Goal: Information Seeking & Learning: Find specific fact

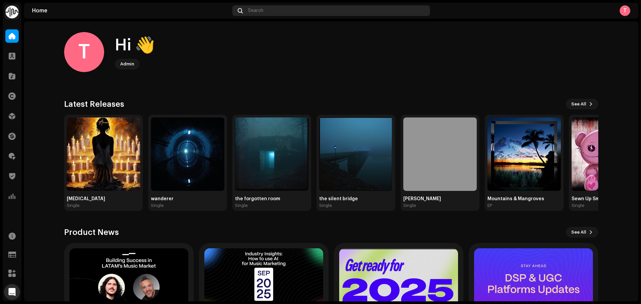
click at [304, 10] on div "Search" at bounding box center [331, 10] width 198 height 11
click at [17, 71] on div at bounding box center [11, 75] width 13 height 13
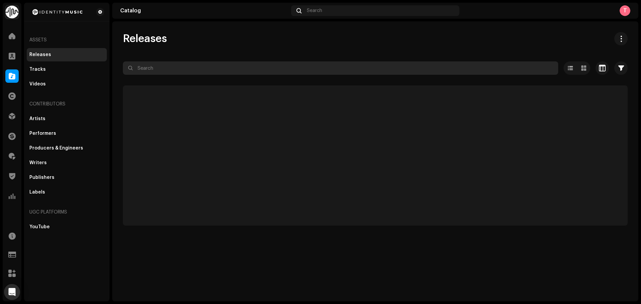
click at [236, 67] on input "text" at bounding box center [340, 67] width 435 height 13
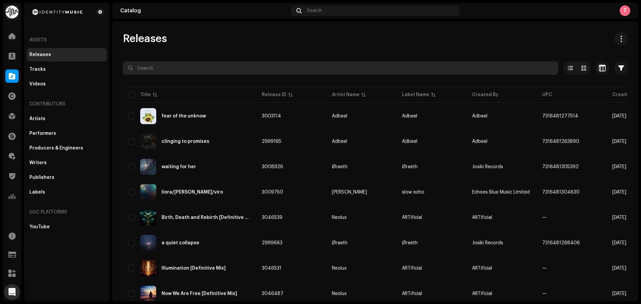
paste input "UKZGC2410020|QZS7J2584606"
drag, startPoint x: 236, startPoint y: 68, endPoint x: 176, endPoint y: 70, distance: 60.2
click at [176, 70] on input "UKZGC2410020|QZS7J2584606" at bounding box center [340, 67] width 435 height 13
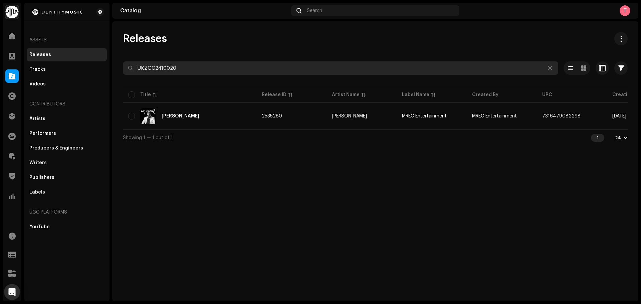
drag, startPoint x: 206, startPoint y: 71, endPoint x: 109, endPoint y: 67, distance: 97.3
click at [109, 67] on div "Identity Music Home Clients Catalog Rights Distribution Finance Royalties Trust…" at bounding box center [320, 152] width 641 height 304
drag, startPoint x: 177, startPoint y: 69, endPoint x: 105, endPoint y: 62, distance: 72.4
click at [106, 62] on div "Identity Music Home Clients Catalog Rights Distribution Finance Royalties Trust…" at bounding box center [320, 152] width 641 height 304
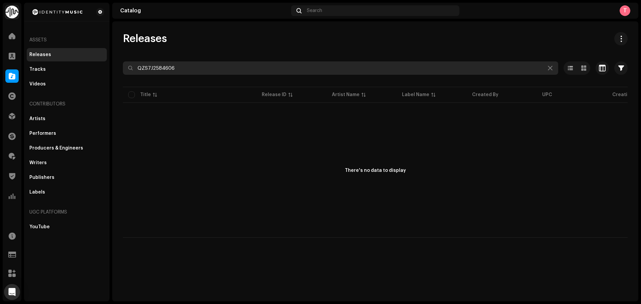
drag, startPoint x: 193, startPoint y: 69, endPoint x: 48, endPoint y: 58, distance: 145.3
click at [48, 59] on div "Identity Music Home Clients Catalog Rights Distribution Finance Royalties Trust…" at bounding box center [320, 152] width 641 height 304
drag, startPoint x: 214, startPoint y: 65, endPoint x: 179, endPoint y: 70, distance: 35.7
click at [179, 70] on input "UKZGC2410020|QZS7J2584606" at bounding box center [340, 67] width 435 height 13
type input "UKZGC2410020"
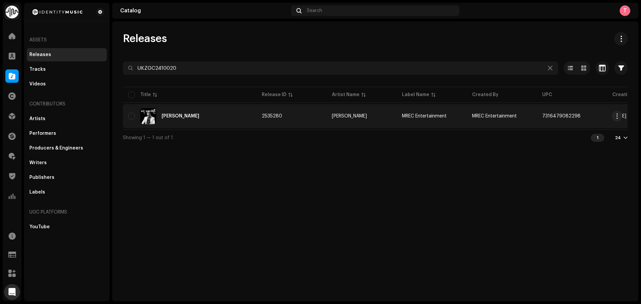
click at [207, 109] on div "Sanda Komali" at bounding box center [189, 116] width 123 height 16
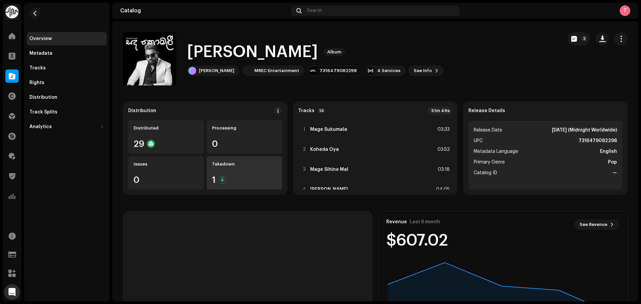
click at [238, 185] on div "Takedown 1" at bounding box center [245, 172] width 76 height 33
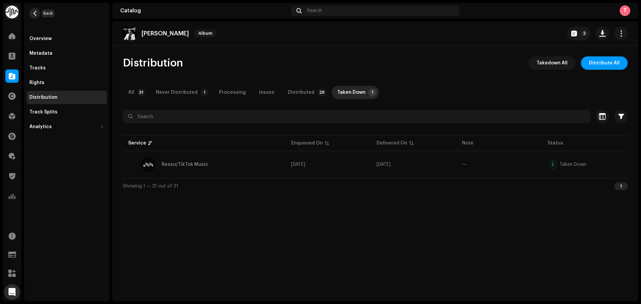
click at [35, 15] on span "button" at bounding box center [34, 13] width 5 height 5
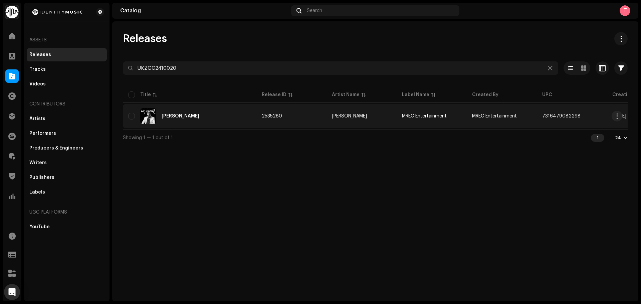
click at [214, 119] on div "Sanda Komali" at bounding box center [189, 116] width 123 height 16
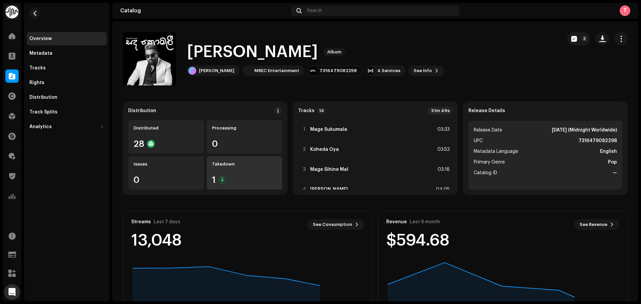
click at [232, 186] on div "Takedown 1" at bounding box center [245, 172] width 76 height 33
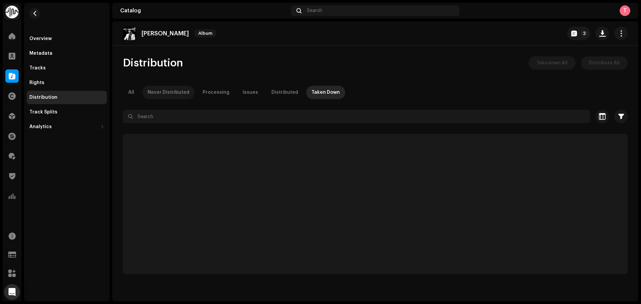
click at [179, 97] on div "Never Distributed" at bounding box center [169, 92] width 42 height 13
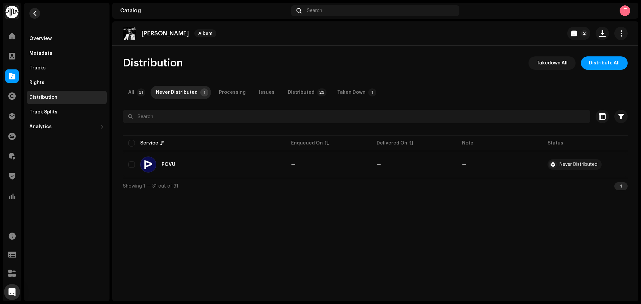
click at [36, 16] on span "button" at bounding box center [34, 13] width 5 height 5
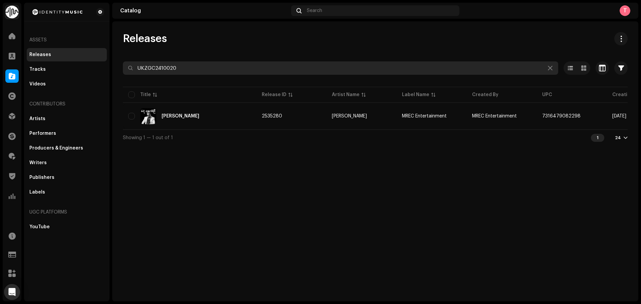
drag, startPoint x: 242, startPoint y: 65, endPoint x: 51, endPoint y: 61, distance: 191.3
click at [52, 61] on div "Identity Music Home Clients Catalog Rights Distribution Finance Royalties Trust…" at bounding box center [320, 152] width 641 height 304
paste input "885012046181"
type input "885012046181"
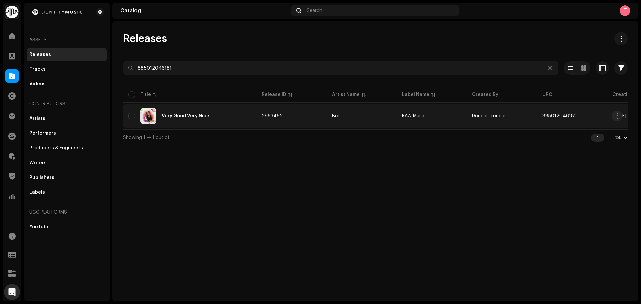
click at [220, 114] on div "Very Good Very Nice" at bounding box center [189, 116] width 123 height 16
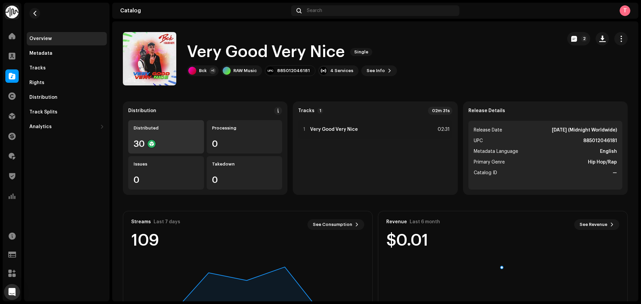
click at [168, 122] on div "Distributed 30" at bounding box center [166, 136] width 76 height 33
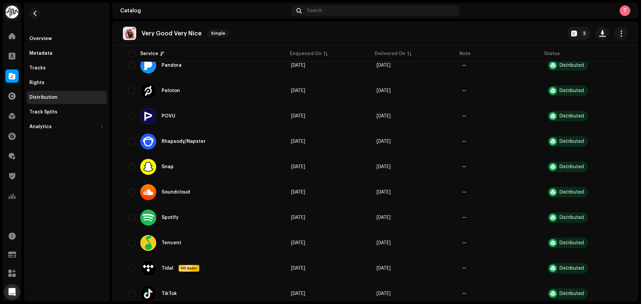
scroll to position [630, 0]
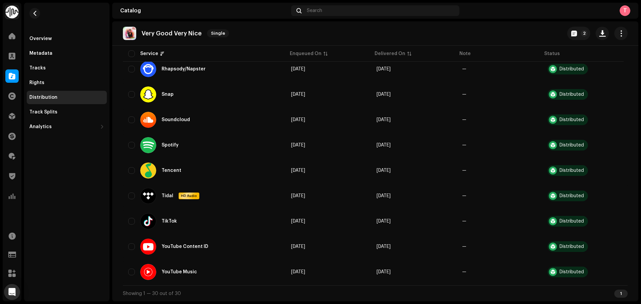
click at [55, 98] on div "Distribution" at bounding box center [43, 97] width 28 height 5
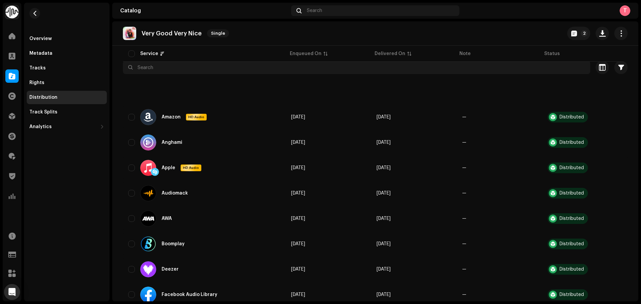
scroll to position [18, 0]
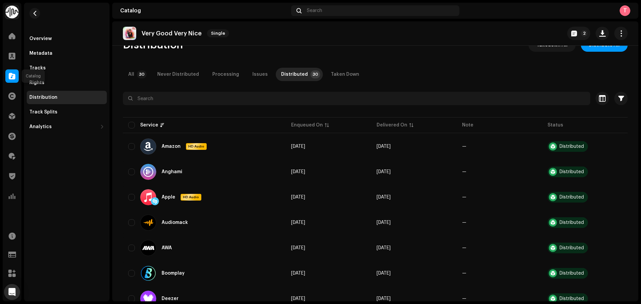
click at [9, 71] on div at bounding box center [11, 75] width 13 height 13
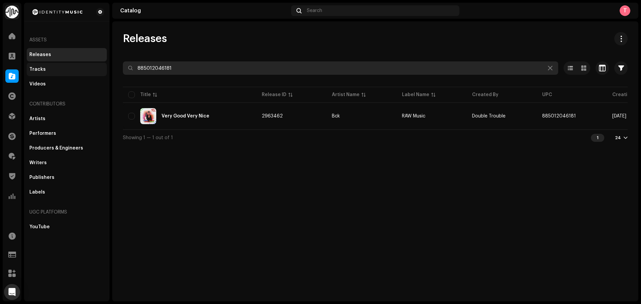
drag, startPoint x: 197, startPoint y: 69, endPoint x: 45, endPoint y: 69, distance: 151.6
click at [48, 69] on div "Identity Music Home Clients Catalog Rights Distribution Finance Royalties Trust…" at bounding box center [320, 152] width 641 height 304
paste input "7316479082298"
type input "7316479082298"
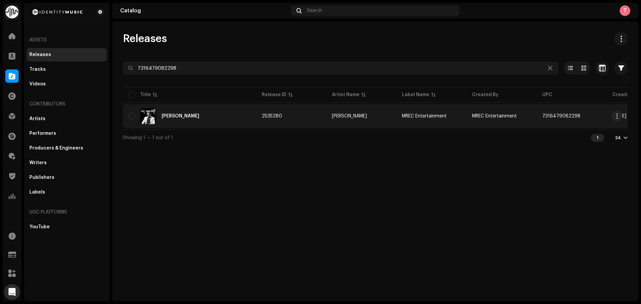
click at [266, 109] on td "2535280" at bounding box center [291, 116] width 70 height 24
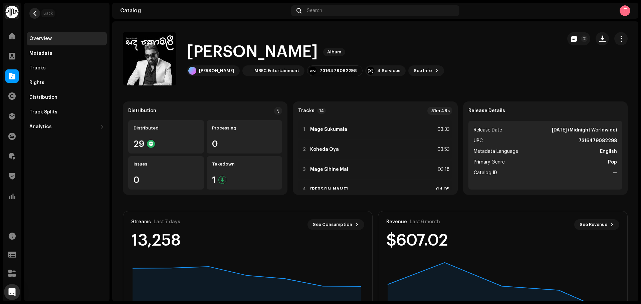
click at [30, 12] on button "button" at bounding box center [34, 13] width 11 height 11
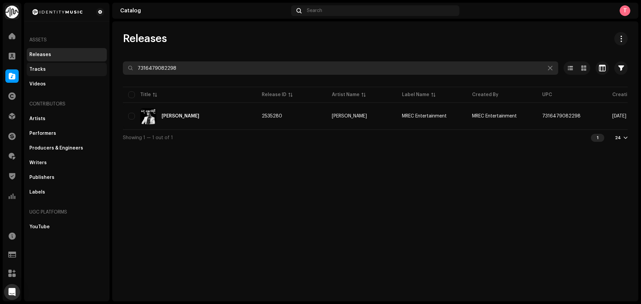
drag, startPoint x: 220, startPoint y: 70, endPoint x: 56, endPoint y: 69, distance: 163.6
click at [56, 69] on div "Identity Music Home Clients Catalog Rights Distribution Finance Royalties Trust…" at bounding box center [320, 152] width 641 height 304
paste input "5054285858967"
type input "5054285858967"
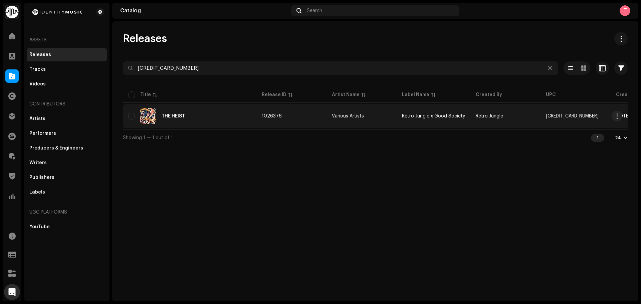
click at [234, 109] on div "THE HEIST" at bounding box center [189, 116] width 123 height 16
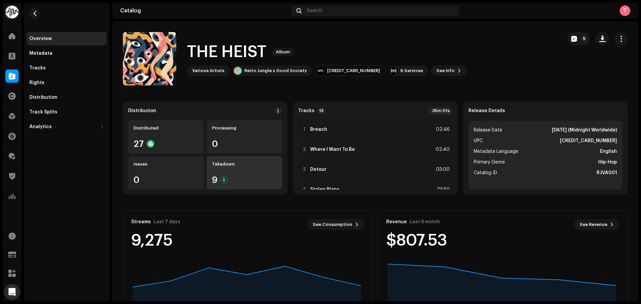
click at [237, 171] on div "Takedown 9" at bounding box center [245, 172] width 76 height 33
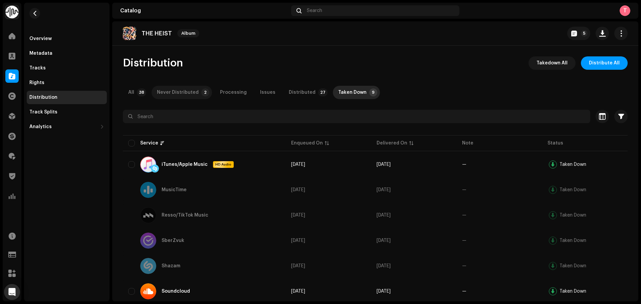
click at [183, 93] on div "Never Distributed" at bounding box center [178, 92] width 42 height 13
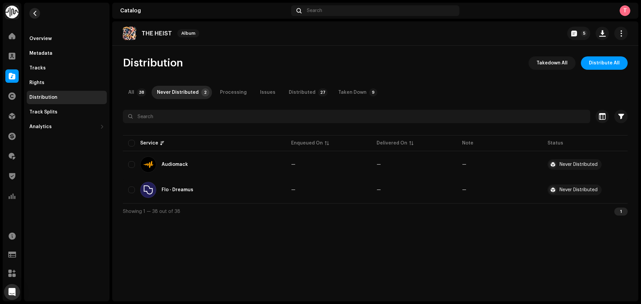
click at [35, 14] on span "button" at bounding box center [34, 13] width 5 height 5
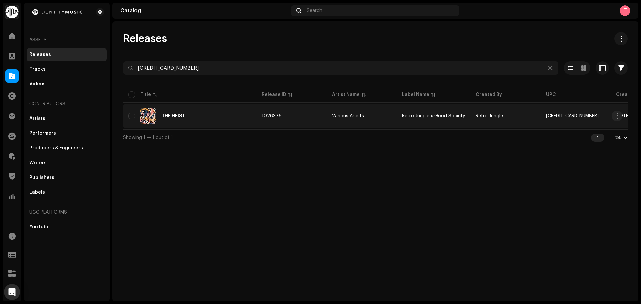
click at [244, 120] on div "THE HEIST" at bounding box center [189, 116] width 123 height 16
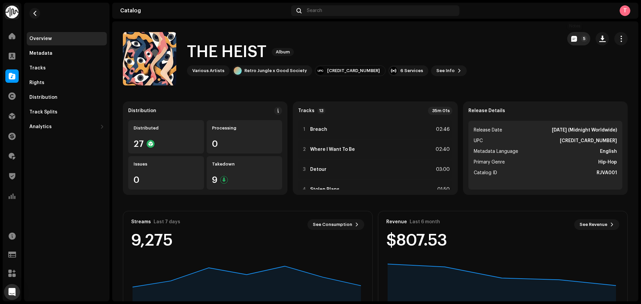
click at [572, 38] on span "button" at bounding box center [574, 38] width 6 height 5
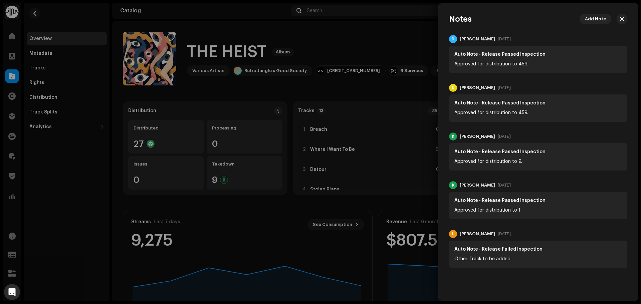
click at [393, 34] on div at bounding box center [320, 152] width 641 height 304
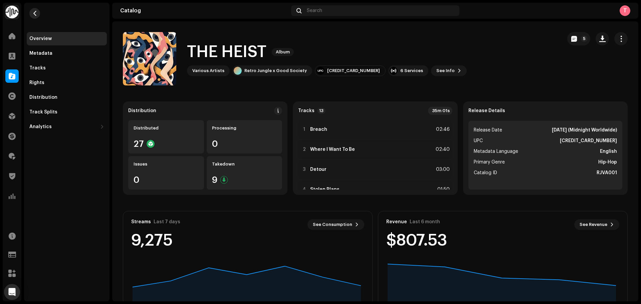
click at [35, 12] on span "button" at bounding box center [34, 13] width 5 height 5
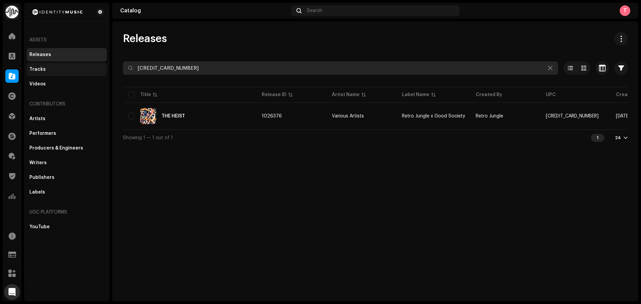
drag, startPoint x: 228, startPoint y: 68, endPoint x: 56, endPoint y: 64, distance: 172.3
click at [57, 64] on div "Identity Music Home Clients Catalog Rights Distribution Finance Royalties Trust…" at bounding box center [320, 152] width 641 height 304
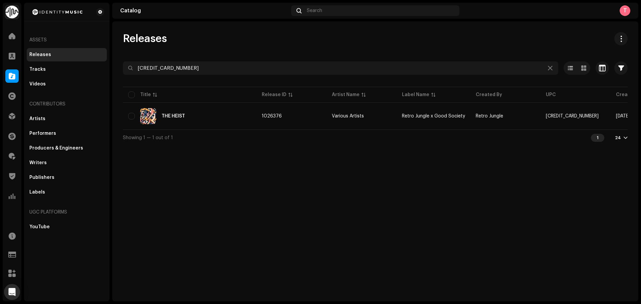
click at [401, 190] on div "Releases 5054285858967 Selected 0 Select all 1 Options Filters Distribution sta…" at bounding box center [375, 161] width 526 height 280
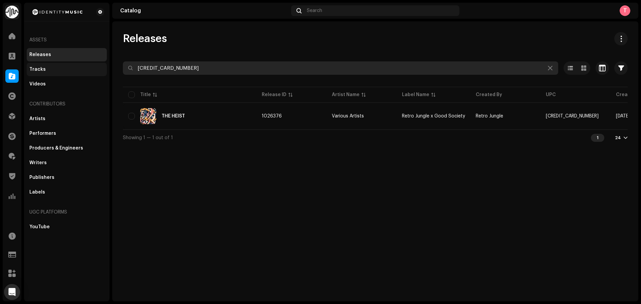
drag, startPoint x: 220, startPoint y: 62, endPoint x: 54, endPoint y: 70, distance: 165.8
click at [59, 71] on div "Identity Music Home Clients Catalog Rights Distribution Finance Royalties Trust…" at bounding box center [320, 152] width 641 height 304
paste input "7316470198202"
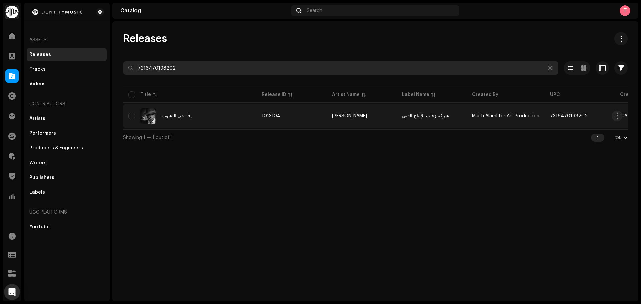
type input "7316470198202"
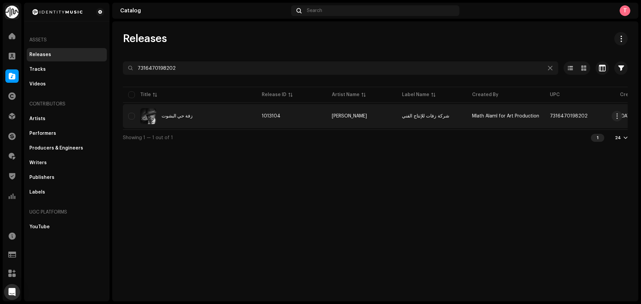
click at [223, 119] on div "زفة حي البشوت" at bounding box center [189, 116] width 123 height 16
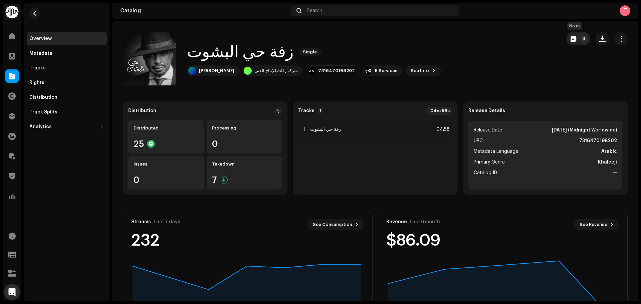
click at [571, 40] on span "button" at bounding box center [574, 38] width 6 height 5
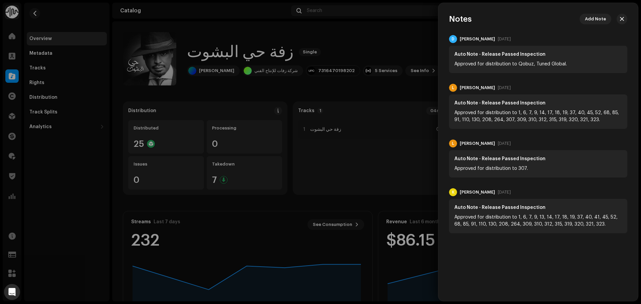
click at [403, 40] on div at bounding box center [320, 152] width 641 height 304
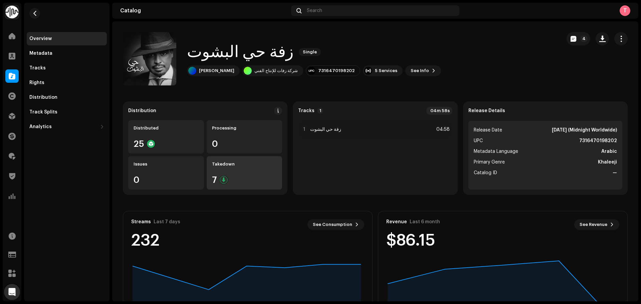
click at [242, 177] on div "7" at bounding box center [244, 180] width 65 height 9
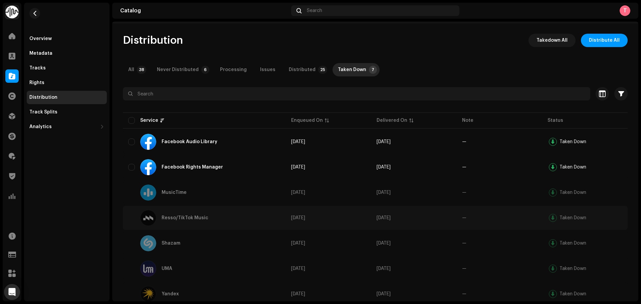
scroll to position [45, 0]
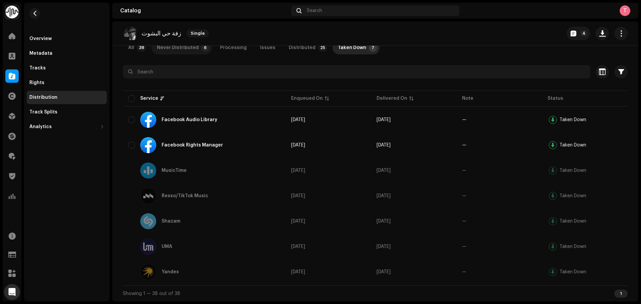
click at [192, 51] on div "Never Distributed" at bounding box center [178, 47] width 42 height 13
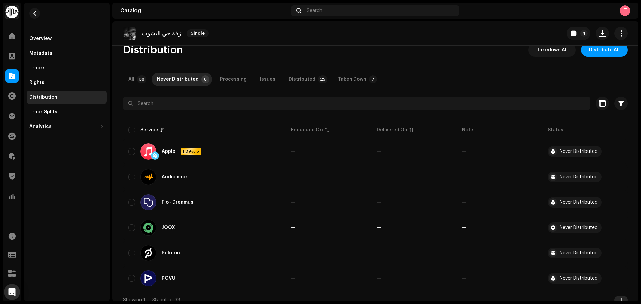
scroll to position [19, 0]
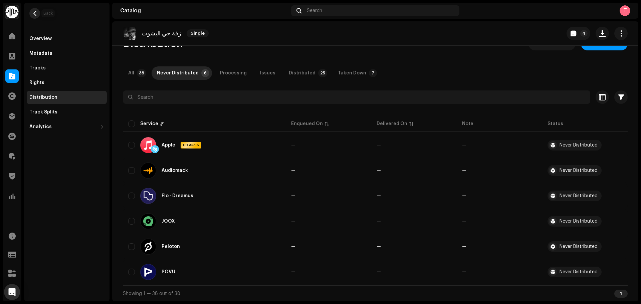
click at [32, 12] on span "button" at bounding box center [34, 13] width 5 height 5
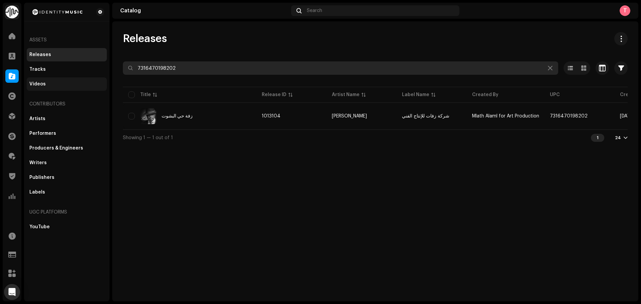
drag, startPoint x: 195, startPoint y: 68, endPoint x: 35, endPoint y: 82, distance: 160.2
click at [35, 82] on div "Identity Music Home Clients Catalog Rights Distribution Finance Royalties Trust…" at bounding box center [320, 152] width 641 height 304
paste input "5059594189979"
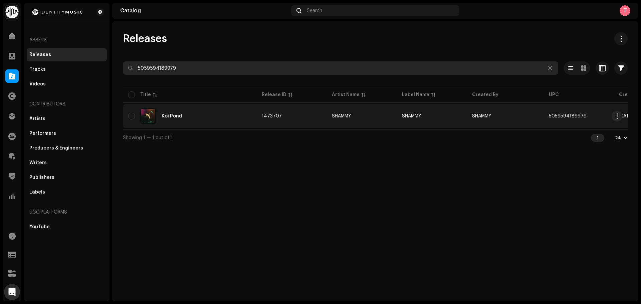
type input "5059594189979"
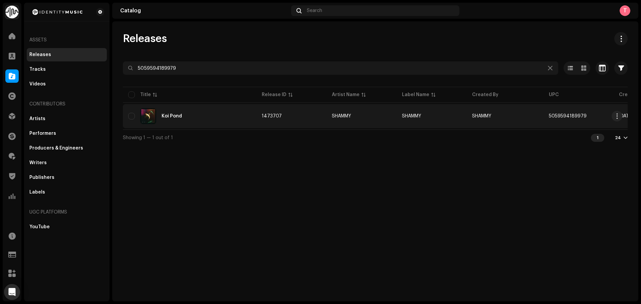
click at [231, 125] on td "Koi Pond" at bounding box center [190, 116] width 134 height 24
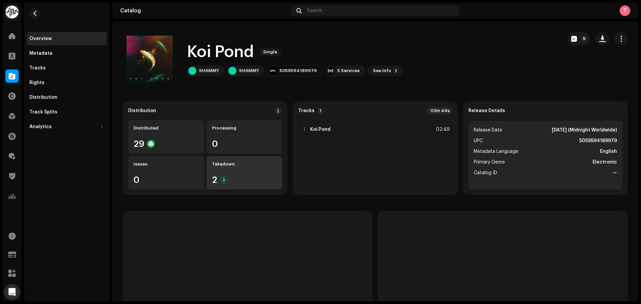
click at [236, 172] on div "Takedown 2" at bounding box center [245, 172] width 76 height 33
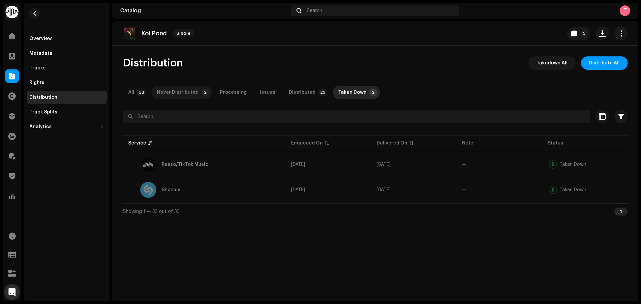
click at [180, 94] on div "Never Distributed" at bounding box center [178, 92] width 42 height 13
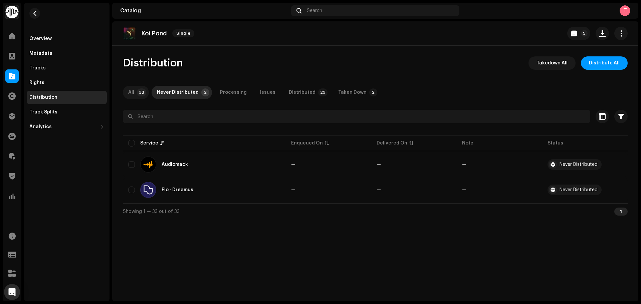
click at [131, 93] on div "All" at bounding box center [131, 92] width 6 height 13
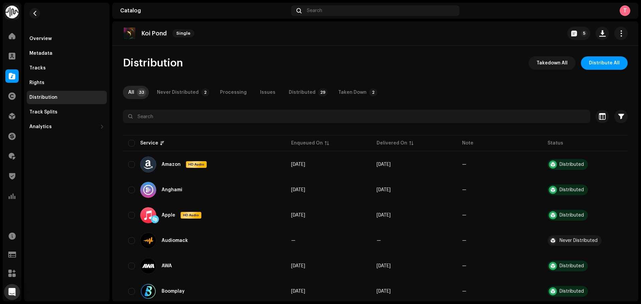
click at [40, 13] on re-m-nav-back at bounding box center [35, 17] width 16 height 29
click at [572, 38] on button "5" at bounding box center [578, 33] width 23 height 13
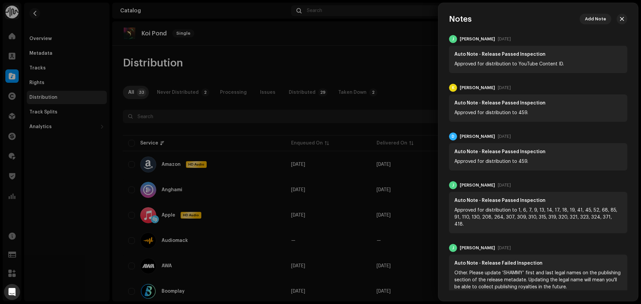
click at [333, 52] on div at bounding box center [320, 152] width 641 height 304
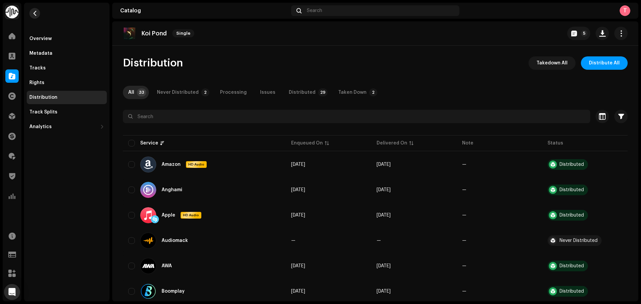
click at [31, 12] on button "button" at bounding box center [34, 13] width 11 height 11
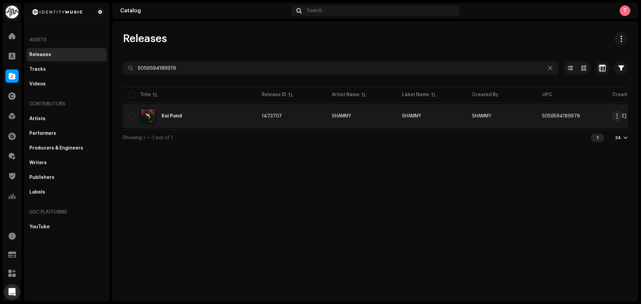
click at [187, 119] on div "Koi Pond" at bounding box center [189, 116] width 123 height 16
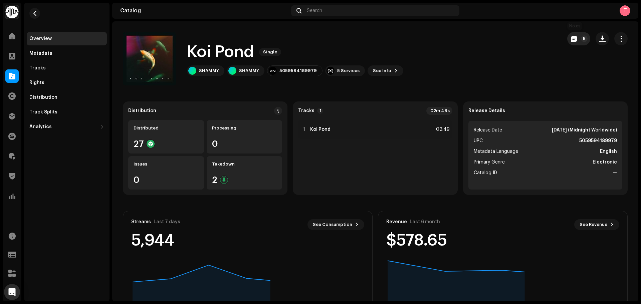
click at [574, 38] on button "5" at bounding box center [578, 38] width 23 height 13
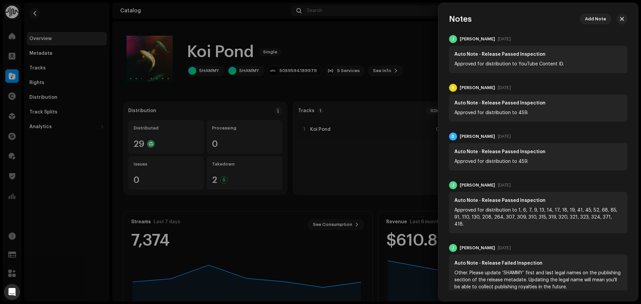
click at [346, 45] on div at bounding box center [320, 152] width 641 height 304
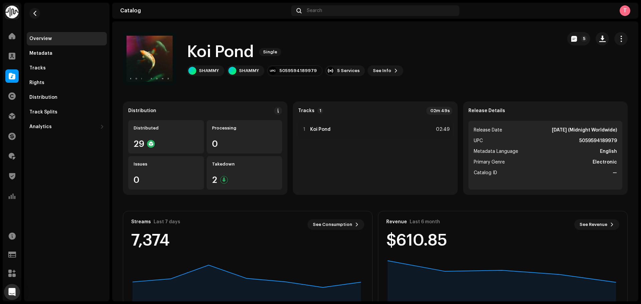
click at [26, 12] on div "Overview Metadata Tracks Rights Distribution Track Splits Analytics Consumption…" at bounding box center [66, 68] width 85 height 131
click at [31, 14] on button "button" at bounding box center [34, 13] width 11 height 11
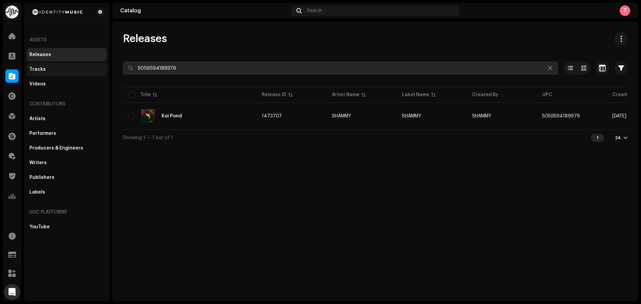
drag, startPoint x: 248, startPoint y: 70, endPoint x: 70, endPoint y: 70, distance: 177.9
click at [71, 70] on div "Identity Music Home Clients Catalog Rights Distribution Finance Royalties Trust…" at bounding box center [320, 152] width 641 height 304
paste input "7316475214532"
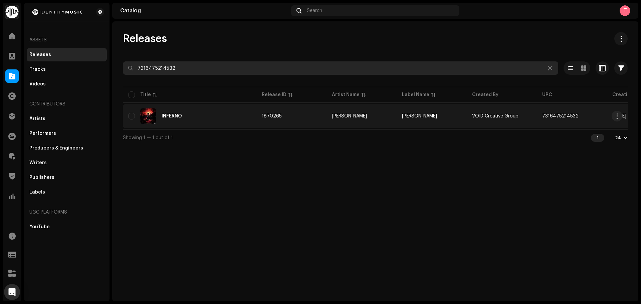
type input "7316475214532"
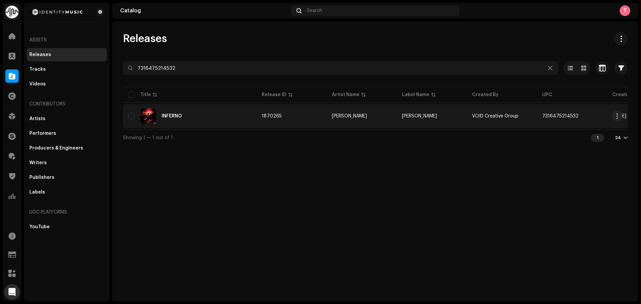
click at [199, 112] on div "INFERNO" at bounding box center [189, 116] width 123 height 16
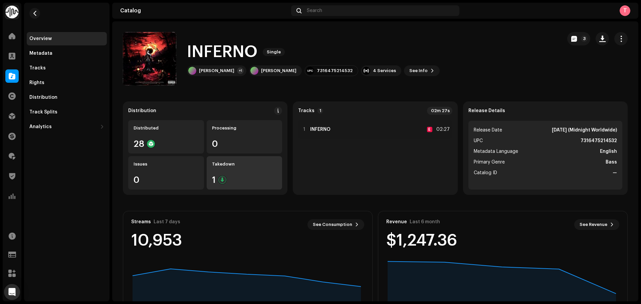
click at [252, 183] on div "1" at bounding box center [244, 180] width 65 height 9
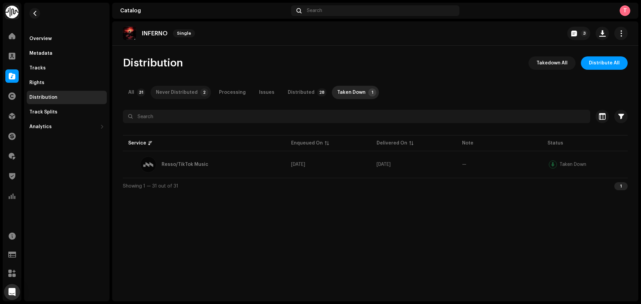
click at [174, 93] on div "Never Distributed" at bounding box center [177, 92] width 42 height 13
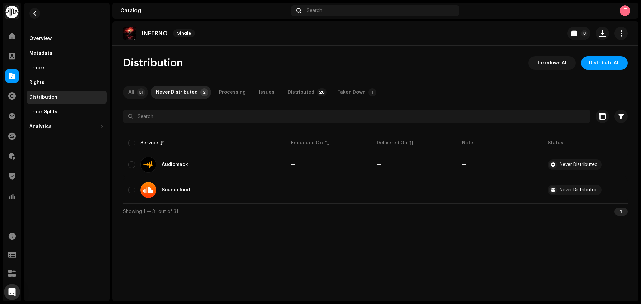
click at [135, 90] on p-tab "All 31" at bounding box center [135, 92] width 25 height 13
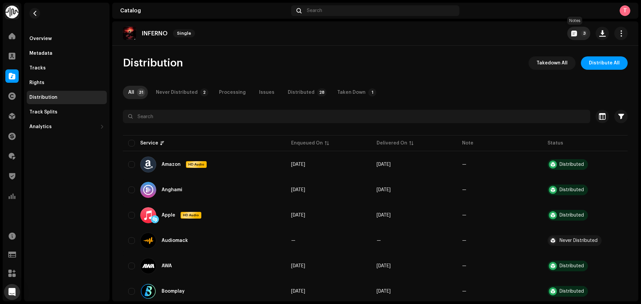
click at [572, 35] on span "button" at bounding box center [574, 33] width 6 height 5
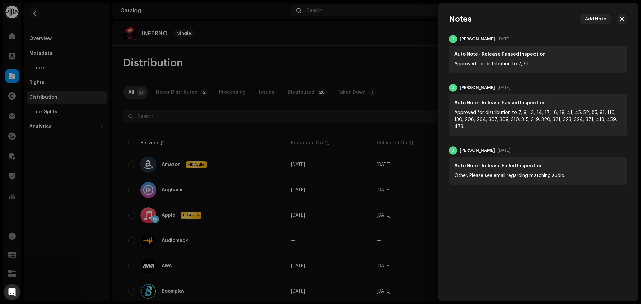
click at [346, 63] on div at bounding box center [320, 152] width 641 height 304
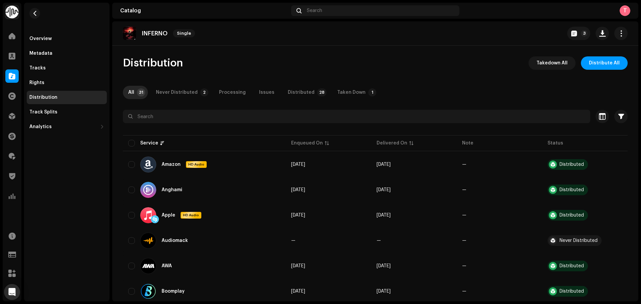
click at [7, 68] on div "Catalog" at bounding box center [12, 76] width 19 height 19
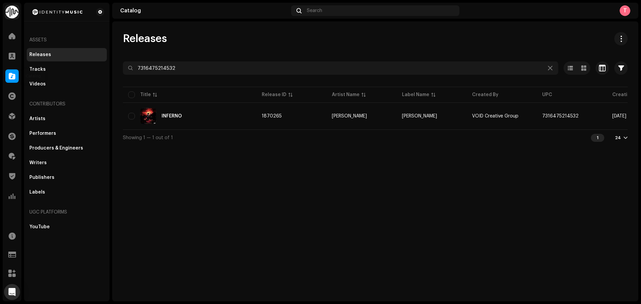
click at [9, 74] on span at bounding box center [12, 75] width 7 height 5
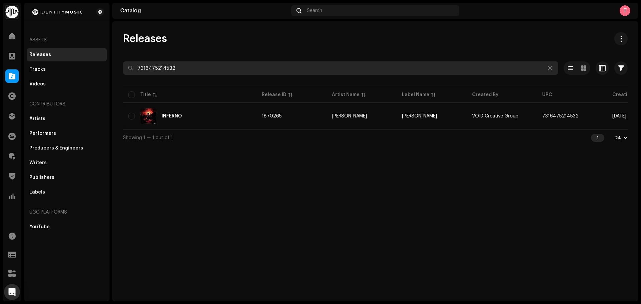
click at [203, 62] on input "7316475214532" at bounding box center [340, 67] width 435 height 13
drag, startPoint x: 202, startPoint y: 65, endPoint x: 51, endPoint y: 64, distance: 150.6
click at [52, 64] on div "Identity Music Home Clients Catalog Rights Distribution Finance Royalties Trust…" at bounding box center [320, 152] width 641 height 304
paste input "4167500980"
type input "734167500980"
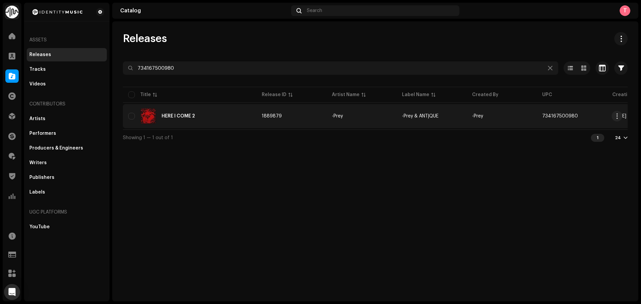
click at [221, 107] on td "HERE I COME 2" at bounding box center [190, 116] width 134 height 24
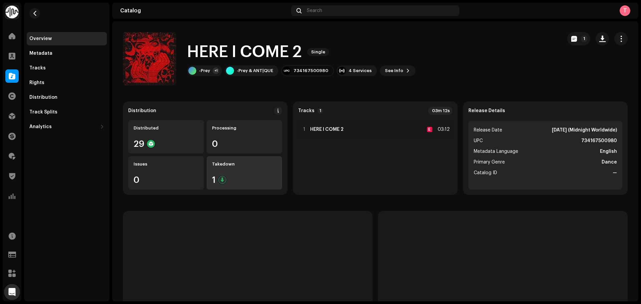
click at [244, 178] on div "1" at bounding box center [244, 180] width 65 height 9
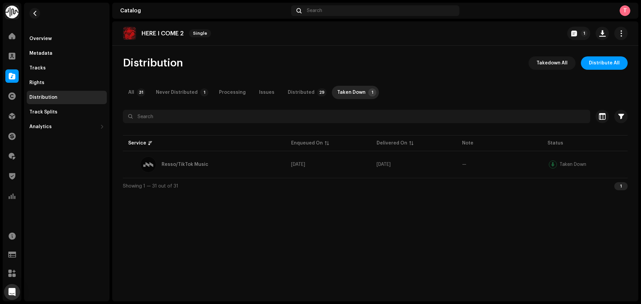
click at [26, 15] on div "Overview Metadata Tracks Rights Distribution Track Splits Analytics Consumption…" at bounding box center [66, 68] width 85 height 131
click at [35, 18] on button "button" at bounding box center [34, 13] width 11 height 11
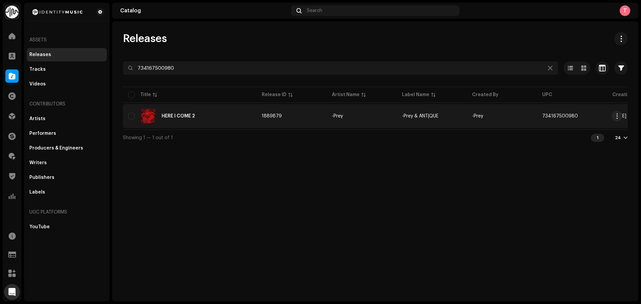
click at [224, 119] on div "HERE I COME 2" at bounding box center [189, 116] width 123 height 16
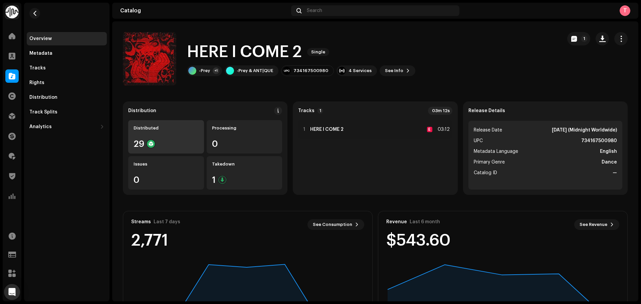
click at [189, 137] on div "Distributed 29" at bounding box center [166, 136] width 76 height 33
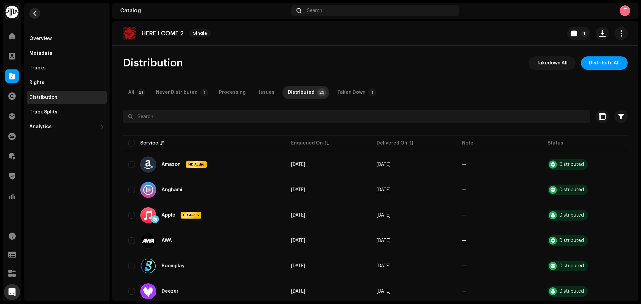
click at [34, 13] on span "button" at bounding box center [34, 13] width 5 height 5
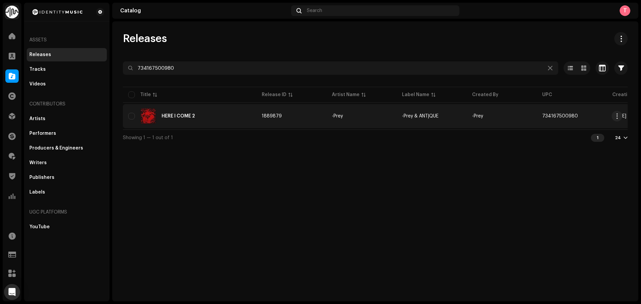
click at [324, 118] on td "1889879" at bounding box center [291, 116] width 70 height 24
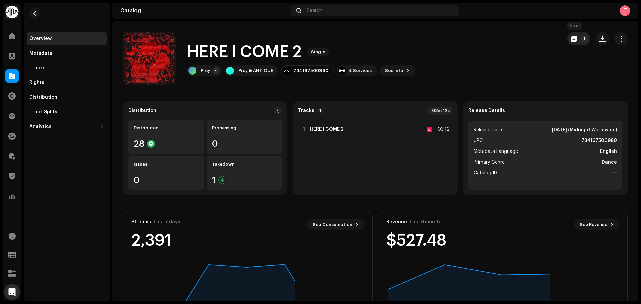
click at [574, 36] on button "1" at bounding box center [578, 38] width 23 height 13
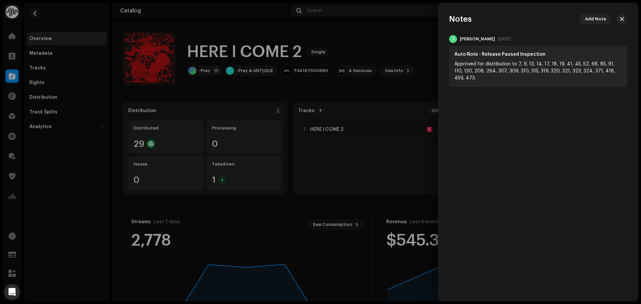
click at [388, 34] on div at bounding box center [320, 152] width 641 height 304
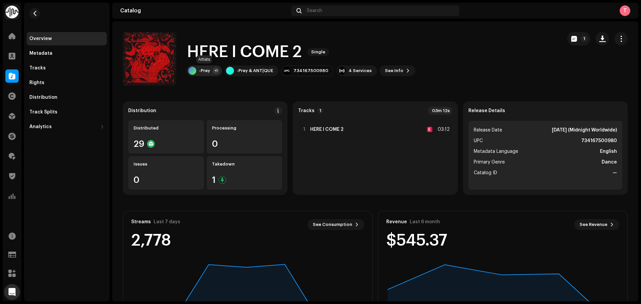
click at [213, 73] on div "-Prey +1" at bounding box center [204, 70] width 35 height 11
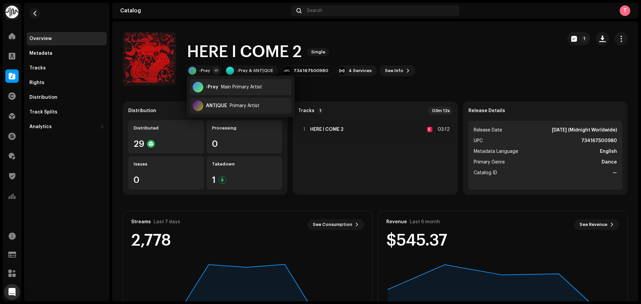
click at [459, 56] on div "HERE I COME 2 Single -Prey +1 -Prey & ANT|QUE 734167500980 4 Services See Info 1" at bounding box center [340, 58] width 434 height 53
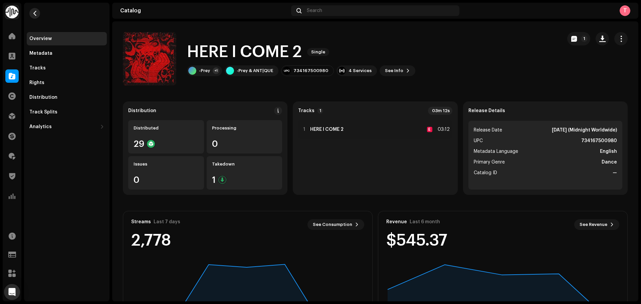
click at [35, 10] on button "button" at bounding box center [34, 13] width 11 height 11
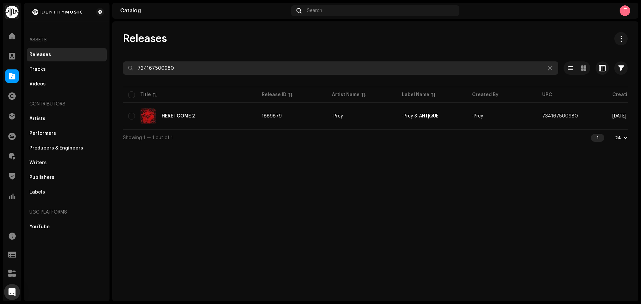
drag, startPoint x: 251, startPoint y: 73, endPoint x: 45, endPoint y: 54, distance: 207.2
click at [56, 54] on div "Identity Music Home Clients Catalog Rights Distribution Finance Royalties Trust…" at bounding box center [320, 152] width 641 height 304
paste input "1977459521"
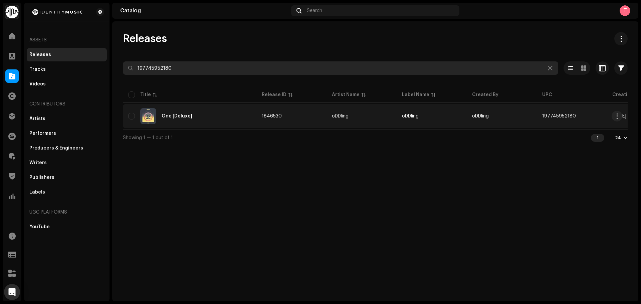
type input "197745952180"
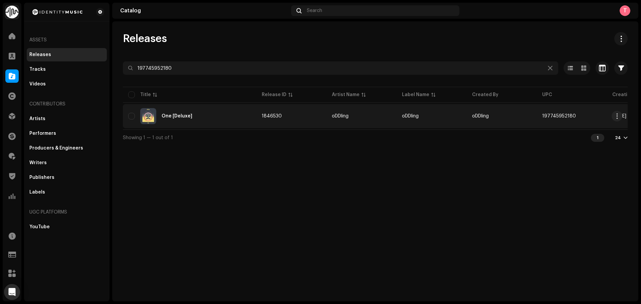
click at [216, 125] on td "One [Deluxe]" at bounding box center [190, 116] width 134 height 24
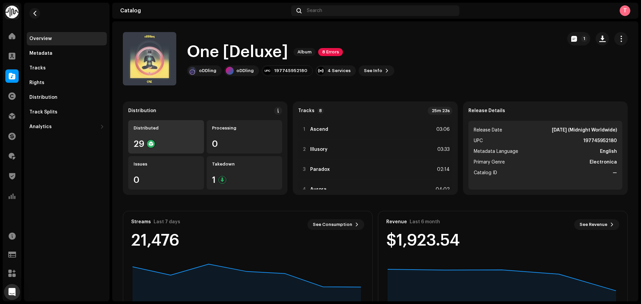
click at [167, 145] on div "29" at bounding box center [166, 144] width 65 height 9
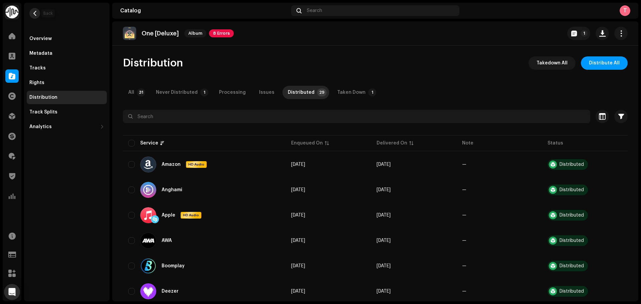
click at [36, 13] on span "button" at bounding box center [34, 13] width 5 height 5
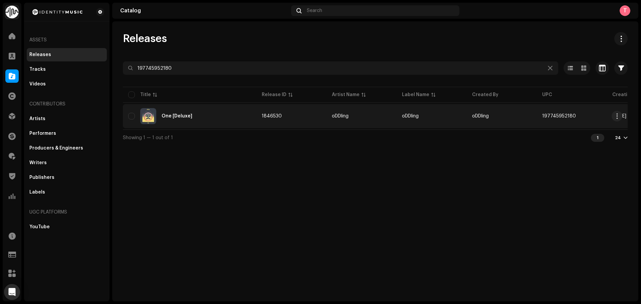
click at [192, 111] on div "One [Deluxe]" at bounding box center [189, 116] width 123 height 16
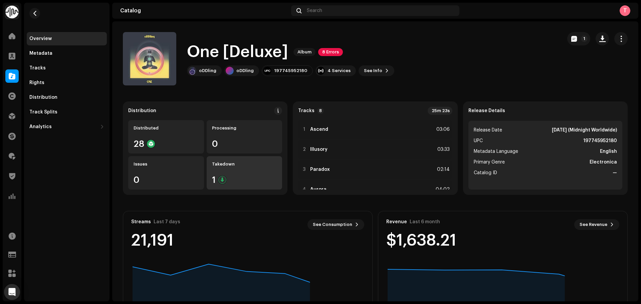
click at [222, 168] on div "Takedown 1" at bounding box center [245, 172] width 76 height 33
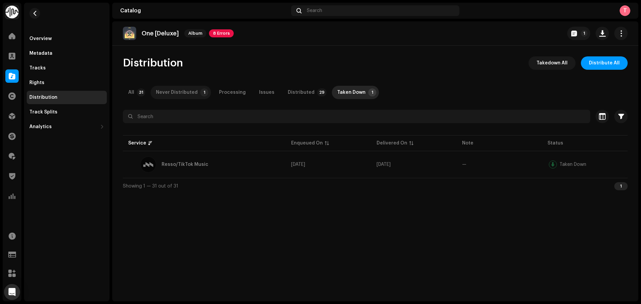
click at [181, 92] on div "Never Distributed" at bounding box center [177, 92] width 42 height 13
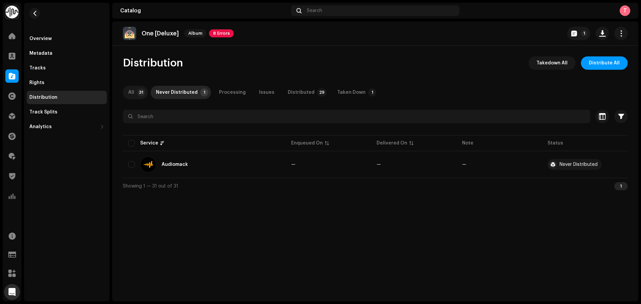
click at [132, 92] on div "All" at bounding box center [131, 92] width 6 height 13
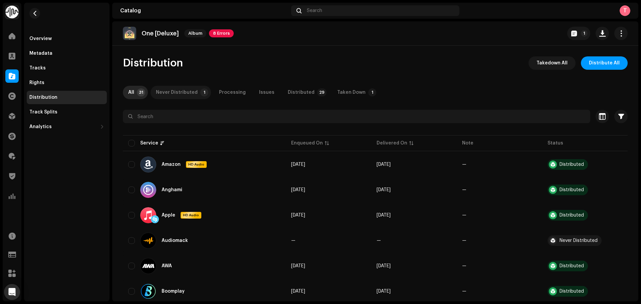
click at [168, 88] on div "Never Distributed" at bounding box center [177, 92] width 42 height 13
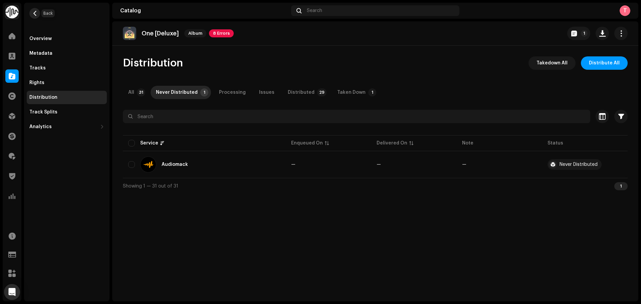
click at [33, 14] on span "button" at bounding box center [34, 13] width 5 height 5
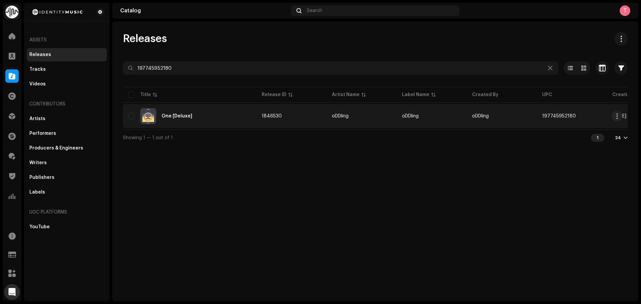
click at [185, 120] on div "One [Deluxe]" at bounding box center [189, 116] width 123 height 16
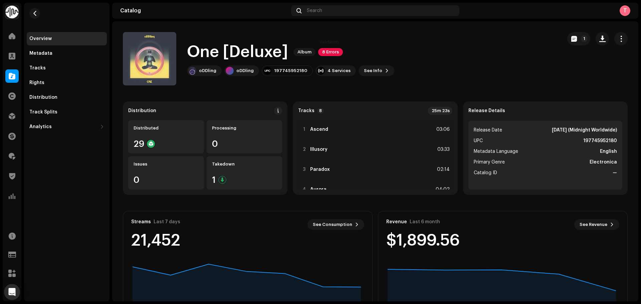
click at [332, 50] on span "8 Errors" at bounding box center [330, 52] width 25 height 8
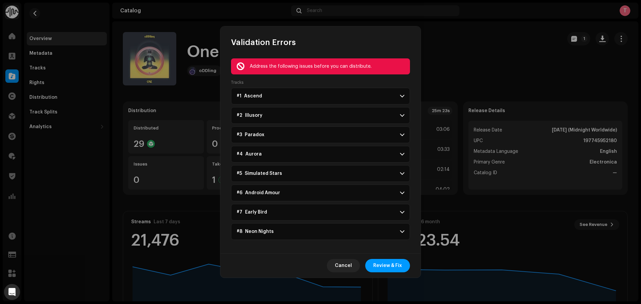
click at [554, 53] on div "Validation Errors Address the following issues before you can distribute. Track…" at bounding box center [320, 152] width 641 height 304
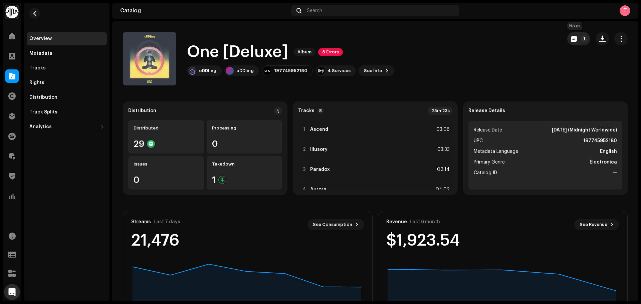
click at [576, 36] on button "1" at bounding box center [578, 38] width 23 height 13
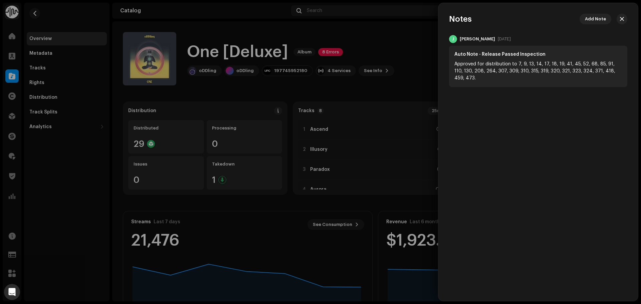
click at [412, 66] on div at bounding box center [320, 152] width 641 height 304
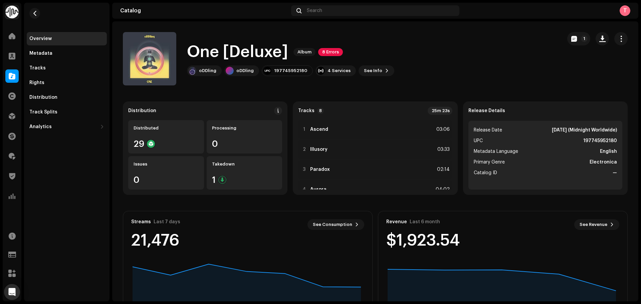
click at [36, 6] on re-m-nav-back at bounding box center [35, 17] width 16 height 29
click at [35, 8] on button "button" at bounding box center [34, 13] width 11 height 11
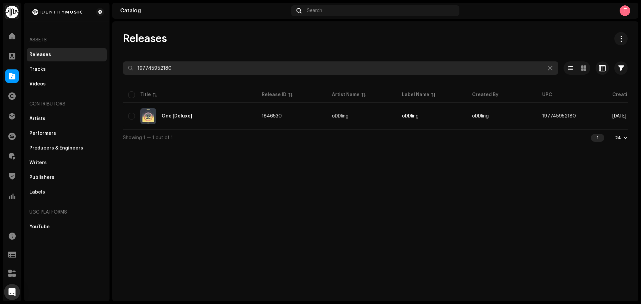
drag, startPoint x: 205, startPoint y: 66, endPoint x: 85, endPoint y: 60, distance: 120.0
click at [89, 60] on div "Identity Music Home Clients Catalog Rights Distribution Finance Royalties Trust…" at bounding box center [320, 152] width 641 height 304
paste input "044724389"
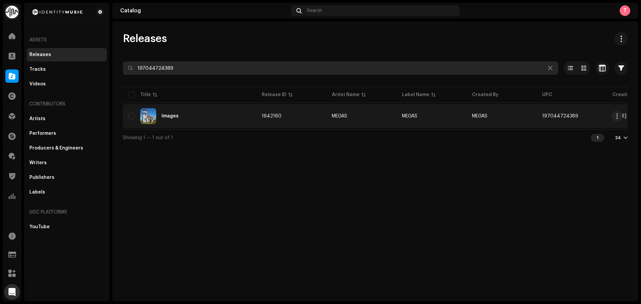
type input "197044724389"
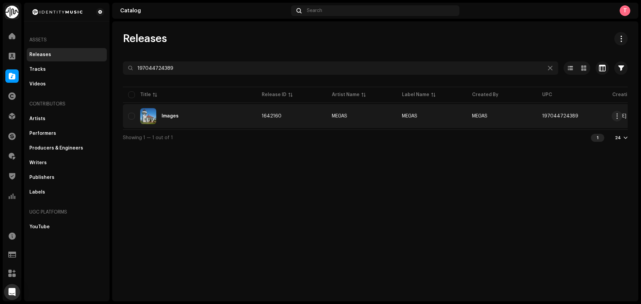
click at [217, 113] on div "Images" at bounding box center [189, 116] width 123 height 16
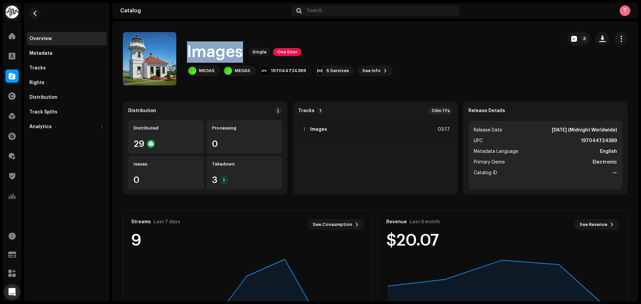
drag, startPoint x: 186, startPoint y: 50, endPoint x: 240, endPoint y: 54, distance: 54.9
click at [240, 54] on div "Images Single One Error MEGAS MEGAS 197044724389 5 Services See Info 3" at bounding box center [340, 58] width 434 height 53
click at [379, 51] on div "Images Single One Error" at bounding box center [290, 51] width 206 height 21
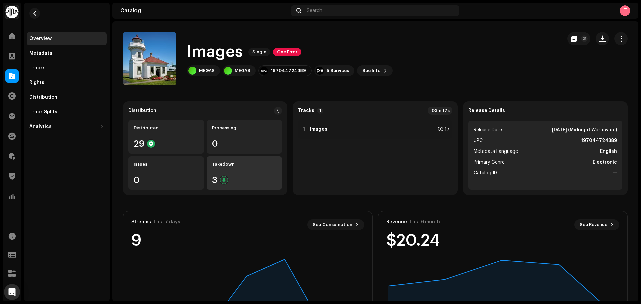
click at [240, 179] on div "3" at bounding box center [244, 180] width 65 height 9
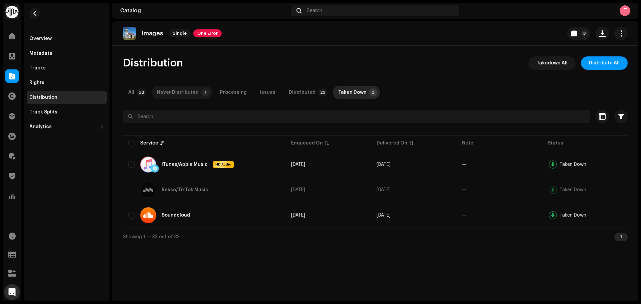
click at [179, 92] on div "Never Distributed" at bounding box center [178, 92] width 42 height 13
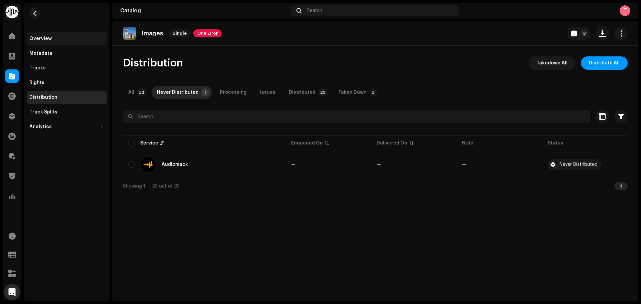
click at [57, 35] on div "Overview" at bounding box center [67, 38] width 80 height 13
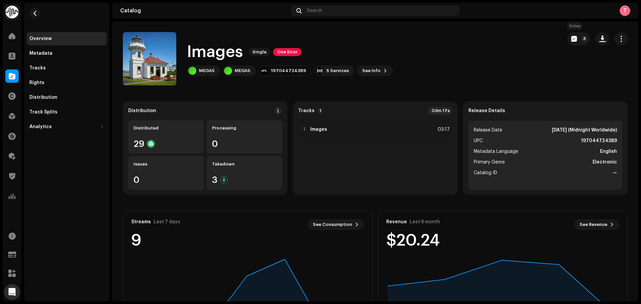
click at [567, 37] on p-button "3" at bounding box center [578, 38] width 23 height 13
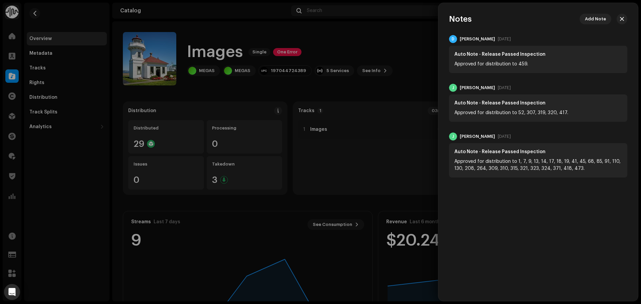
click at [566, 38] on div "D Daniel Warren Apr 12, 2024" at bounding box center [538, 39] width 178 height 8
click at [415, 55] on div at bounding box center [320, 152] width 641 height 304
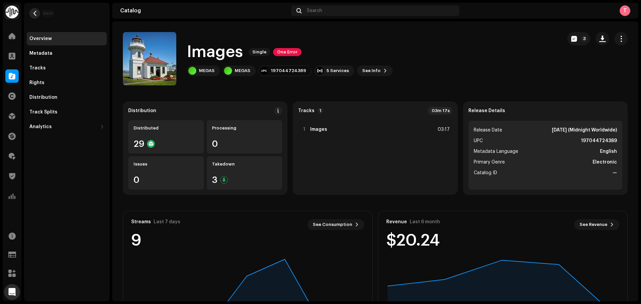
click at [31, 11] on button "button" at bounding box center [34, 13] width 11 height 11
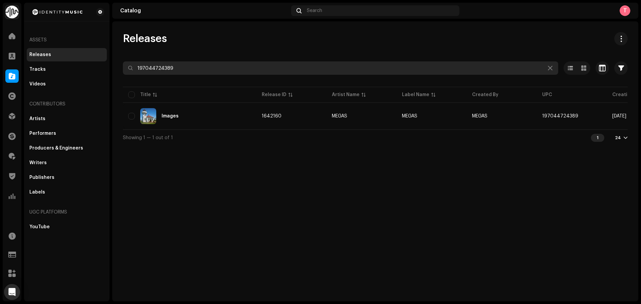
drag, startPoint x: 216, startPoint y: 70, endPoint x: 75, endPoint y: 59, distance: 140.6
click at [77, 59] on div "Identity Music Home Clients Catalog Rights Distribution Finance Royalties Trust…" at bounding box center [320, 152] width 641 height 304
paste input "4062994815660"
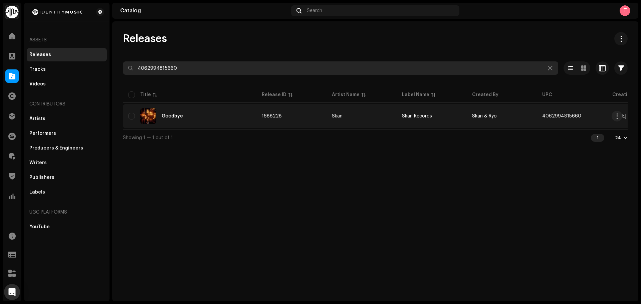
type input "4062994815660"
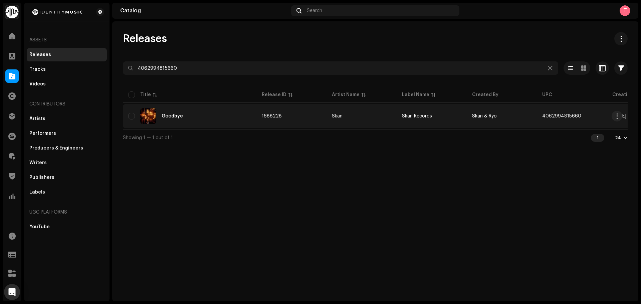
click at [335, 111] on td "Skan" at bounding box center [362, 116] width 70 height 24
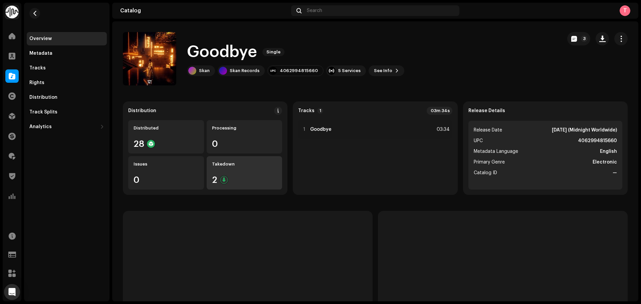
click at [235, 171] on div "Takedown 2" at bounding box center [245, 172] width 76 height 33
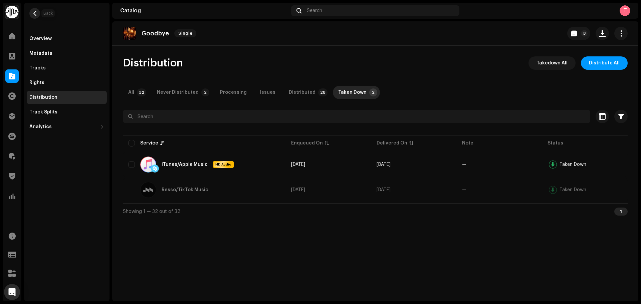
click at [32, 15] on button "button" at bounding box center [34, 13] width 11 height 11
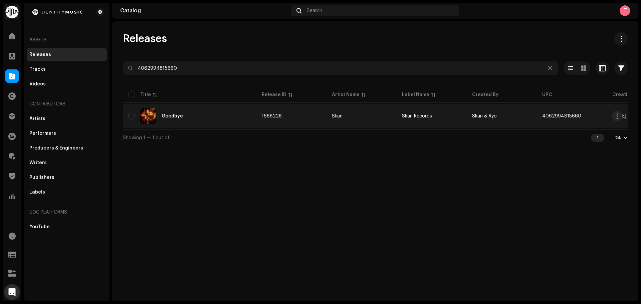
click at [173, 120] on div "Goodbye" at bounding box center [189, 116] width 123 height 16
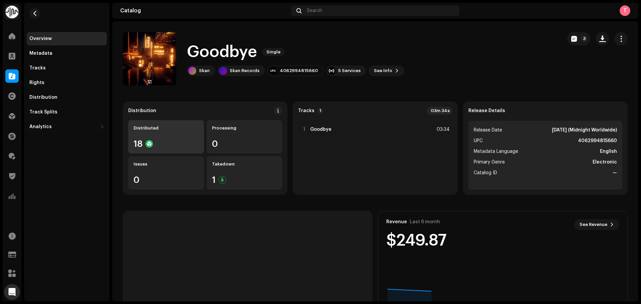
click at [163, 137] on div "Distributed 18" at bounding box center [166, 136] width 76 height 33
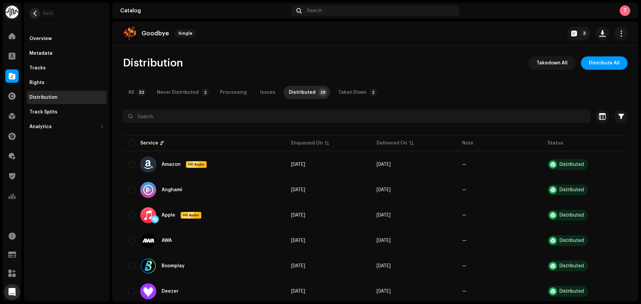
click at [36, 14] on span "button" at bounding box center [34, 13] width 5 height 5
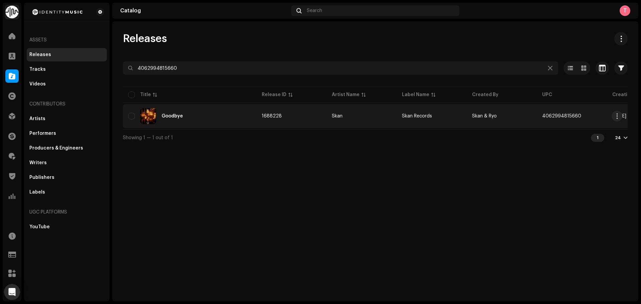
click at [315, 117] on td "1688228" at bounding box center [291, 116] width 70 height 24
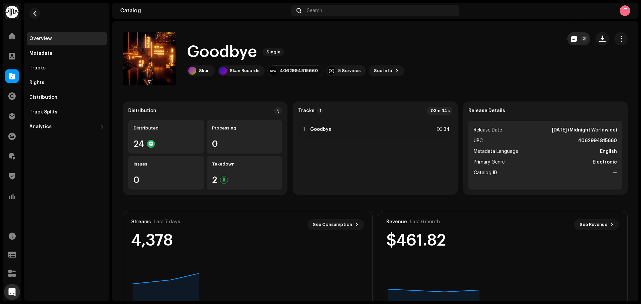
click at [581, 38] on p-badge "3" at bounding box center [584, 38] width 7 height 7
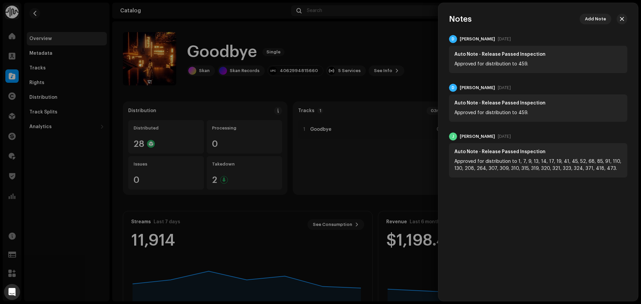
click at [96, 37] on div at bounding box center [320, 152] width 641 height 304
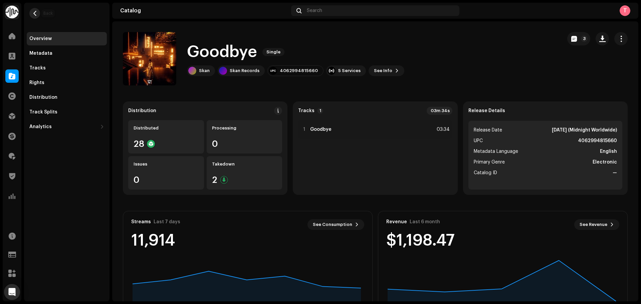
click at [33, 12] on span "button" at bounding box center [34, 13] width 5 height 5
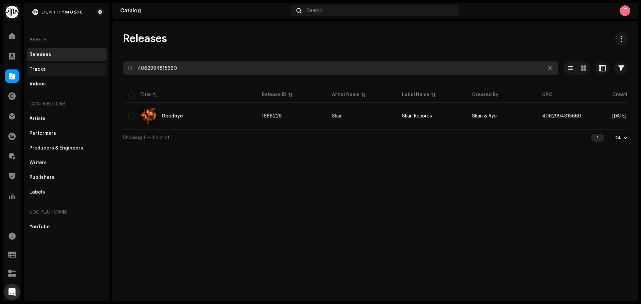
drag, startPoint x: 210, startPoint y: 66, endPoint x: 86, endPoint y: 75, distance: 124.9
click at [87, 75] on div "Identity Music Home Clients Catalog Rights Distribution Finance Royalties Trust…" at bounding box center [320, 152] width 641 height 304
paste input "5057998909322"
type input "5057998909322"
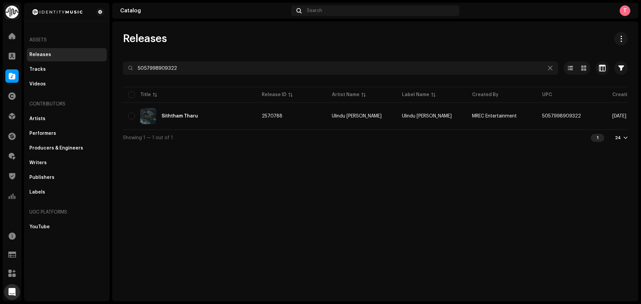
click at [237, 122] on div "Siththam Tharu" at bounding box center [189, 116] width 123 height 16
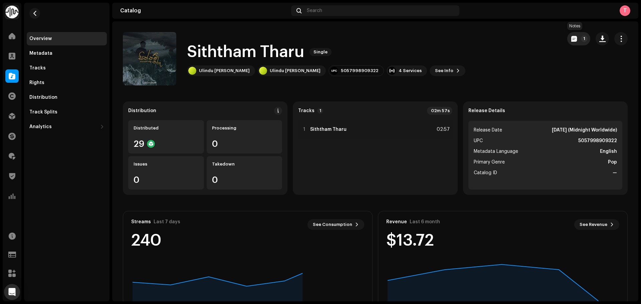
click at [575, 40] on button "1" at bounding box center [578, 38] width 23 height 13
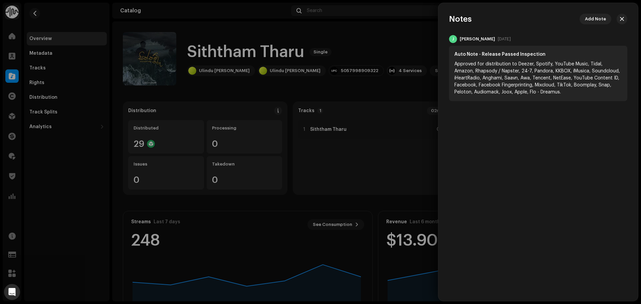
click at [392, 29] on div at bounding box center [320, 152] width 641 height 304
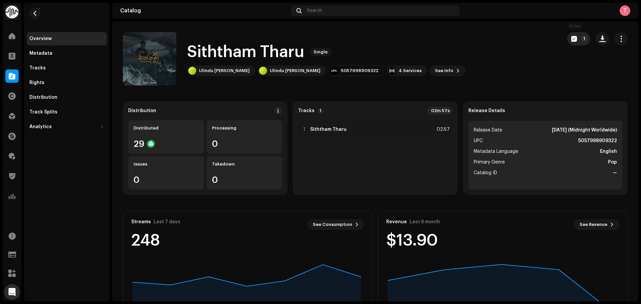
click at [581, 39] on p-badge "1" at bounding box center [584, 38] width 7 height 7
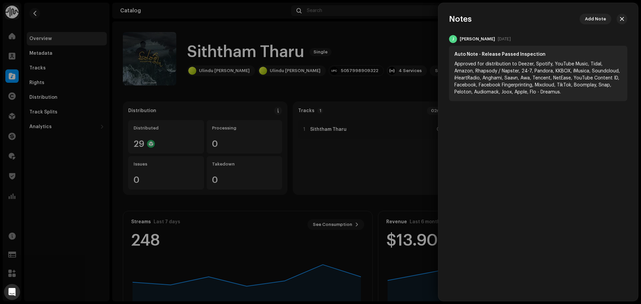
click at [405, 55] on div at bounding box center [320, 152] width 641 height 304
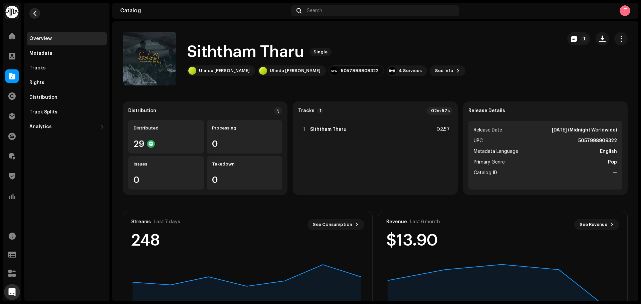
click at [35, 13] on span "button" at bounding box center [34, 13] width 5 height 5
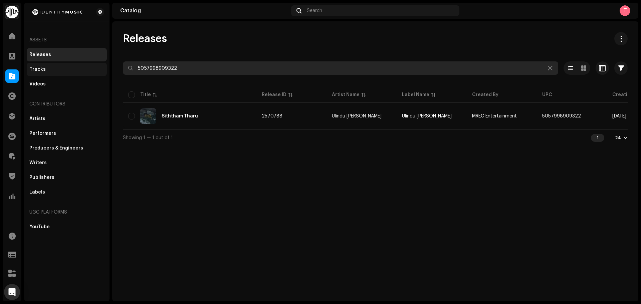
drag, startPoint x: 210, startPoint y: 73, endPoint x: 82, endPoint y: 71, distance: 127.9
click at [88, 71] on div "Identity Music Home Clients Catalog Rights Distribution Finance Royalties Trust…" at bounding box center [320, 152] width 641 height 304
paste input "7316470328210"
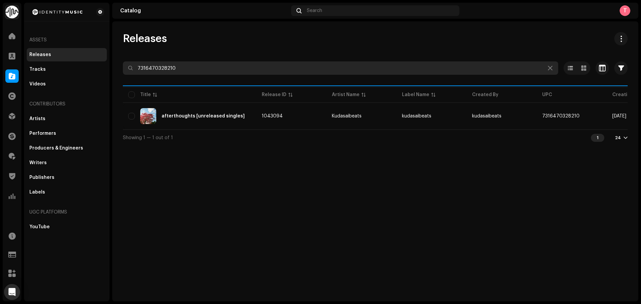
type input "7316470328210"
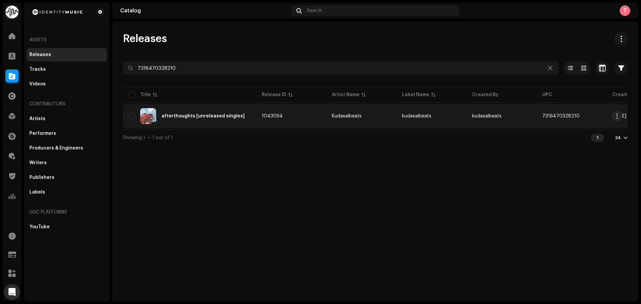
click at [521, 112] on td "kudasaibeats" at bounding box center [502, 116] width 70 height 24
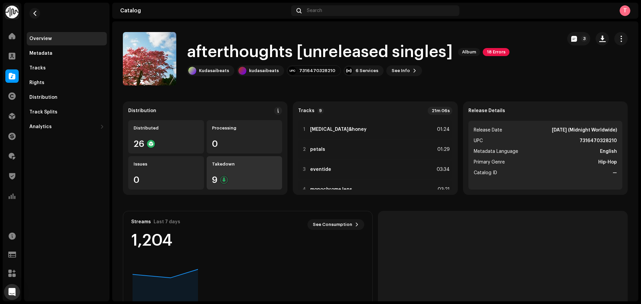
click at [248, 174] on div "Takedown 9" at bounding box center [245, 172] width 76 height 33
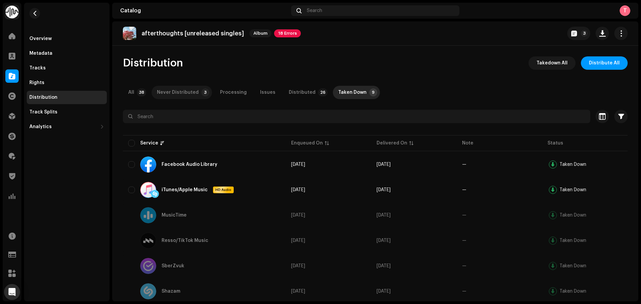
click at [184, 97] on div "Never Distributed" at bounding box center [178, 92] width 42 height 13
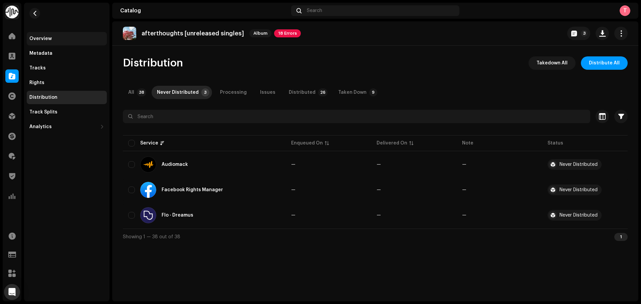
click at [46, 36] on div "Overview" at bounding box center [40, 38] width 22 height 5
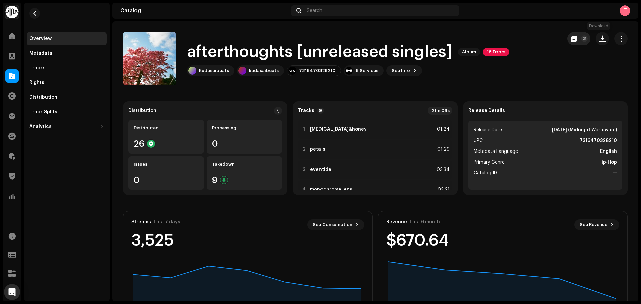
click at [581, 36] on p-badge "3" at bounding box center [584, 38] width 7 height 7
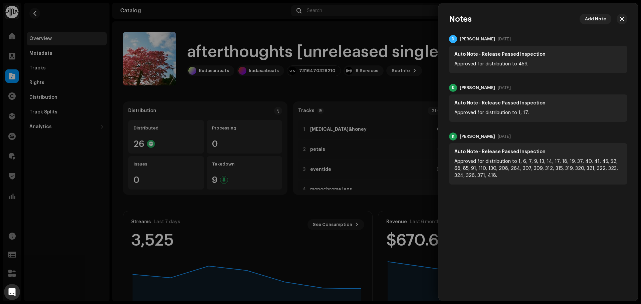
click at [383, 31] on div at bounding box center [320, 152] width 641 height 304
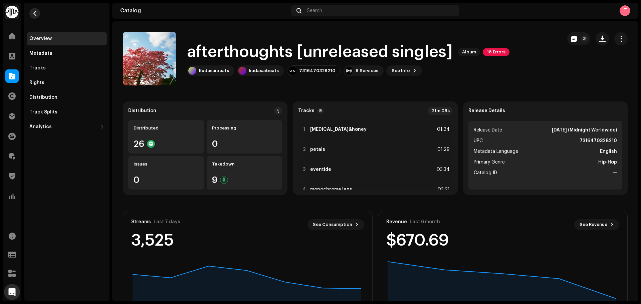
click at [33, 18] on button "button" at bounding box center [34, 13] width 11 height 11
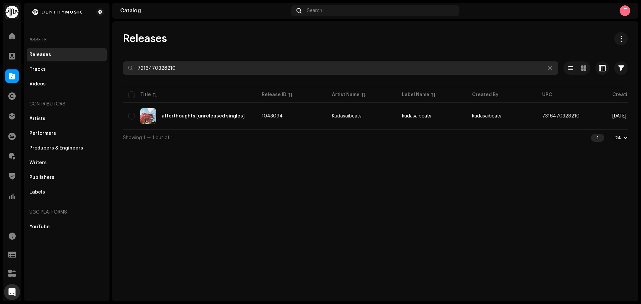
drag, startPoint x: 221, startPoint y: 69, endPoint x: 20, endPoint y: 62, distance: 201.1
click at [22, 62] on div "Identity Music Home Clients Catalog Rights Distribution Finance Royalties Trust…" at bounding box center [320, 152] width 641 height 304
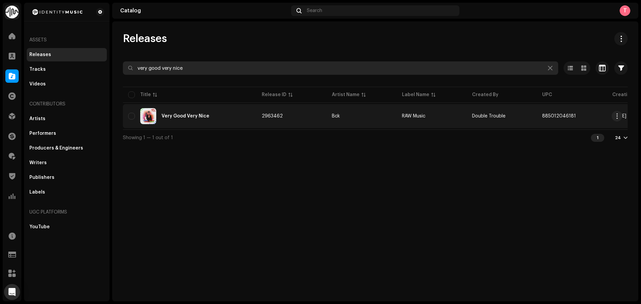
type input "very good very nice"
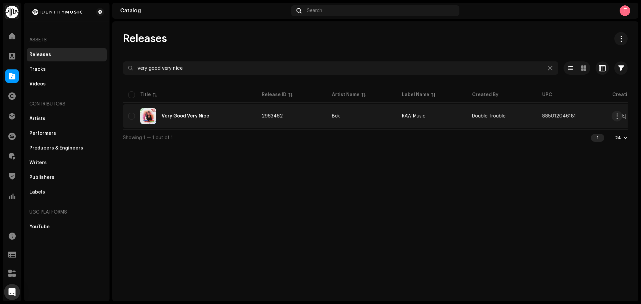
click at [309, 123] on td "2963462" at bounding box center [291, 116] width 70 height 24
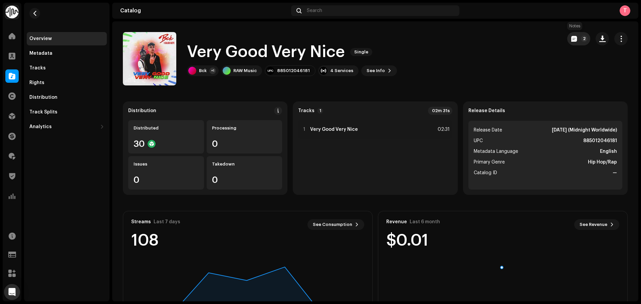
click at [576, 34] on button "2" at bounding box center [578, 38] width 23 height 13
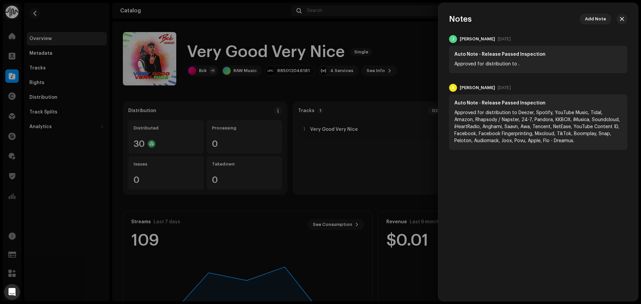
click at [399, 51] on div at bounding box center [320, 152] width 641 height 304
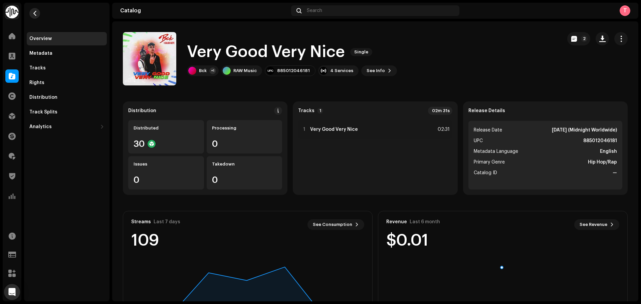
click at [32, 11] on span "button" at bounding box center [34, 13] width 5 height 5
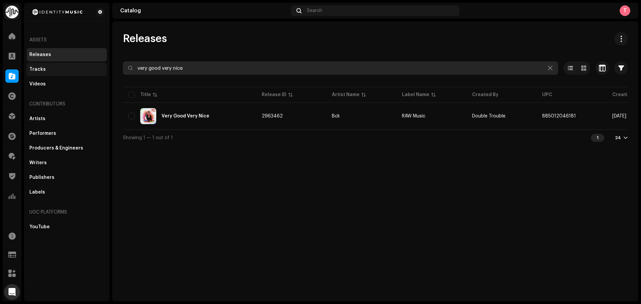
drag, startPoint x: 229, startPoint y: 68, endPoint x: 83, endPoint y: 67, distance: 145.2
click at [84, 67] on div "Identity Music Home Clients Catalog Rights Distribution Finance Royalties Trust…" at bounding box center [320, 152] width 641 height 304
type input "home sweet home"
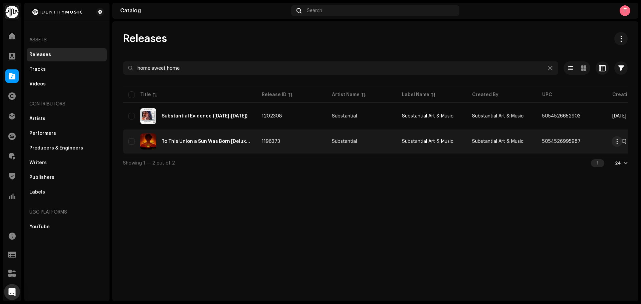
click at [202, 143] on div "To This Union a Sun Was Born [Deluxe Edition]" at bounding box center [206, 141] width 89 height 5
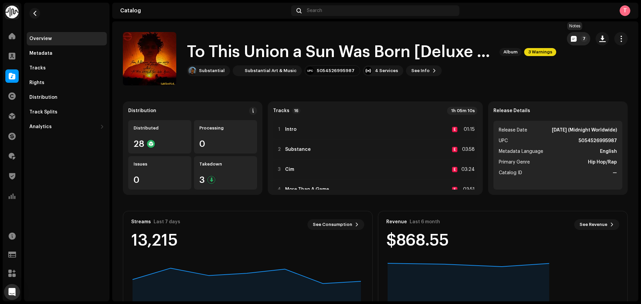
click at [571, 40] on span "button" at bounding box center [574, 38] width 6 height 5
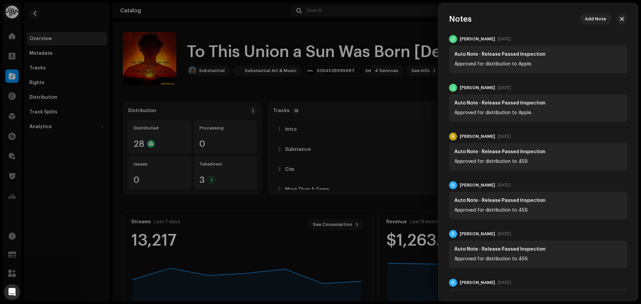
click at [360, 33] on div at bounding box center [320, 152] width 641 height 304
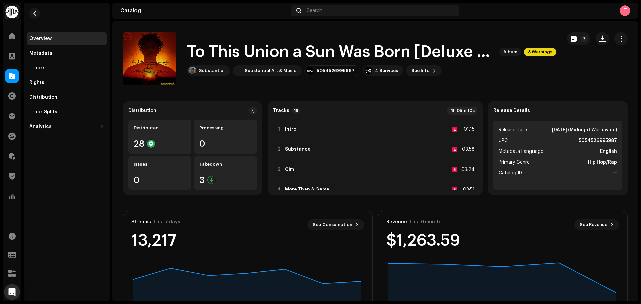
click at [41, 14] on re-m-nav-back at bounding box center [35, 17] width 16 height 29
click at [29, 12] on button "button" at bounding box center [34, 13] width 11 height 11
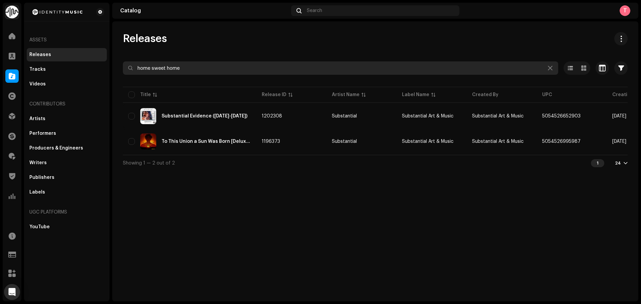
drag, startPoint x: 130, startPoint y: 63, endPoint x: 35, endPoint y: 60, distance: 94.9
click at [43, 61] on div "Identity Music Home Clients Catalog Rights Distribution Finance Royalties Trust…" at bounding box center [320, 152] width 641 height 304
paste input "5054526995987"
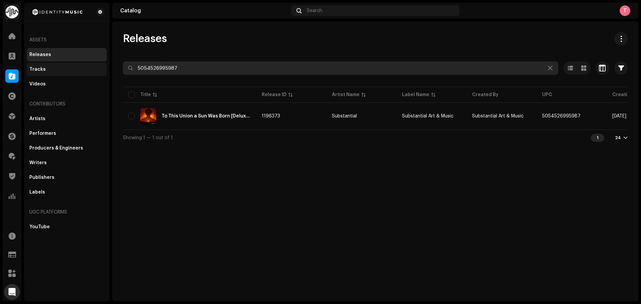
drag, startPoint x: 205, startPoint y: 66, endPoint x: 87, endPoint y: 64, distance: 117.9
click at [87, 64] on div "Identity Music Home Clients Catalog Rights Distribution Finance Royalties Trust…" at bounding box center [320, 152] width 641 height 304
type input "casper despair"
drag, startPoint x: 193, startPoint y: 69, endPoint x: 120, endPoint y: 68, distance: 73.5
click at [120, 69] on div "Releases casper despair Selected 0 Select all 1 Options Filters Distribution st…" at bounding box center [375, 89] width 526 height 114
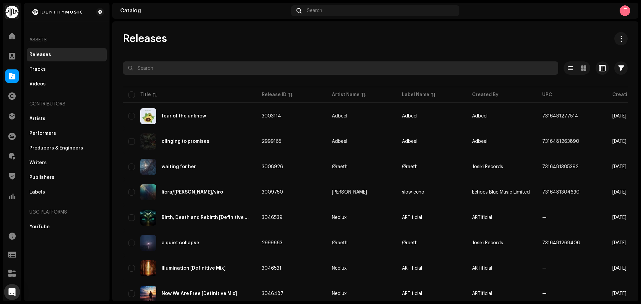
click at [169, 69] on input "text" at bounding box center [340, 67] width 435 height 13
paste input "7316472693613"
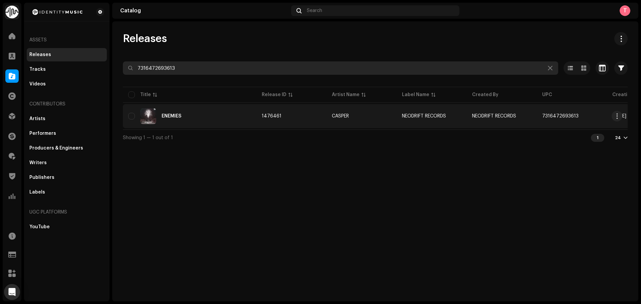
type input "7316472693613"
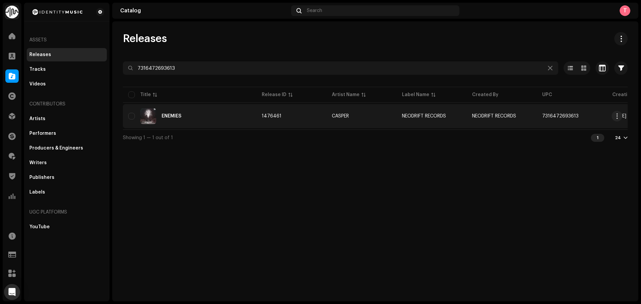
click at [246, 106] on td "ENEMIES" at bounding box center [190, 116] width 134 height 24
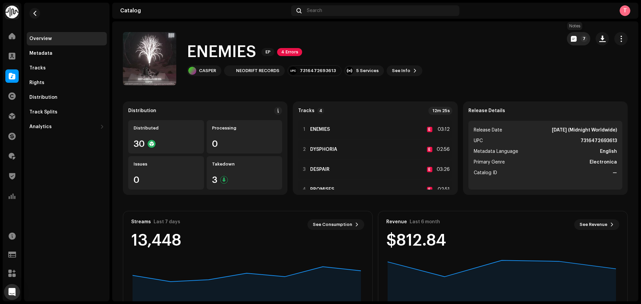
click at [571, 38] on span "button" at bounding box center [574, 38] width 6 height 5
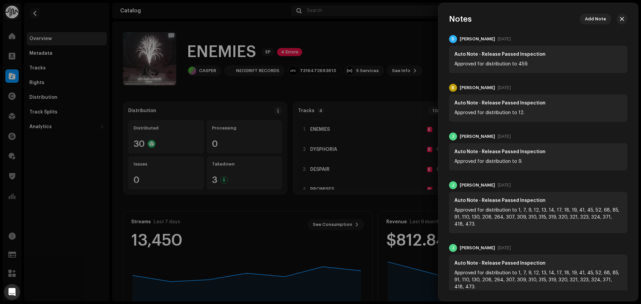
click at [389, 42] on div at bounding box center [320, 152] width 641 height 304
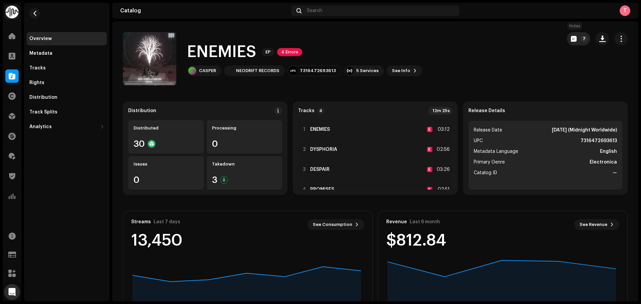
click at [567, 33] on button "7" at bounding box center [578, 38] width 23 height 13
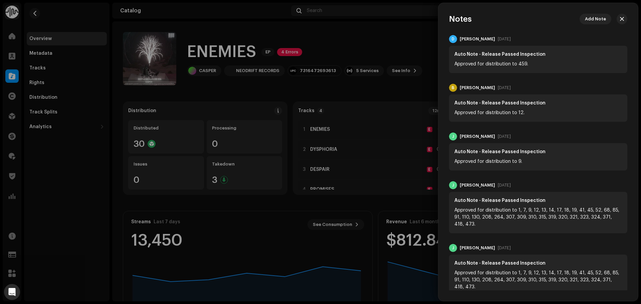
click at [309, 33] on div at bounding box center [320, 152] width 641 height 304
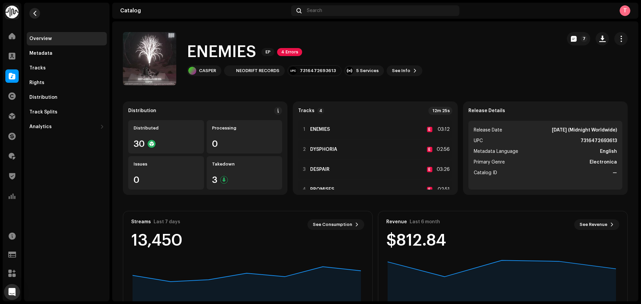
click at [35, 13] on span "button" at bounding box center [34, 13] width 5 height 5
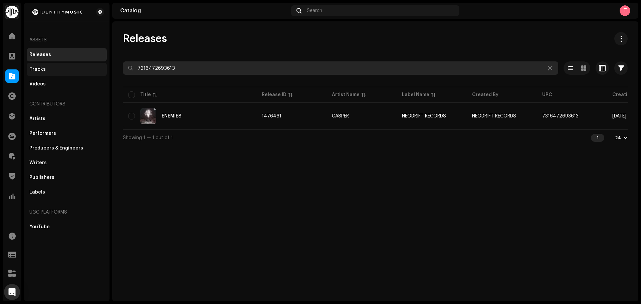
drag, startPoint x: 191, startPoint y: 65, endPoint x: 81, endPoint y: 71, distance: 110.0
click at [81, 71] on div "Identity Music Home Clients Catalog Rights Distribution Finance Royalties Trust…" at bounding box center [320, 152] width 641 height 304
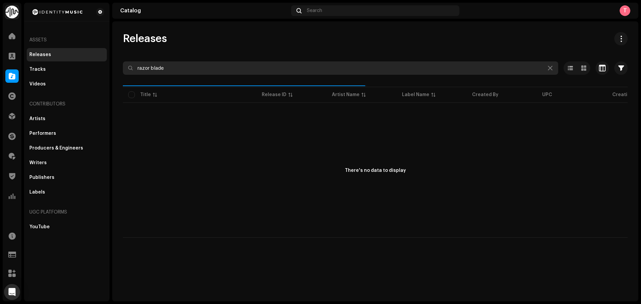
type input "razor blade"
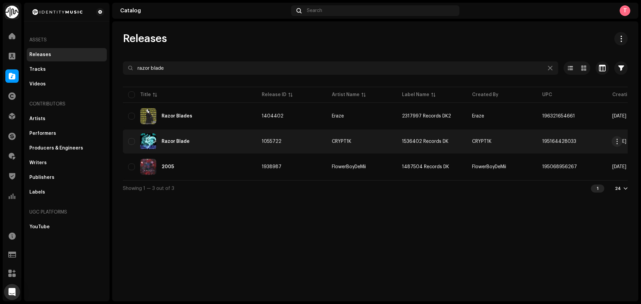
click at [205, 144] on div "Razor Blade" at bounding box center [189, 142] width 123 height 16
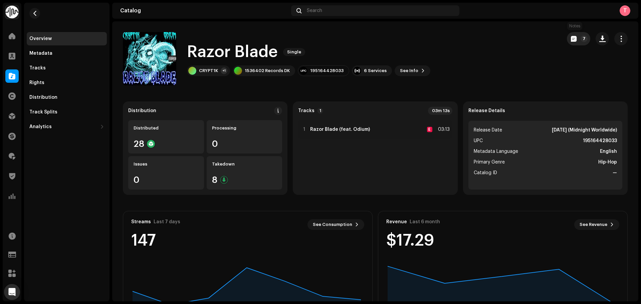
click at [567, 34] on button "7" at bounding box center [578, 38] width 23 height 13
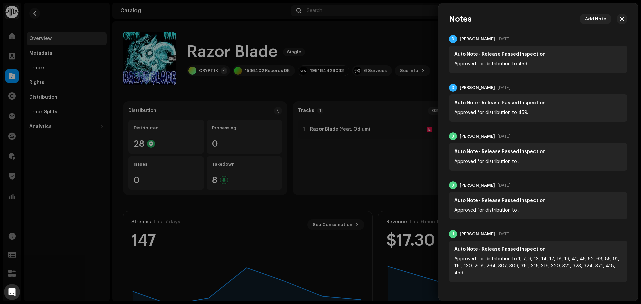
click at [393, 31] on div at bounding box center [320, 152] width 641 height 304
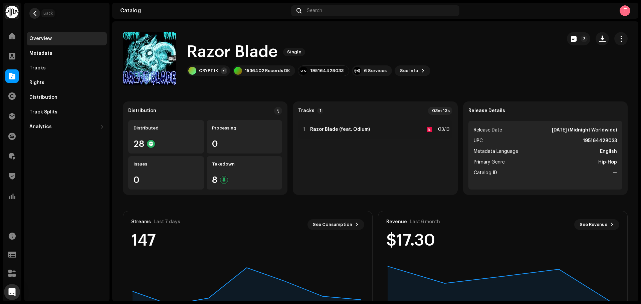
click at [34, 11] on span "button" at bounding box center [34, 13] width 5 height 5
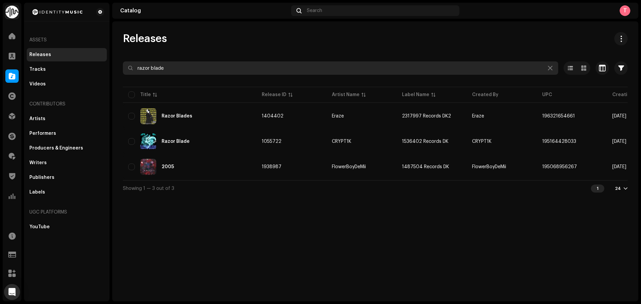
drag, startPoint x: 236, startPoint y: 68, endPoint x: 80, endPoint y: 62, distance: 156.0
click at [80, 62] on div "Identity Music Home Clients Catalog Rights Distribution Finance Royalties Trust…" at bounding box center [320, 152] width 641 height 304
paste input "196052458286"
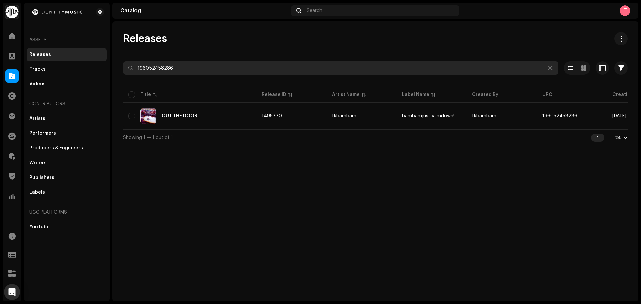
drag, startPoint x: 198, startPoint y: 62, endPoint x: 99, endPoint y: 59, distance: 98.6
click at [99, 59] on div "Identity Music Home Clients Catalog Rights Distribution Finance Royalties Trust…" at bounding box center [320, 152] width 641 height 304
click at [219, 64] on input "196052458286" at bounding box center [340, 67] width 435 height 13
drag, startPoint x: 221, startPoint y: 63, endPoint x: 77, endPoint y: 62, distance: 144.6
click at [77, 62] on div "Identity Music Home Clients Catalog Rights Distribution Finance Royalties Trust…" at bounding box center [320, 152] width 641 height 304
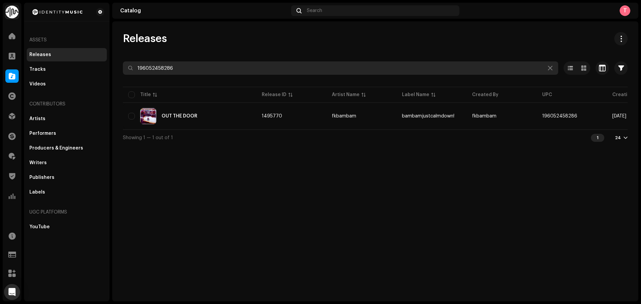
paste input "3011223"
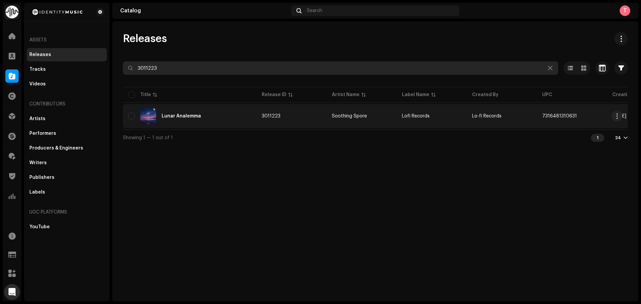
type input "3011223"
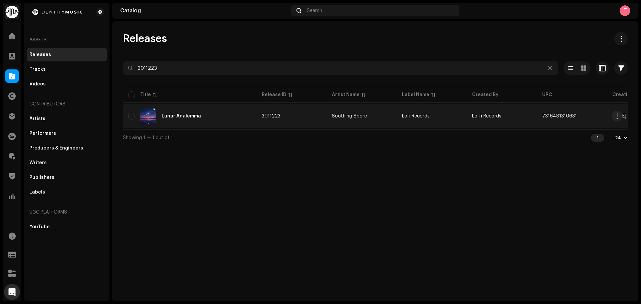
click at [255, 104] on td "Lunar Analemma" at bounding box center [190, 116] width 134 height 24
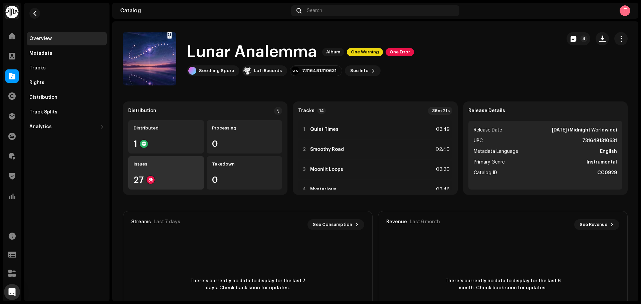
click at [179, 180] on div "27" at bounding box center [166, 180] width 65 height 9
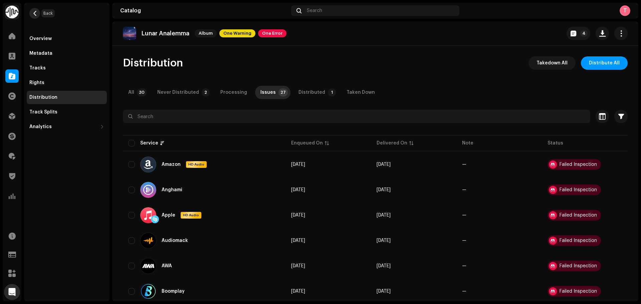
click at [36, 8] on button "button" at bounding box center [34, 13] width 11 height 11
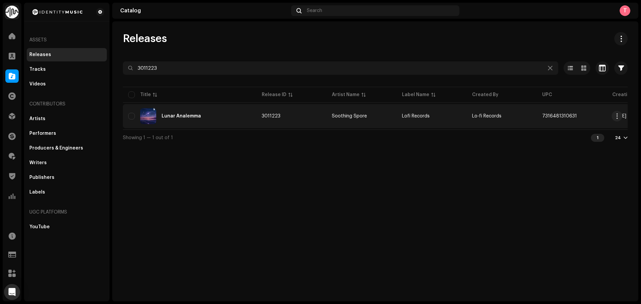
click at [223, 109] on div "Lunar Analemma" at bounding box center [189, 116] width 123 height 16
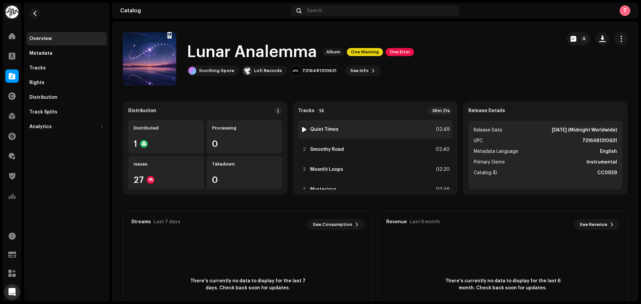
click at [303, 128] on div at bounding box center [304, 129] width 5 height 5
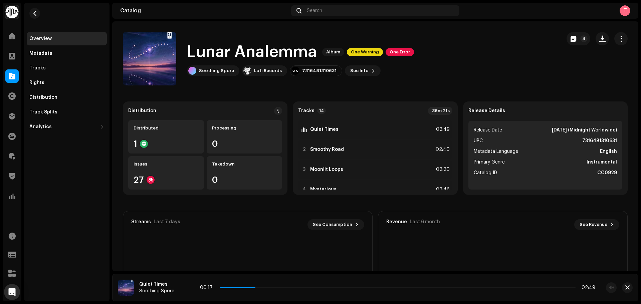
drag, startPoint x: 226, startPoint y: 288, endPoint x: 263, endPoint y: 281, distance: 36.9
click at [260, 286] on div "00:17 02:49" at bounding box center [397, 287] width 395 height 5
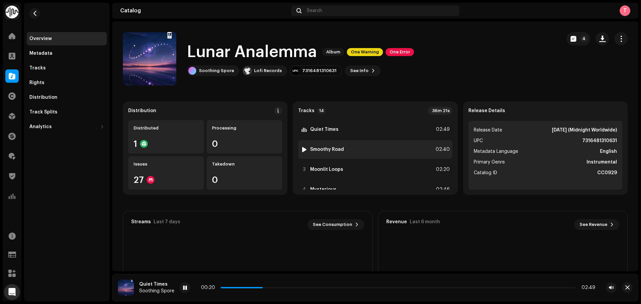
click at [301, 147] on div "2" at bounding box center [304, 149] width 7 height 7
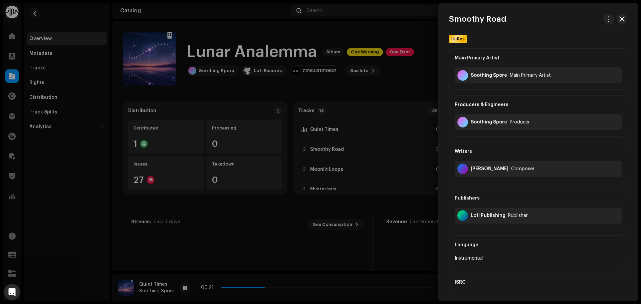
click at [374, 93] on div at bounding box center [320, 152] width 641 height 304
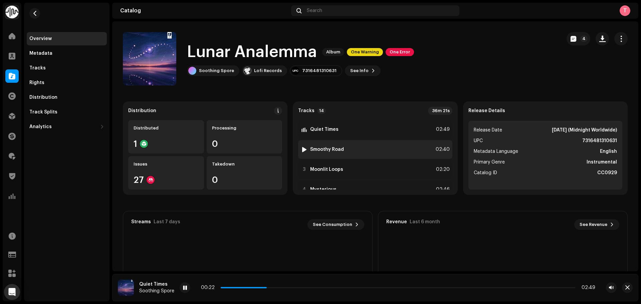
click at [303, 147] on div at bounding box center [304, 149] width 5 height 5
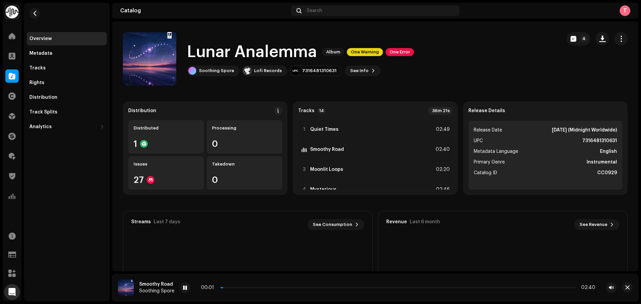
drag, startPoint x: 224, startPoint y: 287, endPoint x: 263, endPoint y: 286, distance: 39.4
click at [262, 286] on div "00:01 02:40" at bounding box center [398, 287] width 394 height 5
drag, startPoint x: 226, startPoint y: 288, endPoint x: 277, endPoint y: 289, distance: 51.4
click at [277, 289] on div "00:03 02:40" at bounding box center [398, 287] width 394 height 5
click at [184, 287] on span at bounding box center [185, 287] width 4 height 5
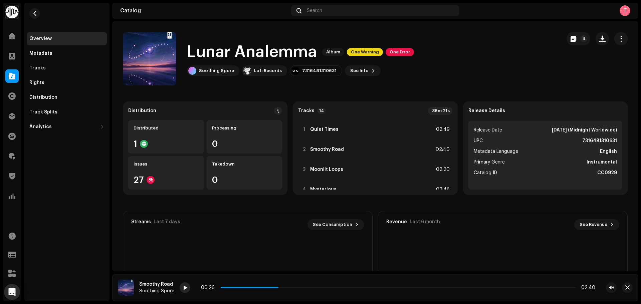
click at [180, 286] on div at bounding box center [185, 287] width 11 height 11
drag, startPoint x: 283, startPoint y: 288, endPoint x: 275, endPoint y: 287, distance: 8.4
click at [275, 287] on span at bounding box center [254, 287] width 66 height 1
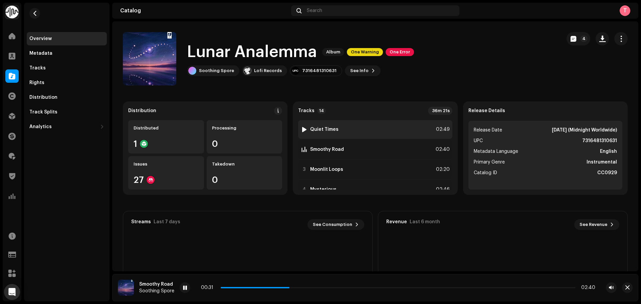
click at [302, 128] on div at bounding box center [304, 129] width 5 height 5
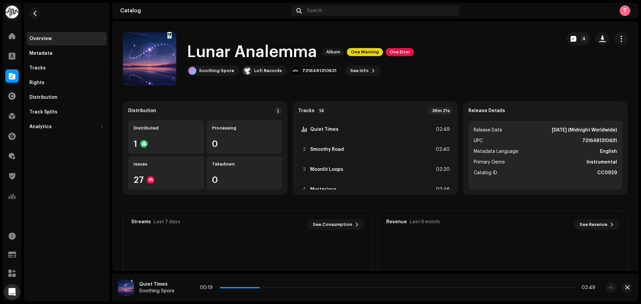
drag, startPoint x: 223, startPoint y: 286, endPoint x: 263, endPoint y: 290, distance: 40.2
click at [263, 290] on div "00:19 02:49" at bounding box center [397, 287] width 395 height 5
drag, startPoint x: 295, startPoint y: 286, endPoint x: 318, endPoint y: 288, distance: 23.5
click at [319, 288] on div "00:36 02:49" at bounding box center [398, 287] width 394 height 5
drag, startPoint x: 296, startPoint y: 288, endPoint x: 333, endPoint y: 289, distance: 36.7
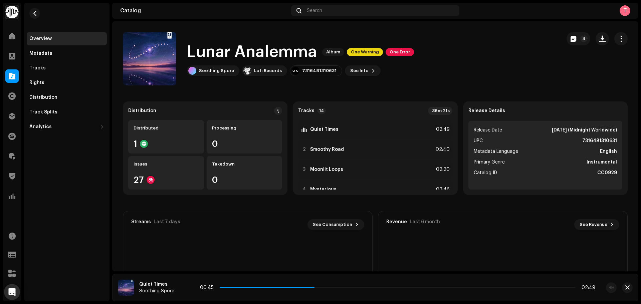
click at [344, 287] on p-slider at bounding box center [398, 287] width 356 height 1
click at [185, 290] on span at bounding box center [185, 287] width 4 height 5
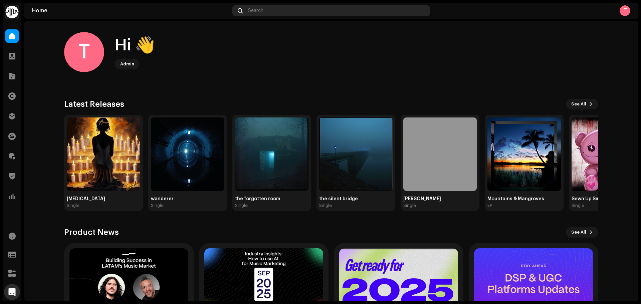
click at [297, 11] on div "Search" at bounding box center [331, 10] width 198 height 11
click at [11, 79] on span at bounding box center [12, 75] width 7 height 5
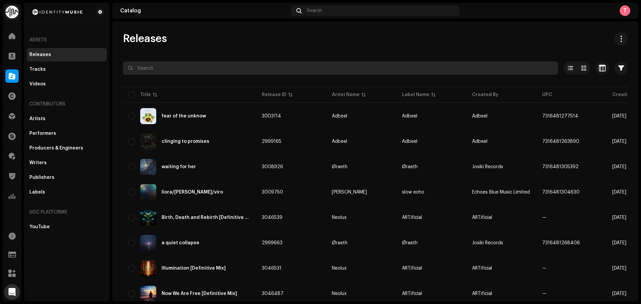
click at [265, 66] on input "text" at bounding box center [340, 67] width 435 height 13
paste input "2991903"
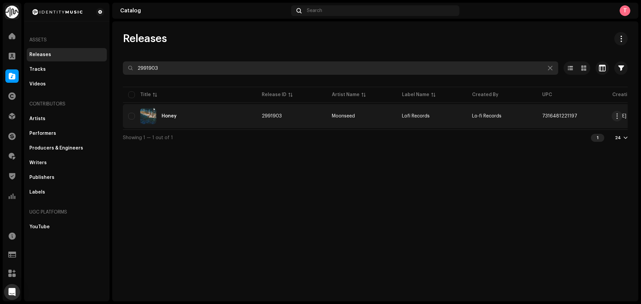
type input "2991903"
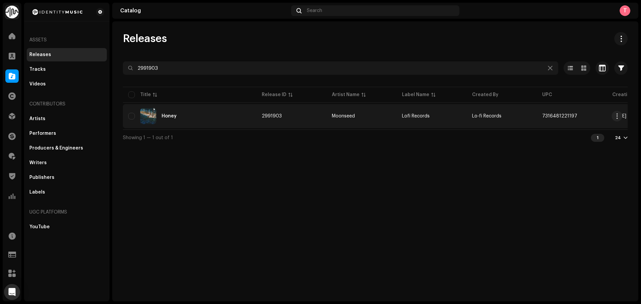
click at [197, 113] on div "Honey" at bounding box center [189, 116] width 123 height 16
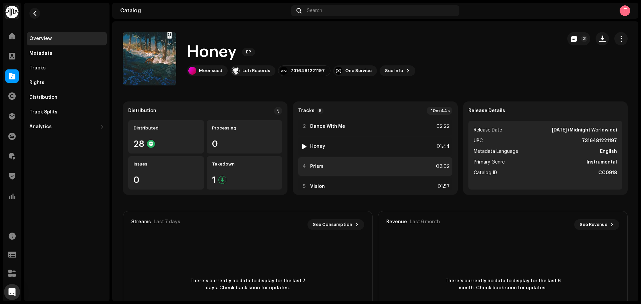
scroll to position [33, 0]
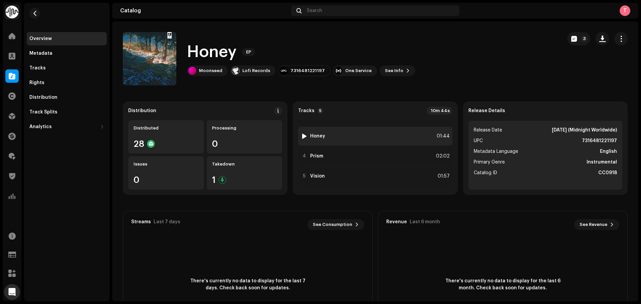
click at [302, 136] on div at bounding box center [304, 136] width 5 height 5
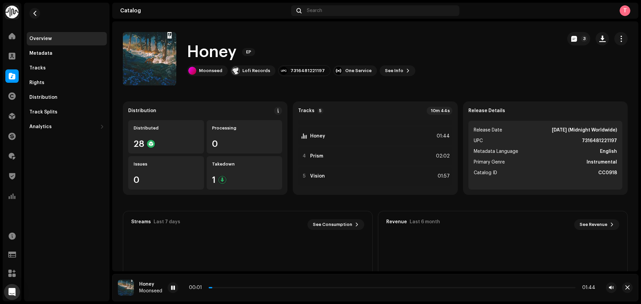
click at [239, 289] on div "00:01 01:44" at bounding box center [392, 287] width 406 height 5
click at [243, 287] on p-slider at bounding box center [392, 287] width 367 height 1
drag, startPoint x: 244, startPoint y: 288, endPoint x: 283, endPoint y: 290, distance: 39.8
click at [283, 290] on div "00:10 01:44" at bounding box center [392, 287] width 449 height 11
click at [300, 289] on div "00:24 01:44" at bounding box center [392, 287] width 406 height 5
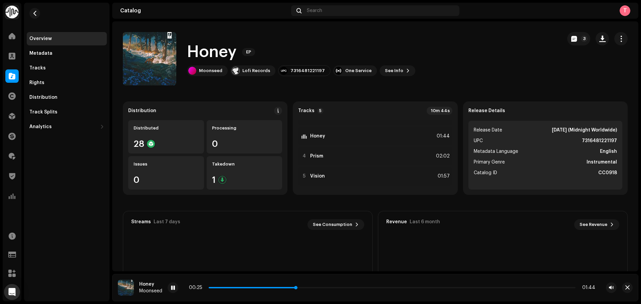
drag, startPoint x: 298, startPoint y: 288, endPoint x: 338, endPoint y: 288, distance: 39.1
click at [338, 288] on p-slider at bounding box center [392, 287] width 367 height 1
drag, startPoint x: 301, startPoint y: 287, endPoint x: 355, endPoint y: 287, distance: 53.8
click at [355, 287] on p-slider at bounding box center [392, 287] width 367 height 1
click at [175, 288] on span at bounding box center [173, 287] width 4 height 5
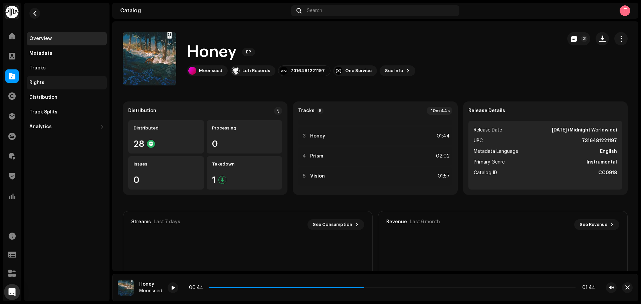
click at [53, 77] on div "Rights" at bounding box center [67, 82] width 80 height 13
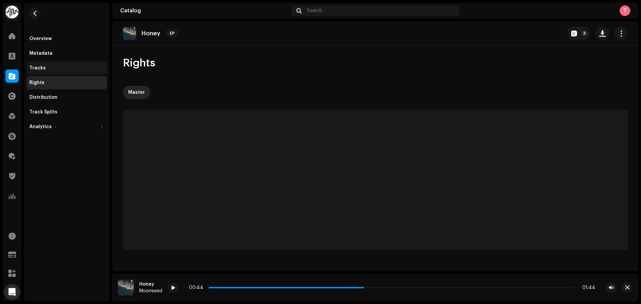
click at [51, 65] on div "Tracks" at bounding box center [67, 67] width 80 height 13
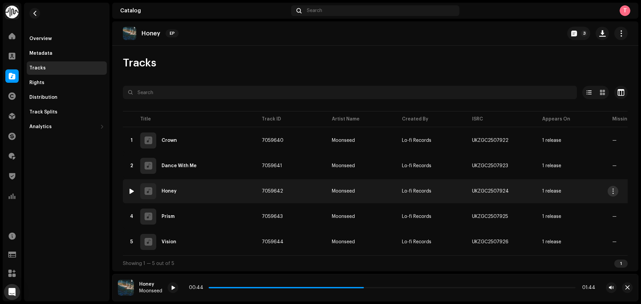
click at [611, 189] on span "button" at bounding box center [613, 191] width 5 height 5
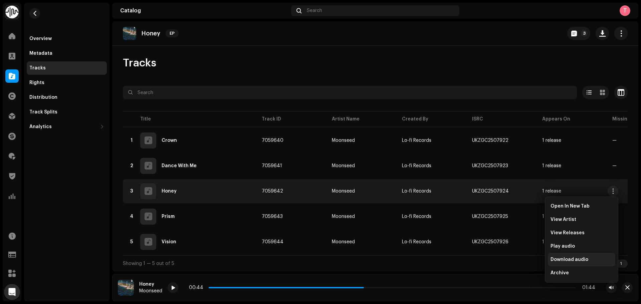
click at [573, 260] on span "Download audio" at bounding box center [570, 259] width 38 height 5
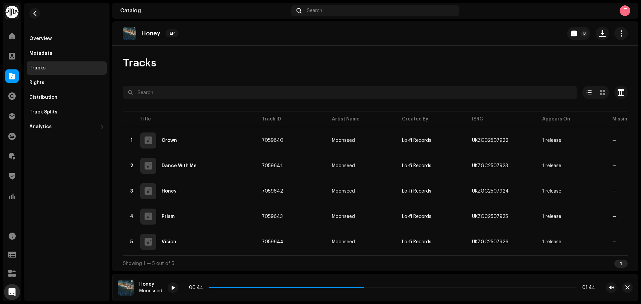
click at [76, 67] on div "Tracks" at bounding box center [66, 67] width 75 height 5
click at [50, 61] on div "Tracks" at bounding box center [67, 67] width 80 height 13
click at [46, 38] on div "Overview" at bounding box center [40, 38] width 22 height 5
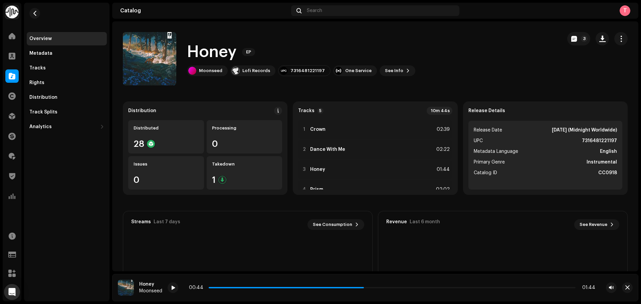
drag, startPoint x: 574, startPoint y: 139, endPoint x: 615, endPoint y: 137, distance: 40.8
click at [615, 137] on ul "Release Date Nov 3, 2025 (Midnight Worldwide) UPC 7316481221197 Metadata Langua…" at bounding box center [545, 155] width 154 height 69
copy strong "7316481221197"
click at [44, 63] on div "Tracks" at bounding box center [67, 67] width 80 height 13
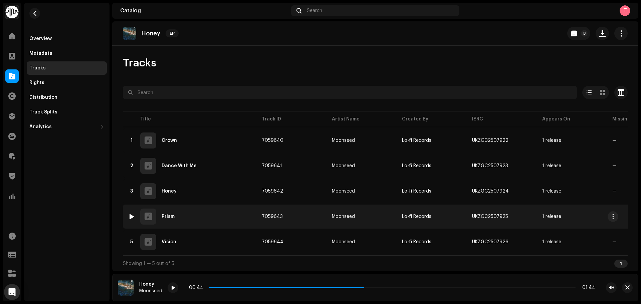
scroll to position [3, 0]
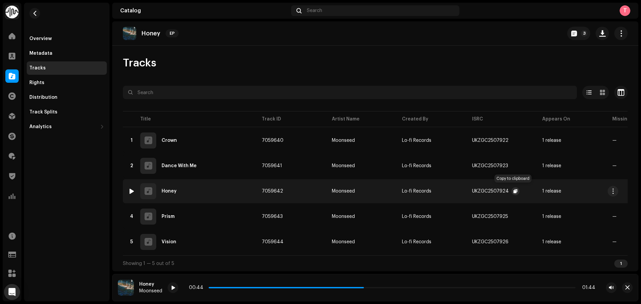
copy div "UKZGC2507924"
drag, startPoint x: 469, startPoint y: 188, endPoint x: 513, endPoint y: 187, distance: 44.1
click at [513, 187] on td "UKZGC2507924" at bounding box center [502, 191] width 70 height 24
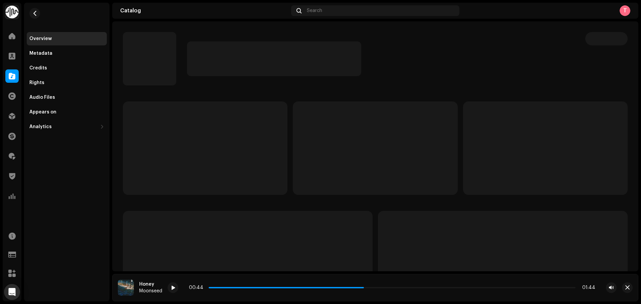
click at [514, 188] on p-skeleton at bounding box center [545, 147] width 165 height 93
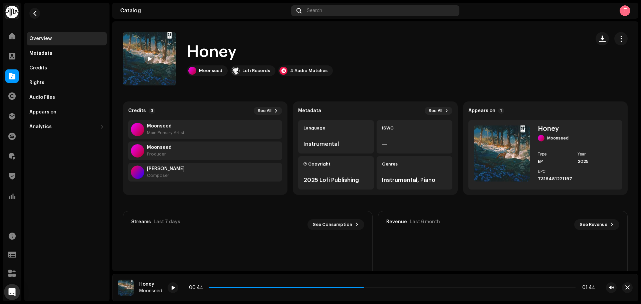
click at [390, 14] on div "Search" at bounding box center [375, 10] width 168 height 11
click at [33, 13] on span "button" at bounding box center [34, 13] width 5 height 5
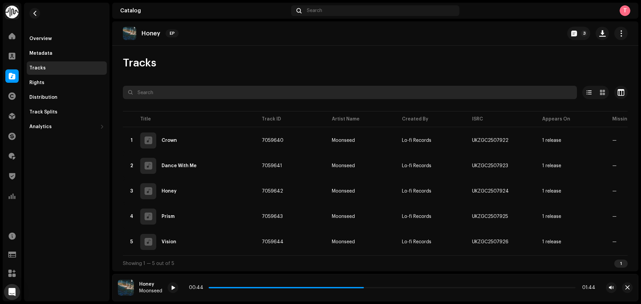
click at [275, 86] on input "text" at bounding box center [350, 92] width 454 height 13
paste input "2997737"
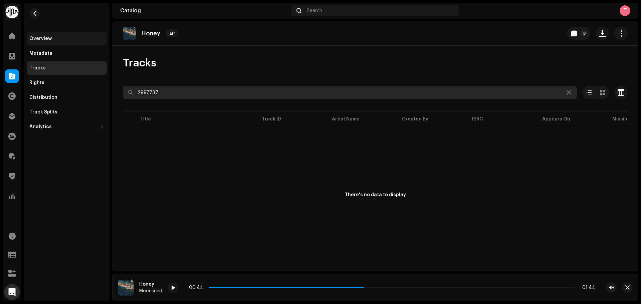
type input "2997737"
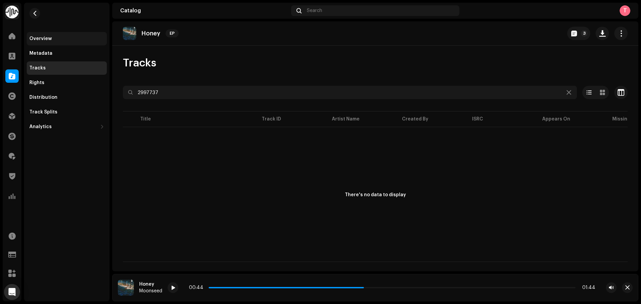
click at [54, 41] on div "Overview" at bounding box center [67, 38] width 80 height 13
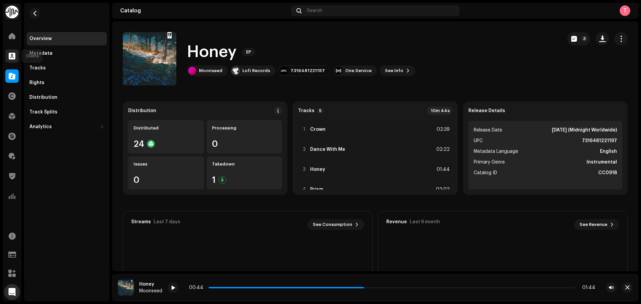
click at [11, 56] on span at bounding box center [12, 55] width 7 height 5
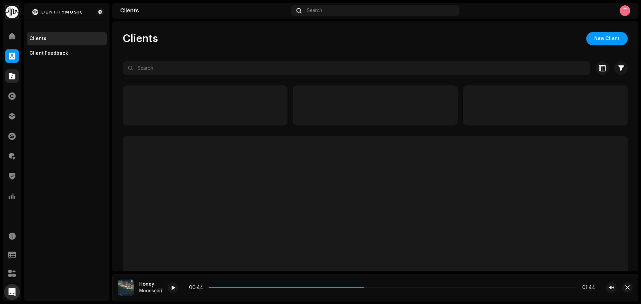
click at [13, 76] on span at bounding box center [12, 75] width 7 height 5
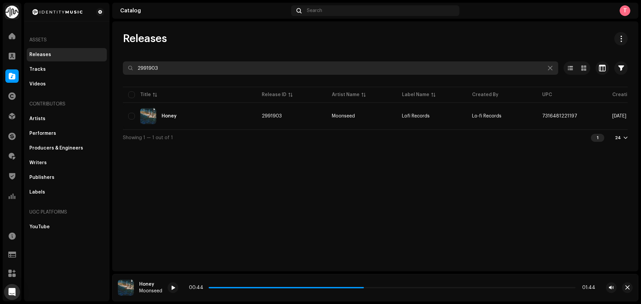
drag, startPoint x: 234, startPoint y: 69, endPoint x: 22, endPoint y: 69, distance: 211.3
click at [22, 69] on div "Identity Music Home Clients Catalog Rights Distribution Finance Royalties Trust…" at bounding box center [320, 152] width 641 height 304
paste input "7737"
type input "2997737"
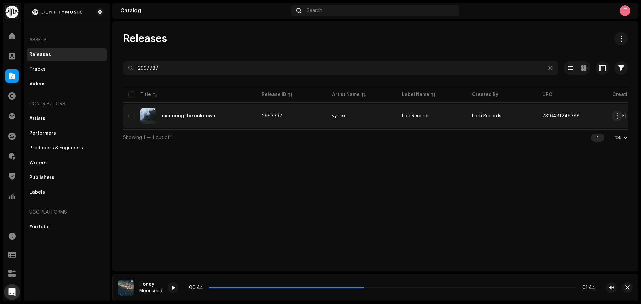
copy span "7316481249788"
drag, startPoint x: 543, startPoint y: 116, endPoint x: 580, endPoint y: 117, distance: 37.1
click at [580, 117] on td "7316481249788" at bounding box center [572, 116] width 70 height 24
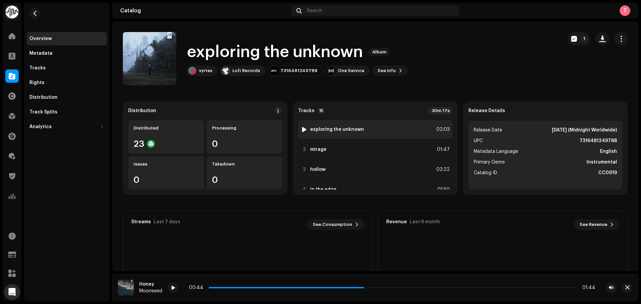
click at [368, 130] on div "1 exploring the unknown 02:03" at bounding box center [375, 129] width 154 height 19
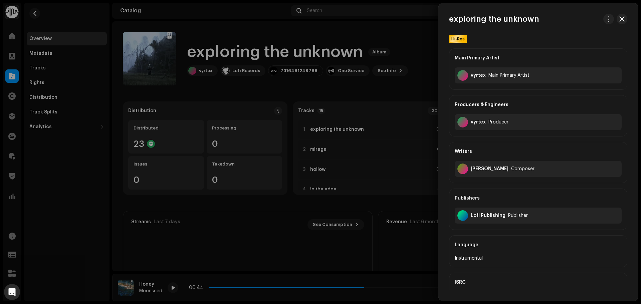
click at [327, 97] on div at bounding box center [320, 152] width 641 height 304
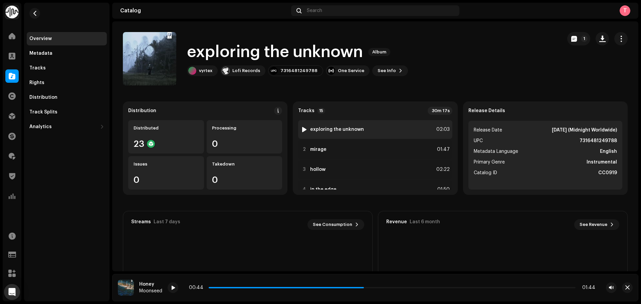
click at [342, 124] on div "1 exploring the unknown 02:03" at bounding box center [375, 129] width 154 height 19
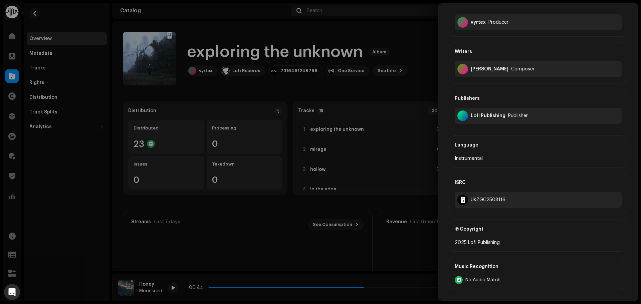
scroll to position [100, 0]
click at [494, 197] on div "UKZGC2508116" at bounding box center [488, 199] width 35 height 5
copy div "UKZGC2508116"
drag, startPoint x: 503, startPoint y: 199, endPoint x: 469, endPoint y: 201, distance: 34.8
click at [469, 201] on div "UKZGC2508116" at bounding box center [538, 200] width 167 height 16
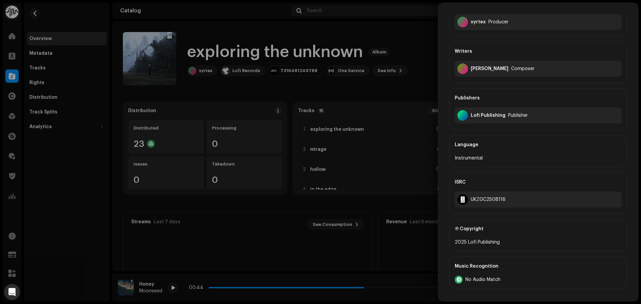
click at [326, 73] on div at bounding box center [320, 152] width 641 height 304
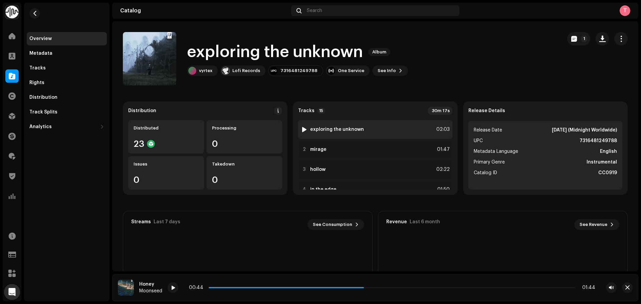
click at [366, 129] on div "1 exploring the unknown 02:03" at bounding box center [375, 129] width 154 height 19
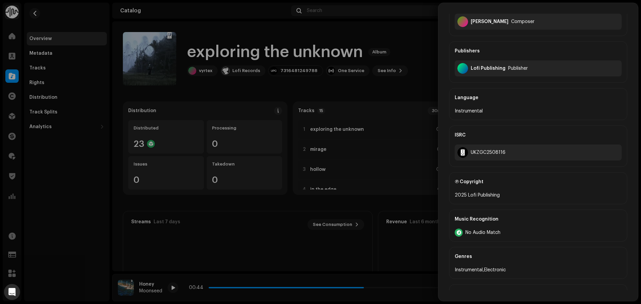
scroll to position [183, 0]
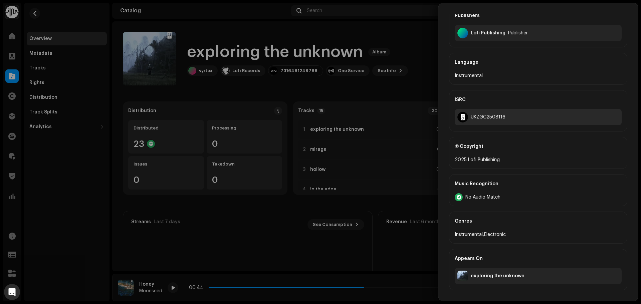
copy div "UKZGC2508116"
drag, startPoint x: 471, startPoint y: 118, endPoint x: 506, endPoint y: 119, distance: 34.8
click at [506, 119] on div "UKZGC2508116" at bounding box center [538, 117] width 167 height 16
click at [399, 113] on div at bounding box center [320, 152] width 641 height 304
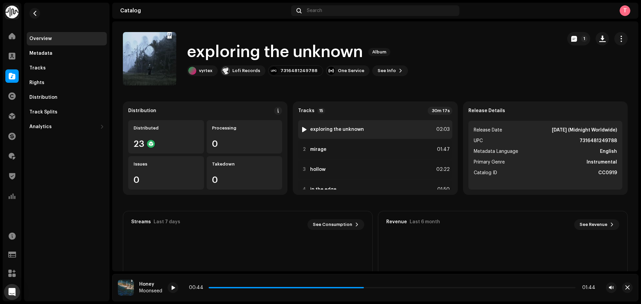
click at [302, 129] on div at bounding box center [304, 129] width 5 height 5
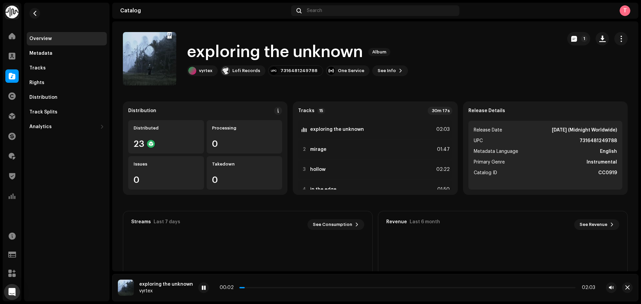
drag, startPoint x: 244, startPoint y: 287, endPoint x: 265, endPoint y: 284, distance: 21.5
click at [265, 284] on div "00:02 02:03" at bounding box center [407, 287] width 418 height 11
drag, startPoint x: 255, startPoint y: 288, endPoint x: 277, endPoint y: 289, distance: 21.7
click at [277, 289] on div "00:09 02:03" at bounding box center [408, 287] width 376 height 5
drag, startPoint x: 278, startPoint y: 288, endPoint x: 318, endPoint y: 287, distance: 40.4
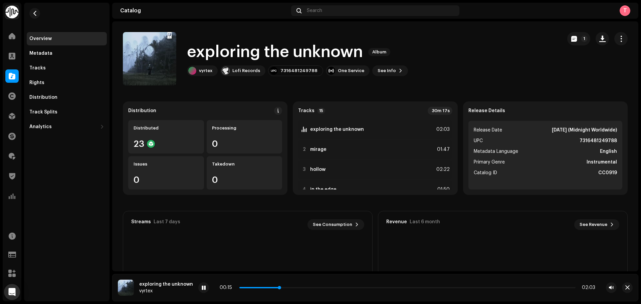
click at [318, 287] on p-slider at bounding box center [407, 287] width 336 height 1
click at [43, 80] on div "Rights" at bounding box center [36, 82] width 15 height 5
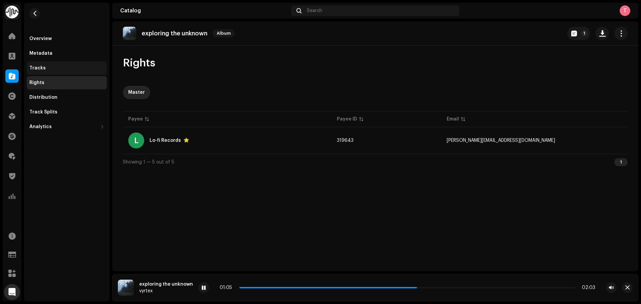
click at [46, 66] on div "Tracks" at bounding box center [66, 67] width 75 height 5
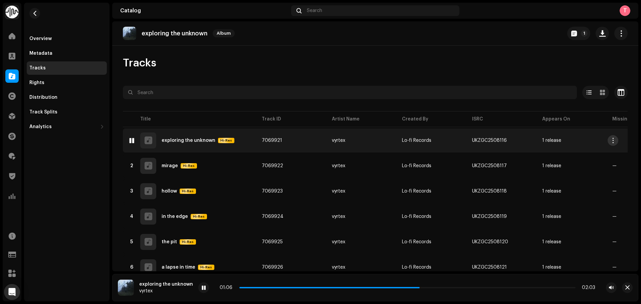
click at [610, 140] on button "button" at bounding box center [613, 140] width 11 height 11
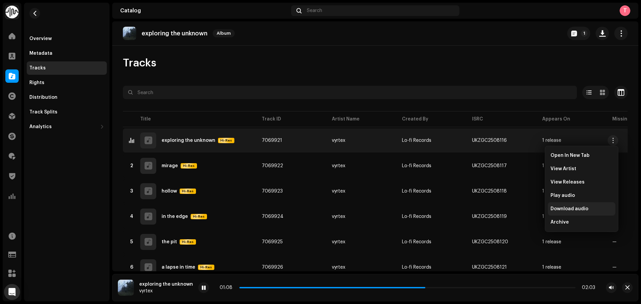
click at [571, 210] on span "Download audio" at bounding box center [570, 208] width 38 height 5
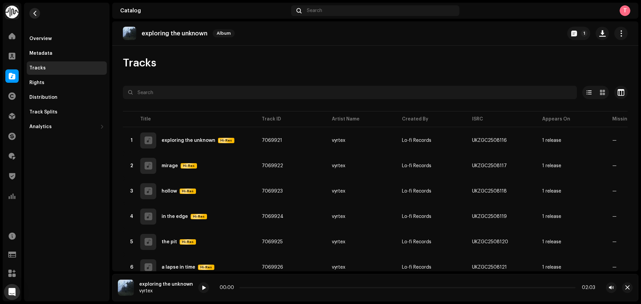
click at [32, 9] on button "button" at bounding box center [34, 13] width 11 height 11
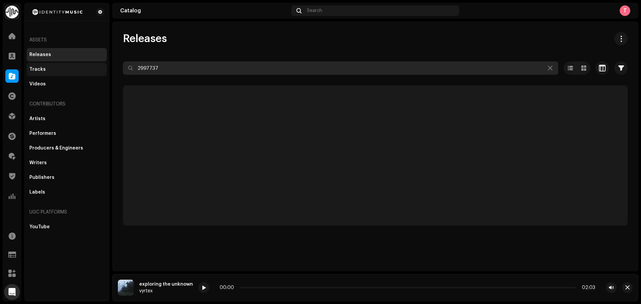
drag, startPoint x: 165, startPoint y: 61, endPoint x: 77, endPoint y: 63, distance: 87.8
click at [82, 63] on div "Identity Music Home Clients Catalog Rights Distribution Finance Royalties Trust…" at bounding box center [320, 152] width 641 height 304
paste input "3001896"
type input "3001896"
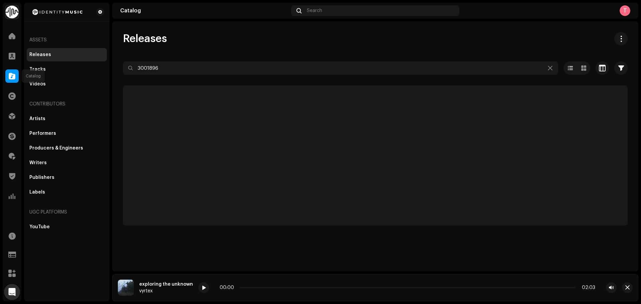
click at [13, 77] on span at bounding box center [12, 75] width 7 height 5
click at [7, 76] on div at bounding box center [11, 75] width 13 height 13
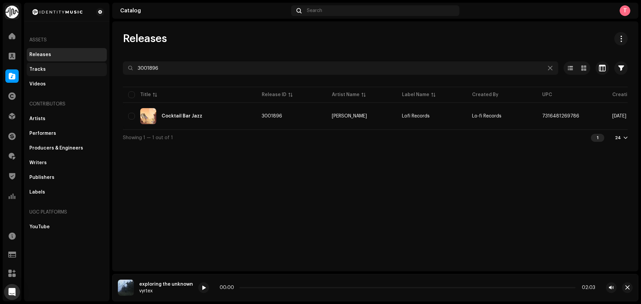
drag, startPoint x: 9, startPoint y: 78, endPoint x: 87, endPoint y: 74, distance: 77.5
click at [10, 78] on span at bounding box center [12, 75] width 7 height 5
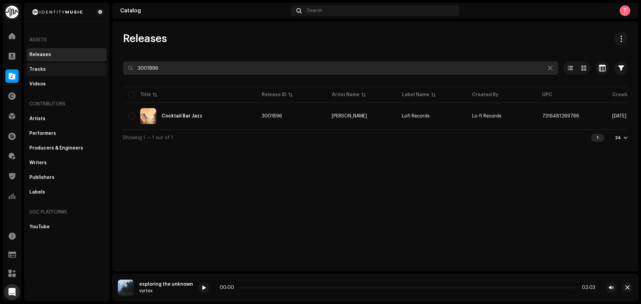
drag, startPoint x: 211, startPoint y: 70, endPoint x: 43, endPoint y: 71, distance: 167.3
click at [44, 71] on div "Identity Music Home Clients Catalog Rights Distribution Finance Royalties Trust…" at bounding box center [320, 152] width 641 height 304
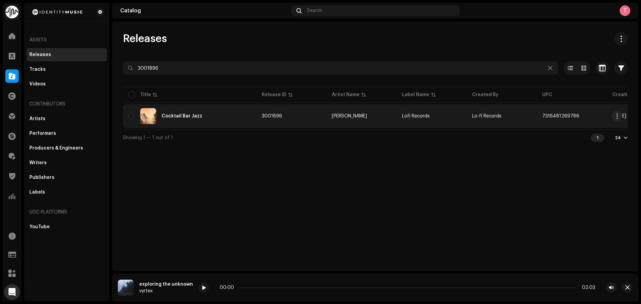
click at [243, 109] on div "Cocktail Bar Jazz" at bounding box center [189, 116] width 123 height 16
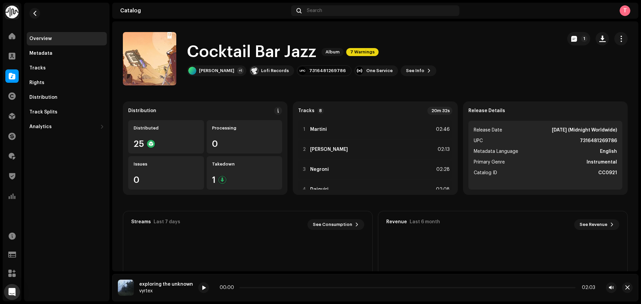
copy strong "7316481269786"
drag, startPoint x: 576, startPoint y: 140, endPoint x: 616, endPoint y: 138, distance: 40.5
click at [616, 138] on ul "Release Date Nov 6, 2025 (Midnight Worldwide) UPC 7316481269786 Metadata Langua…" at bounding box center [545, 155] width 154 height 69
copy strong "7316481269786"
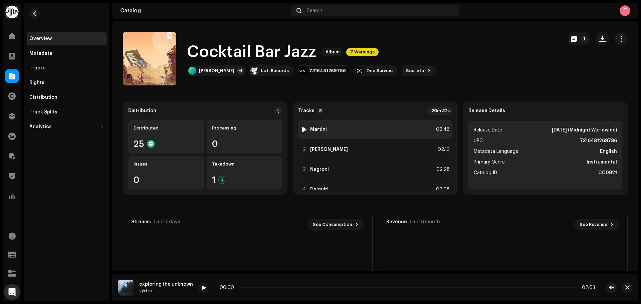
click at [303, 129] on div at bounding box center [304, 129] width 5 height 5
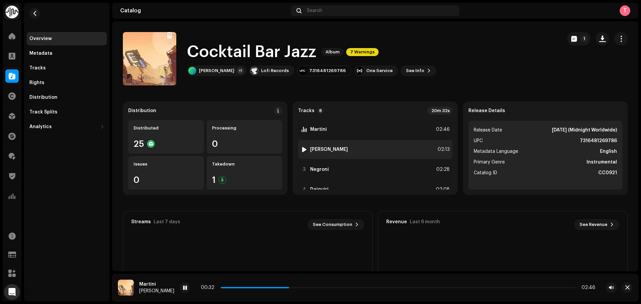
click at [350, 150] on div "2 Margarita 02:13" at bounding box center [375, 149] width 154 height 19
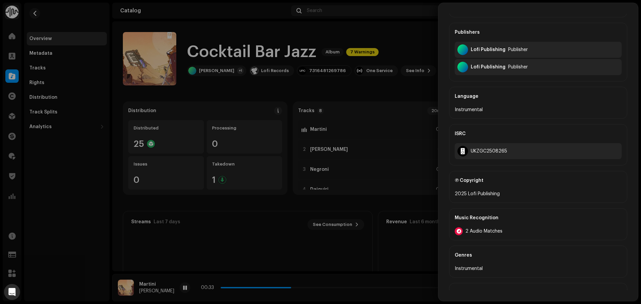
scroll to position [273, 0]
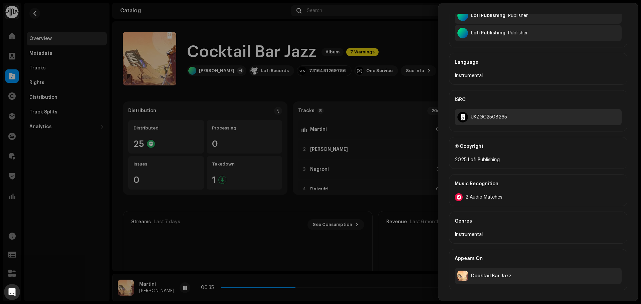
copy div "UKZGC2508265"
drag, startPoint x: 471, startPoint y: 116, endPoint x: 506, endPoint y: 118, distance: 35.1
click at [506, 118] on div "UKZGC2508265" at bounding box center [538, 117] width 167 height 16
click at [240, 226] on div at bounding box center [320, 152] width 641 height 304
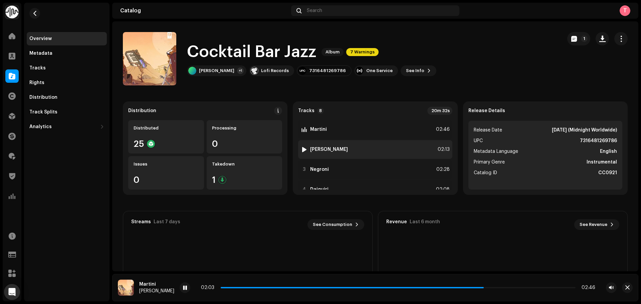
click at [304, 145] on div "2 Margarita 02:13" at bounding box center [375, 149] width 154 height 19
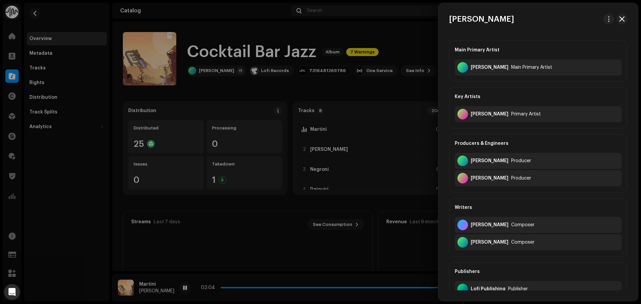
click at [306, 150] on div at bounding box center [320, 152] width 641 height 304
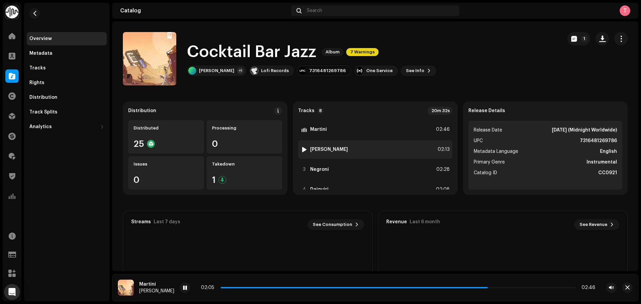
click at [304, 149] on div at bounding box center [304, 149] width 5 height 5
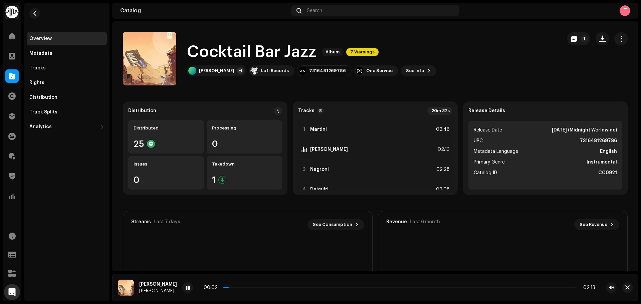
drag, startPoint x: 212, startPoint y: 288, endPoint x: 256, endPoint y: 285, distance: 44.1
click at [256, 285] on div "00:02 02:13" at bounding box center [400, 287] width 392 height 5
click at [186, 287] on span at bounding box center [188, 287] width 4 height 5
click at [48, 72] on div "Tracks" at bounding box center [67, 67] width 80 height 13
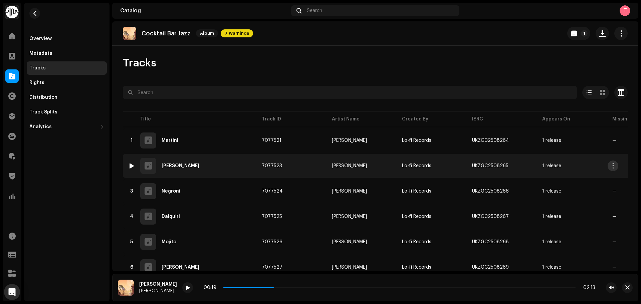
click at [612, 163] on button "button" at bounding box center [613, 166] width 11 height 11
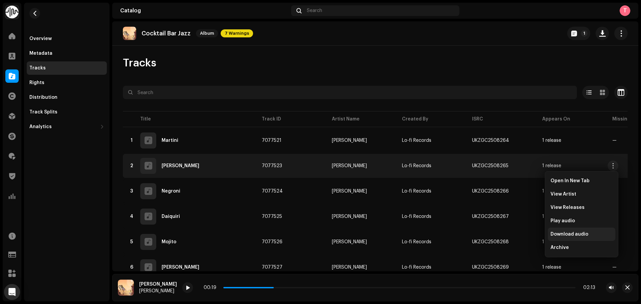
click at [576, 232] on span "Download audio" at bounding box center [570, 234] width 38 height 5
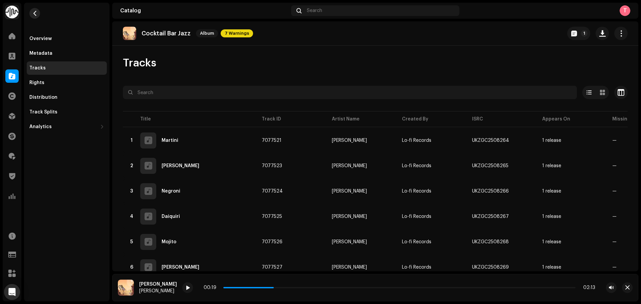
click at [33, 18] on button "button" at bounding box center [34, 13] width 11 height 11
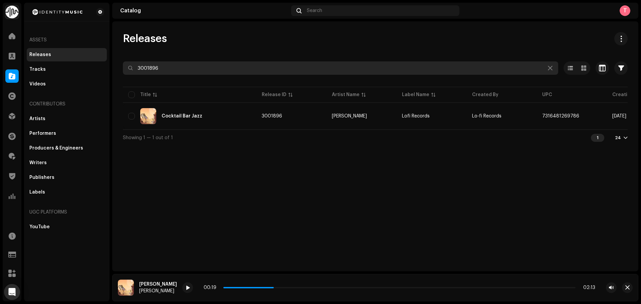
drag, startPoint x: 228, startPoint y: 65, endPoint x: 3, endPoint y: 63, distance: 224.7
click at [3, 63] on div "Identity Music Home Clients Catalog Rights Distribution Finance Royalties Trust…" at bounding box center [320, 152] width 641 height 304
paste input "73164810140"
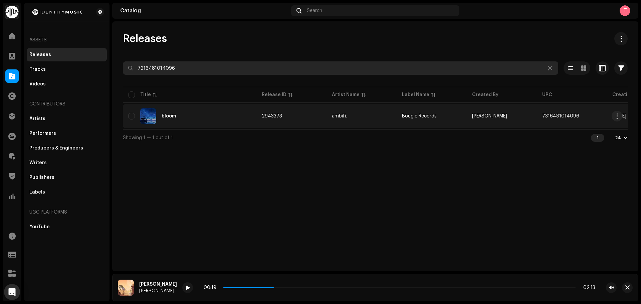
type input "7316481014096"
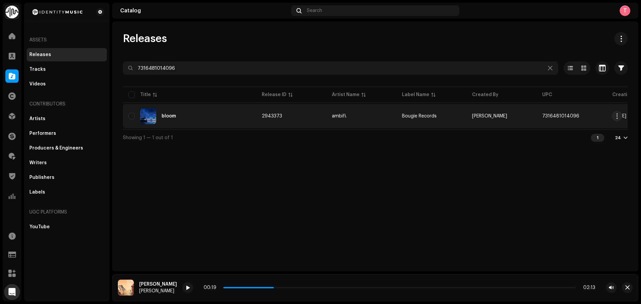
click at [208, 111] on div "bloom" at bounding box center [189, 116] width 123 height 16
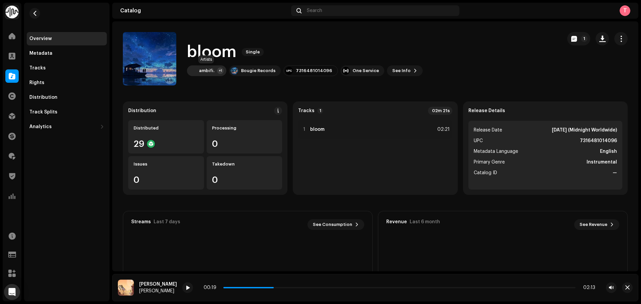
click at [210, 73] on div "ambifi." at bounding box center [206, 70] width 15 height 5
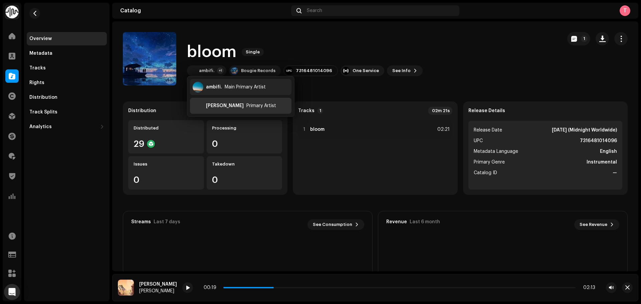
click at [216, 106] on div "Ryan Walker" at bounding box center [225, 105] width 38 height 5
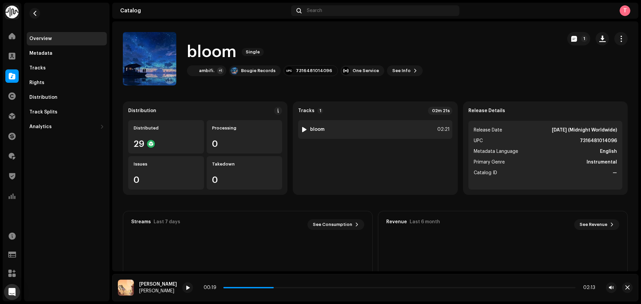
click at [303, 126] on div "1 bloom 02:21" at bounding box center [375, 129] width 154 height 19
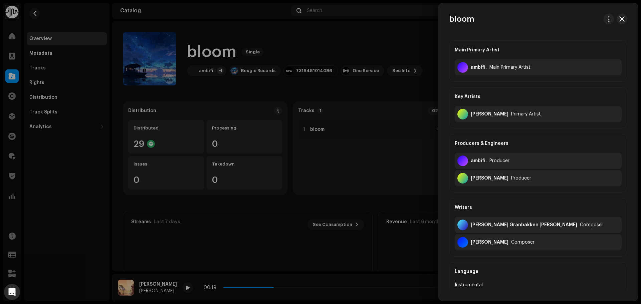
click at [335, 125] on div at bounding box center [320, 152] width 641 height 304
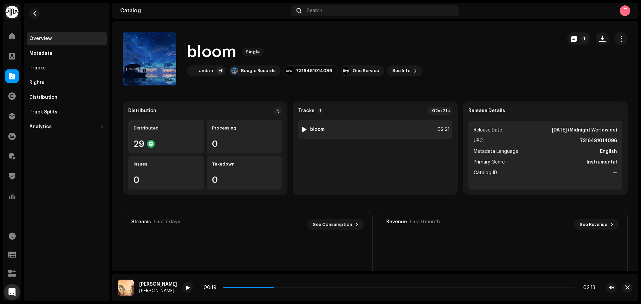
click at [302, 129] on div at bounding box center [304, 129] width 5 height 5
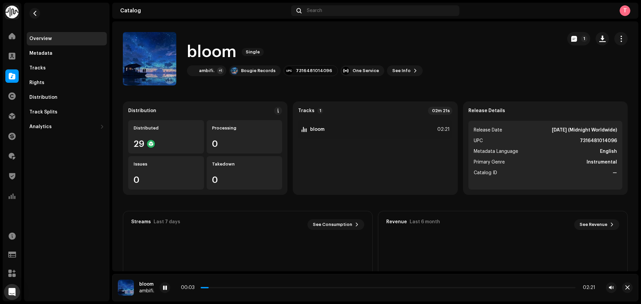
drag, startPoint x: 211, startPoint y: 288, endPoint x: 240, endPoint y: 288, distance: 29.7
click at [240, 288] on div "00:03 02:21" at bounding box center [388, 287] width 414 height 5
drag, startPoint x: 209, startPoint y: 287, endPoint x: 259, endPoint y: 284, distance: 50.2
click at [259, 284] on div "00:22 02:21" at bounding box center [388, 287] width 457 height 11
drag, startPoint x: 266, startPoint y: 287, endPoint x: 331, endPoint y: 285, distance: 65.5
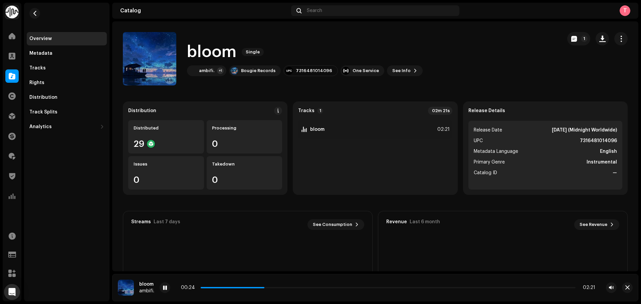
click at [331, 285] on div "00:24 02:21" at bounding box center [388, 287] width 414 height 5
drag, startPoint x: 265, startPoint y: 288, endPoint x: 342, endPoint y: 285, distance: 76.9
click at [342, 285] on div "00:25 02:21" at bounding box center [388, 287] width 457 height 11
click at [166, 289] on span at bounding box center [165, 287] width 4 height 5
click at [47, 66] on div "Tracks" at bounding box center [66, 67] width 75 height 5
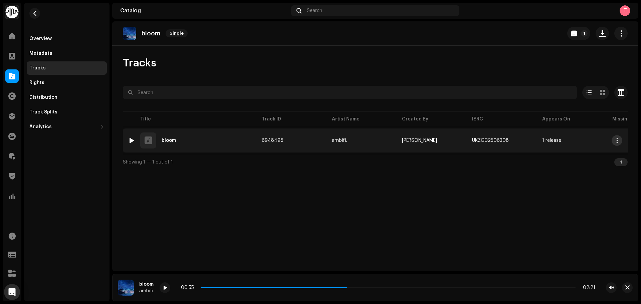
click at [612, 140] on button "button" at bounding box center [617, 140] width 11 height 11
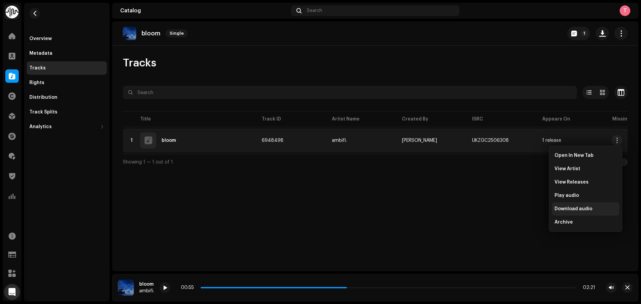
click at [575, 211] on span "Download audio" at bounding box center [574, 208] width 38 height 5
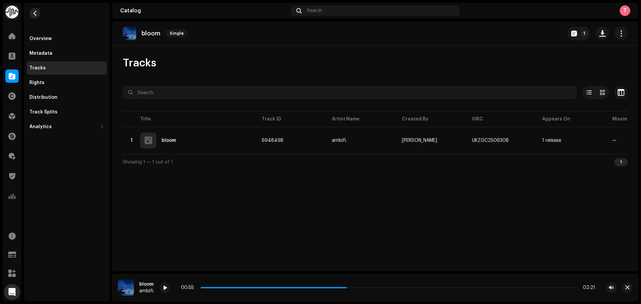
click at [38, 14] on button "button" at bounding box center [34, 13] width 11 height 11
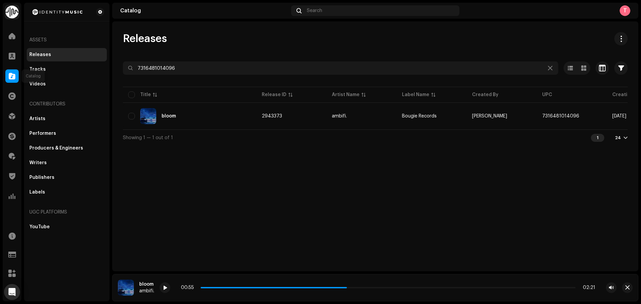
click at [11, 72] on div at bounding box center [11, 75] width 13 height 13
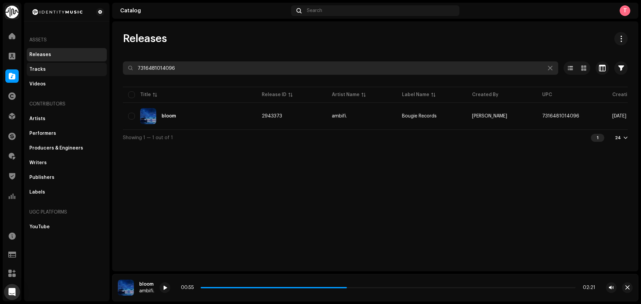
drag, startPoint x: 115, startPoint y: 63, endPoint x: 50, endPoint y: 67, distance: 65.5
click at [51, 67] on div "Identity Music Home Clients Catalog Rights Distribution Finance Royalties Trust…" at bounding box center [320, 152] width 641 height 304
paste input "273455"
type input "7316481273455"
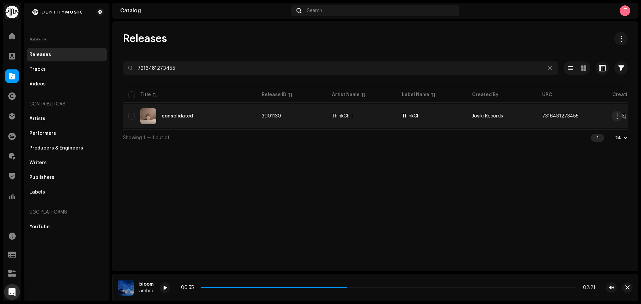
click at [224, 111] on div "consolidated" at bounding box center [189, 116] width 123 height 16
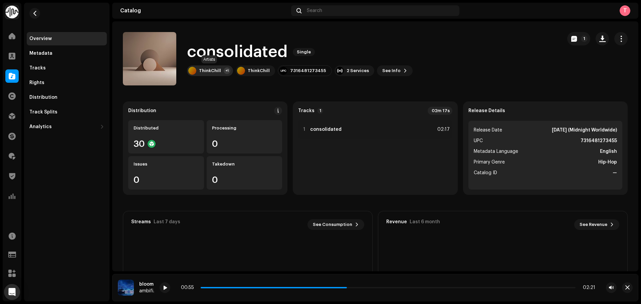
click at [204, 71] on div "ThinkChill" at bounding box center [210, 70] width 22 height 5
click at [207, 73] on div "ThinkChill" at bounding box center [210, 70] width 22 height 5
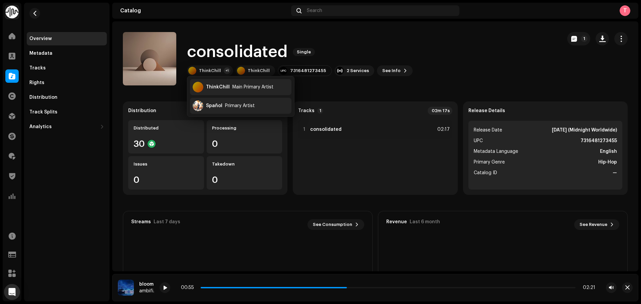
click at [216, 77] on div "ThinkChill Main Primary Artist Spañol Primary Artist" at bounding box center [240, 96] width 107 height 40
click at [218, 84] on div "ThinkChill Main Primary Artist" at bounding box center [240, 87] width 101 height 16
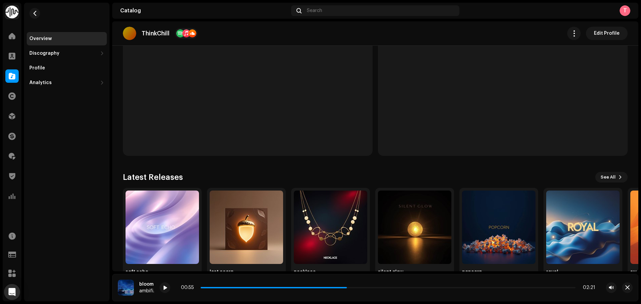
scroll to position [213, 0]
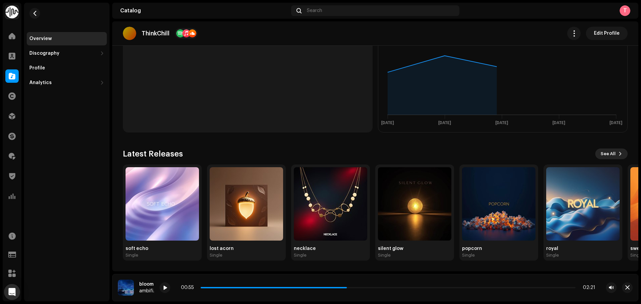
click at [601, 158] on span "See All" at bounding box center [608, 153] width 15 height 13
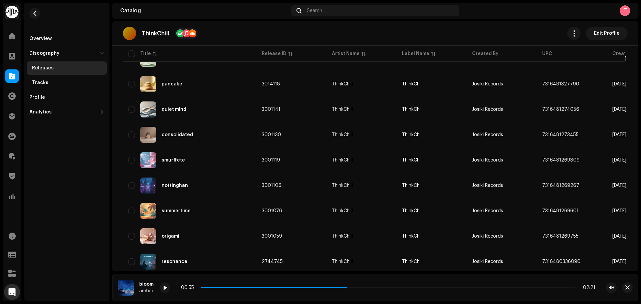
scroll to position [367, 0]
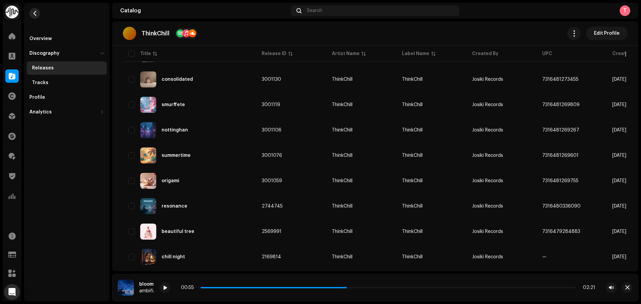
click at [35, 13] on span "button" at bounding box center [34, 13] width 5 height 5
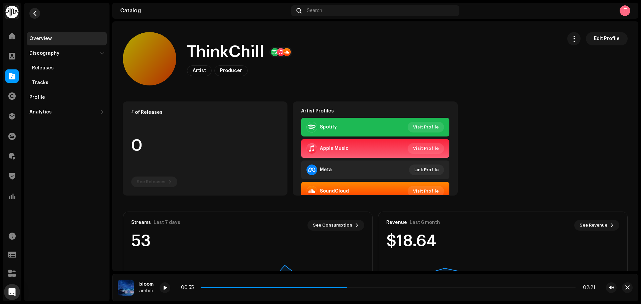
click at [40, 12] on button "button" at bounding box center [34, 13] width 11 height 11
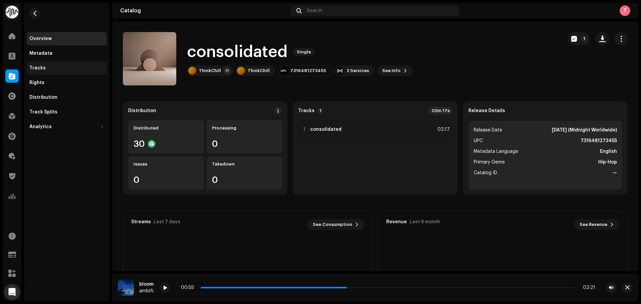
click at [64, 67] on div "Tracks" at bounding box center [66, 67] width 75 height 5
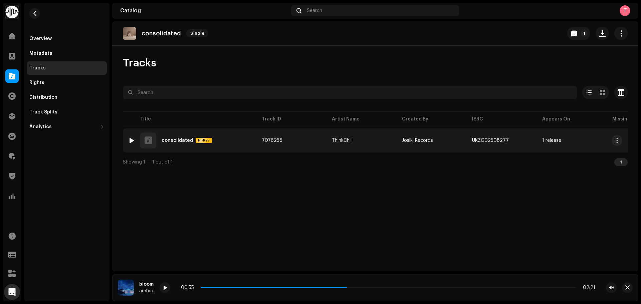
click at [132, 139] on div at bounding box center [131, 140] width 5 height 5
click at [618, 138] on span "button" at bounding box center [617, 140] width 5 height 5
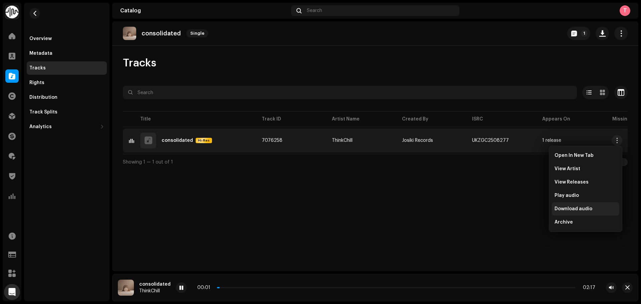
click at [581, 208] on span "Download audio" at bounding box center [574, 208] width 38 height 5
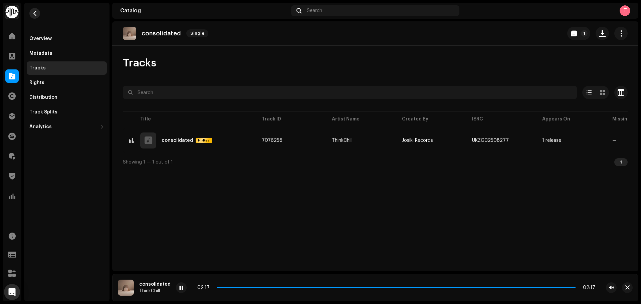
click at [39, 14] on button "button" at bounding box center [34, 13] width 11 height 11
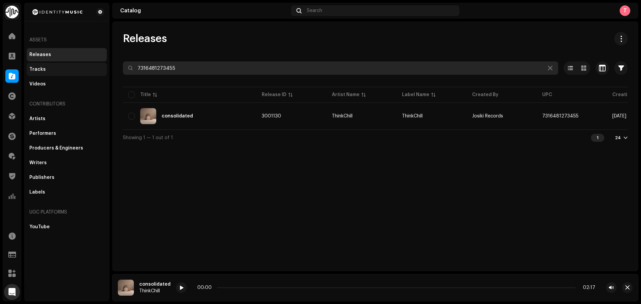
drag, startPoint x: 218, startPoint y: 68, endPoint x: 48, endPoint y: 67, distance: 169.9
click at [48, 67] on div "Identity Music Home Clients Catalog Rights Distribution Finance Royalties Trust…" at bounding box center [320, 152] width 641 height 304
paste input "013808"
type input "7316481013808"
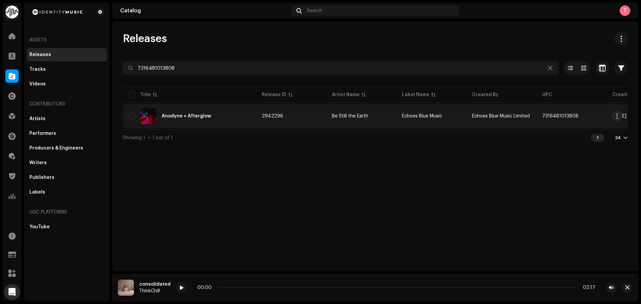
click at [229, 106] on td "Anodyne + Afterglow" at bounding box center [190, 116] width 134 height 24
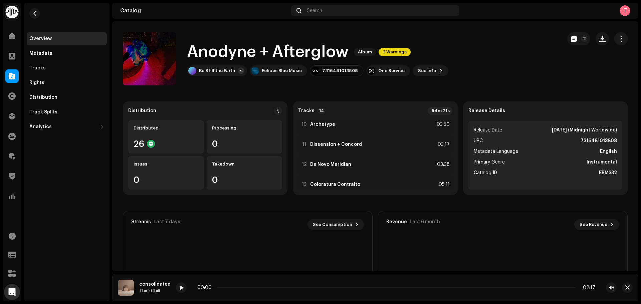
scroll to position [200, 0]
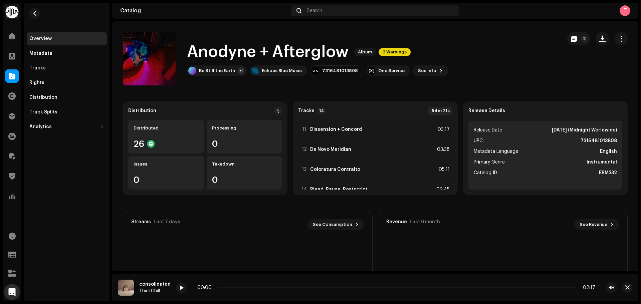
drag, startPoint x: 188, startPoint y: 54, endPoint x: 345, endPoint y: 55, distance: 157.2
click at [345, 55] on h1 "Anodyne + Afterglow" at bounding box center [268, 51] width 162 height 21
copy h1 "Anodyne + Afterglow"
click at [67, 69] on div "Tracks" at bounding box center [66, 67] width 75 height 5
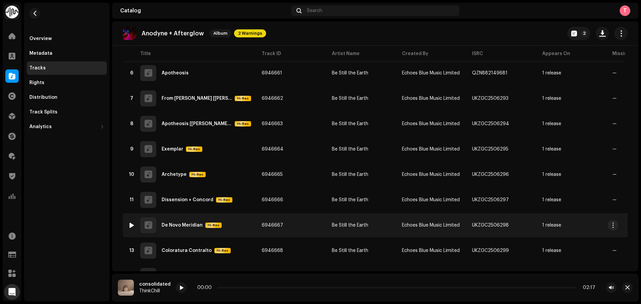
scroll to position [199, 0]
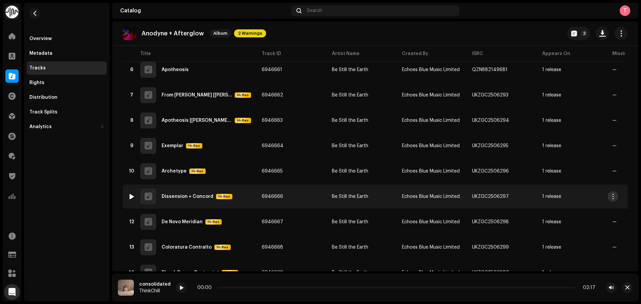
click at [611, 197] on span "button" at bounding box center [613, 196] width 5 height 5
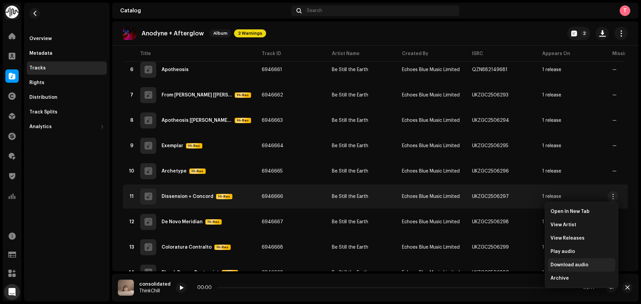
click at [571, 266] on span "Download audio" at bounding box center [570, 264] width 38 height 5
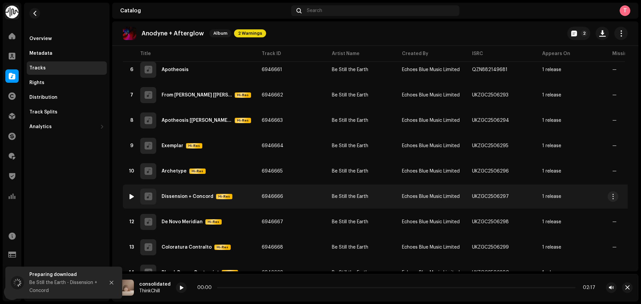
copy div "Dissension + Concord"
drag, startPoint x: 162, startPoint y: 195, endPoint x: 210, endPoint y: 200, distance: 48.3
click at [210, 200] on div "11 Dissension + Concord Hi-Res" at bounding box center [189, 197] width 123 height 16
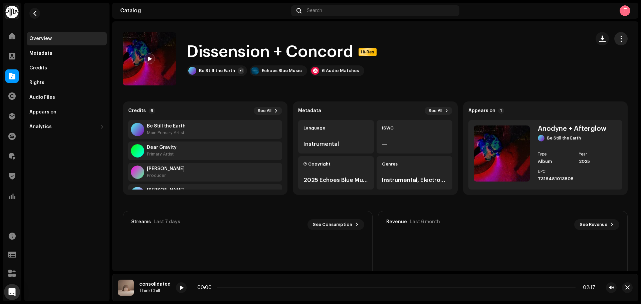
click at [618, 37] on span "button" at bounding box center [621, 38] width 6 height 5
click at [487, 61] on div "Dissension + Concord Hi-Res Be Still the Earth +1 Echoes Blue Music 6 Audio Mat…" at bounding box center [354, 58] width 462 height 53
click at [35, 14] on span "button" at bounding box center [34, 13] width 5 height 5
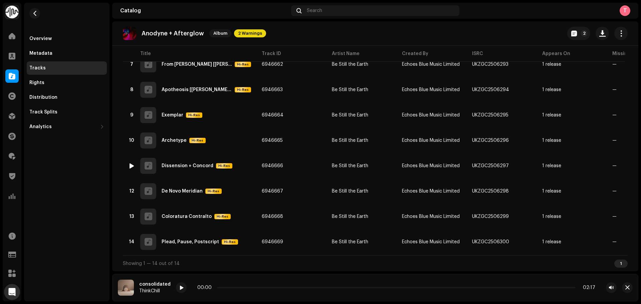
scroll to position [233, 0]
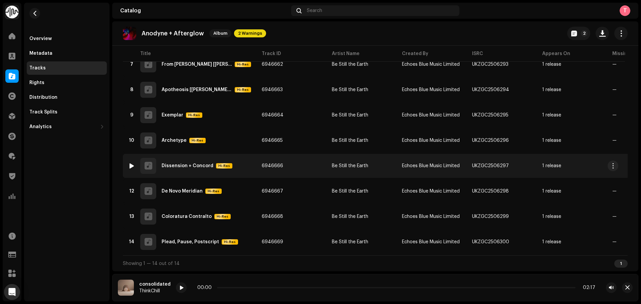
click at [131, 163] on div at bounding box center [131, 165] width 5 height 5
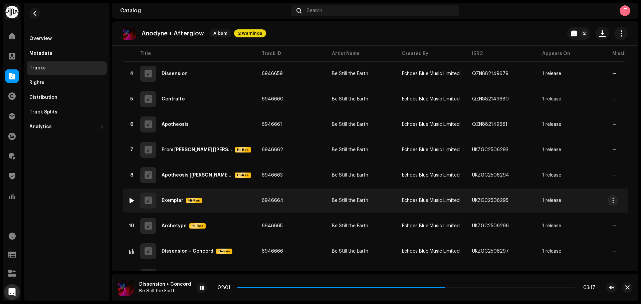
scroll to position [0, 0]
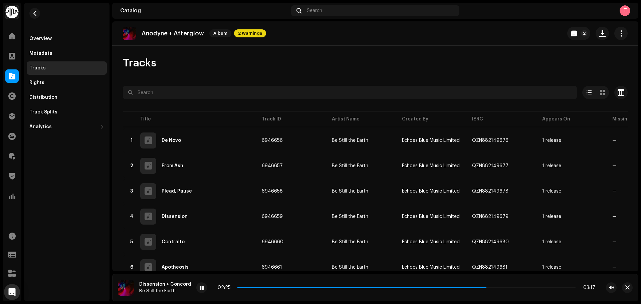
click at [45, 67] on div "Tracks" at bounding box center [66, 67] width 75 height 5
click at [35, 15] on span "button" at bounding box center [34, 13] width 5 height 5
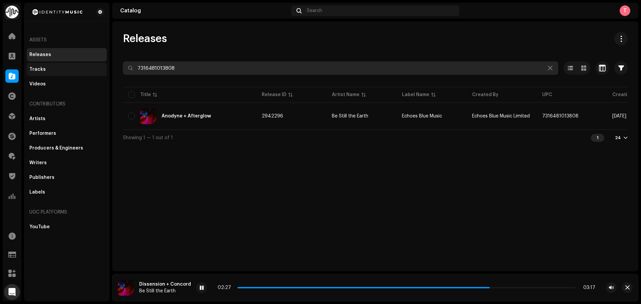
drag, startPoint x: 196, startPoint y: 68, endPoint x: 97, endPoint y: 64, distance: 99.2
click at [98, 64] on div "Identity Music Home Clients Catalog Rights Distribution Finance Royalties Trust…" at bounding box center [320, 152] width 641 height 304
paste input "248705"
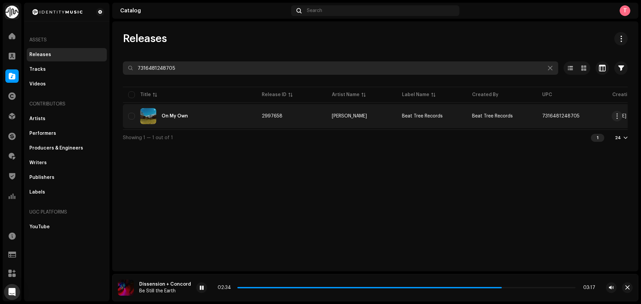
type input "7316481248705"
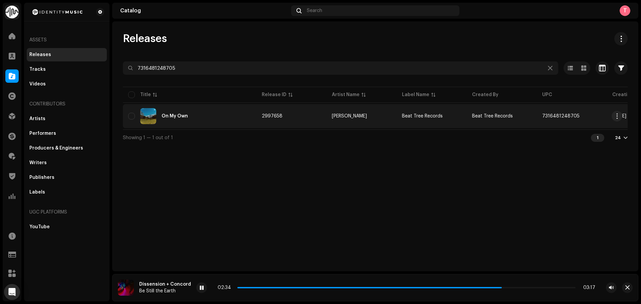
click at [216, 121] on div "On My Own" at bounding box center [189, 116] width 123 height 16
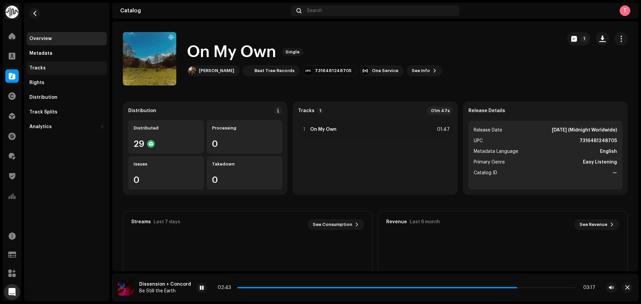
click at [45, 66] on div "Tracks" at bounding box center [66, 67] width 75 height 5
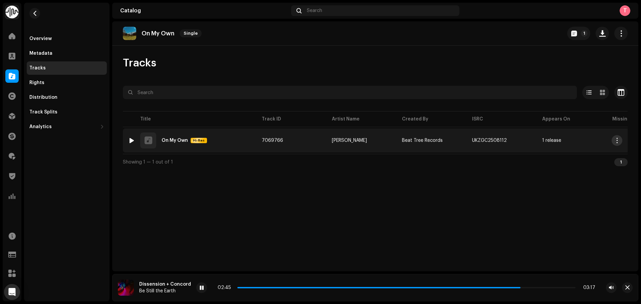
click at [618, 141] on span "button" at bounding box center [617, 140] width 5 height 5
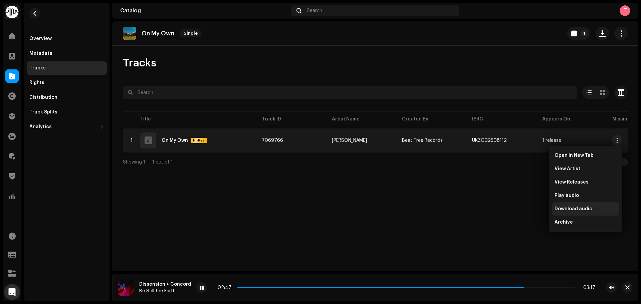
click at [577, 206] on div "Download audio" at bounding box center [585, 208] width 67 height 13
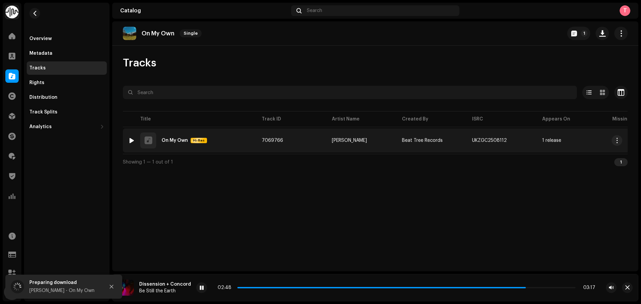
click at [131, 140] on div at bounding box center [131, 140] width 5 height 5
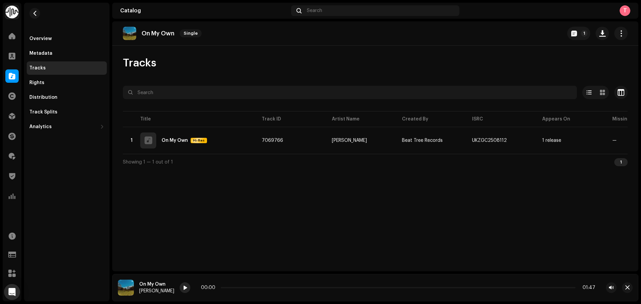
click at [183, 288] on span at bounding box center [185, 287] width 4 height 5
drag, startPoint x: 226, startPoint y: 288, endPoint x: 251, endPoint y: 287, distance: 25.7
click at [251, 287] on p-slider at bounding box center [398, 287] width 355 height 1
drag, startPoint x: 275, startPoint y: 288, endPoint x: 312, endPoint y: 288, distance: 37.1
click at [312, 288] on div "00:18 01:47" at bounding box center [398, 287] width 394 height 5
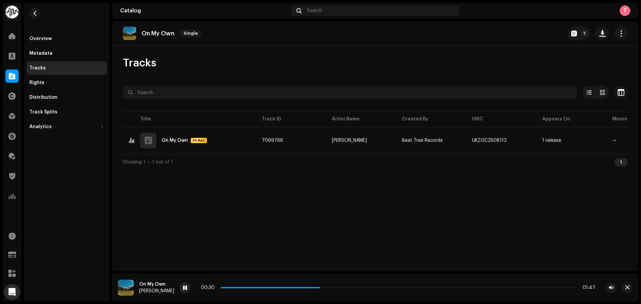
click at [183, 287] on span at bounding box center [185, 287] width 4 height 5
click at [36, 9] on button "button" at bounding box center [34, 13] width 11 height 11
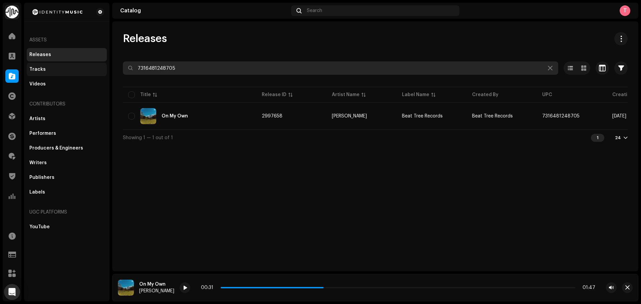
drag, startPoint x: 231, startPoint y: 69, endPoint x: 36, endPoint y: 68, distance: 195.6
click at [36, 65] on div "Identity Music Home Clients Catalog Rights Distribution Finance Royalties Trust…" at bounding box center [320, 152] width 641 height 304
paste input "68420"
type input "7316481268420"
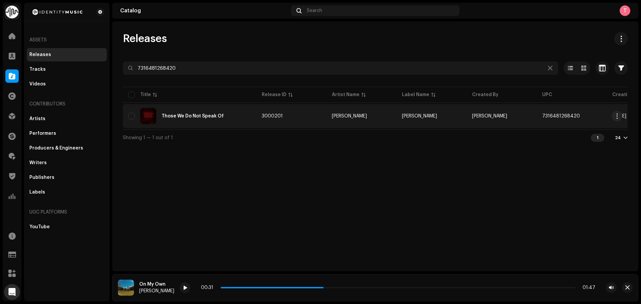
click at [228, 111] on div "Those We Do Not Speak Of" at bounding box center [189, 116] width 123 height 16
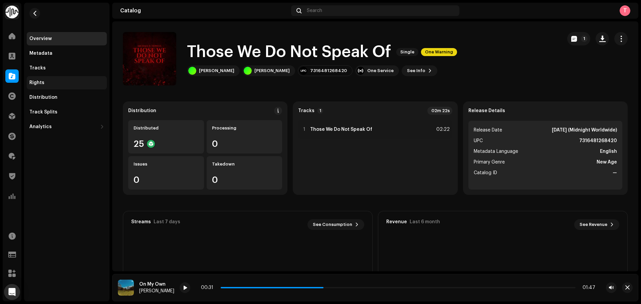
click at [67, 76] on div "Rights" at bounding box center [67, 82] width 80 height 13
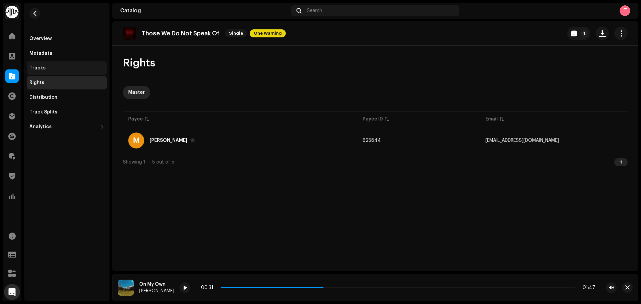
click at [65, 70] on div "Tracks" at bounding box center [66, 67] width 75 height 5
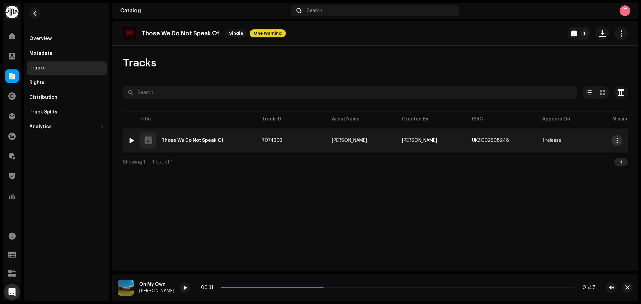
click at [619, 136] on button "button" at bounding box center [617, 140] width 11 height 11
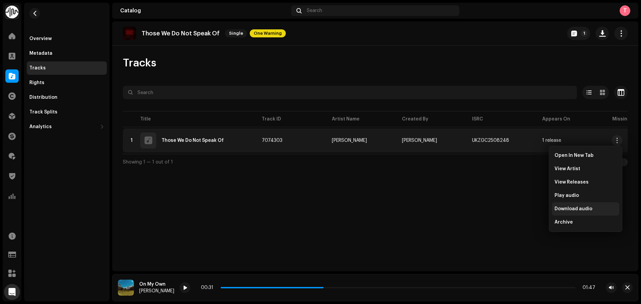
click at [578, 212] on div "Download audio" at bounding box center [585, 208] width 67 height 13
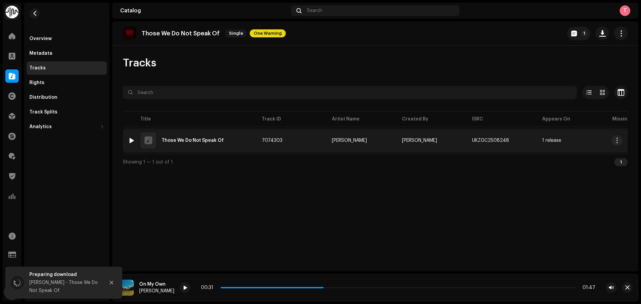
click at [132, 140] on div at bounding box center [131, 140] width 5 height 5
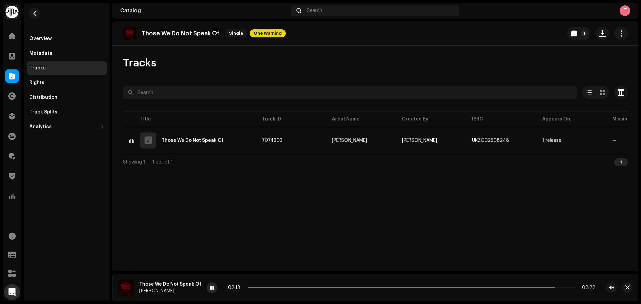
click at [211, 287] on span at bounding box center [212, 287] width 4 height 5
click at [11, 75] on span at bounding box center [12, 75] width 7 height 5
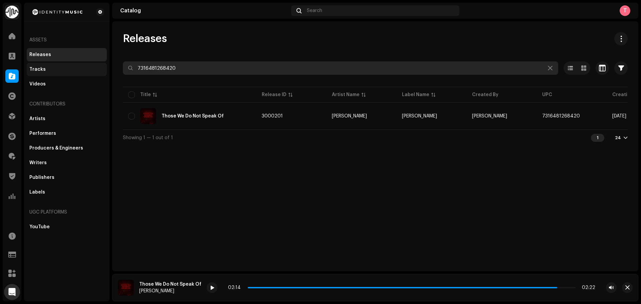
drag, startPoint x: 201, startPoint y: 68, endPoint x: 75, endPoint y: 71, distance: 125.6
click at [76, 71] on div "Identity Music Home Clients Catalog Rights Distribution Finance Royalties Trust…" at bounding box center [320, 152] width 641 height 304
paste input "2725"
type input "7316481262725"
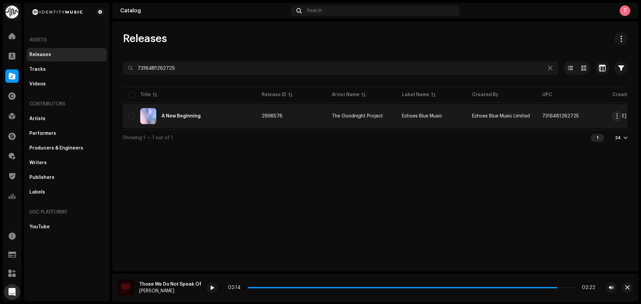
click at [215, 116] on div "A New Beginning" at bounding box center [189, 116] width 123 height 16
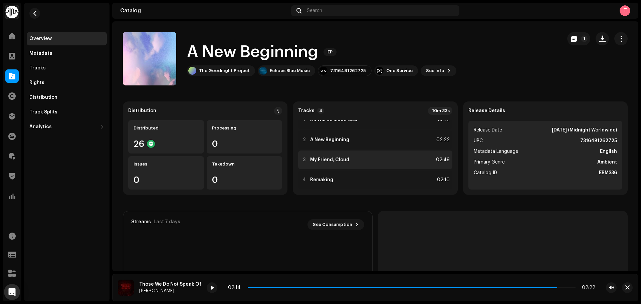
scroll to position [15, 0]
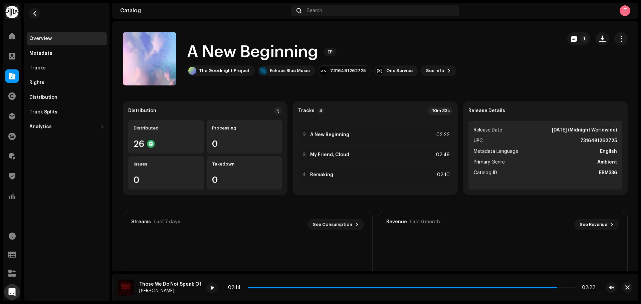
drag, startPoint x: 314, startPoint y: 50, endPoint x: 192, endPoint y: 50, distance: 122.2
click at [192, 50] on h1 "A New Beginning" at bounding box center [252, 51] width 131 height 21
click at [54, 65] on div "Tracks" at bounding box center [66, 67] width 75 height 5
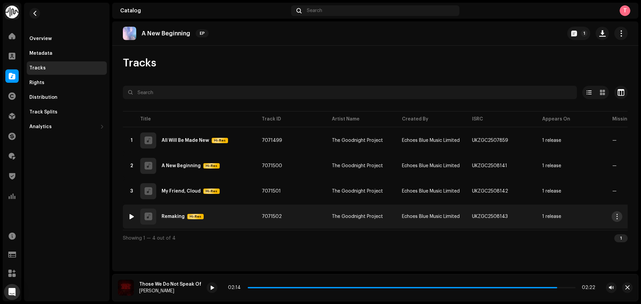
click at [621, 217] on button "button" at bounding box center [617, 216] width 11 height 11
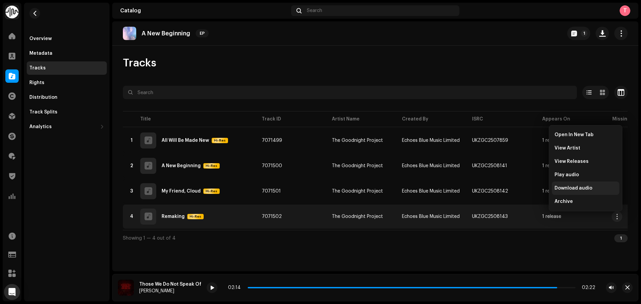
click at [581, 188] on span "Download audio" at bounding box center [574, 188] width 38 height 5
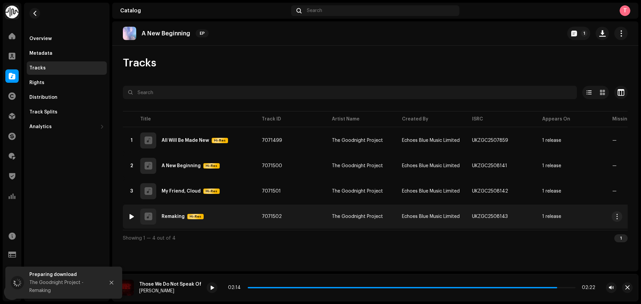
click at [133, 216] on div at bounding box center [131, 216] width 5 height 5
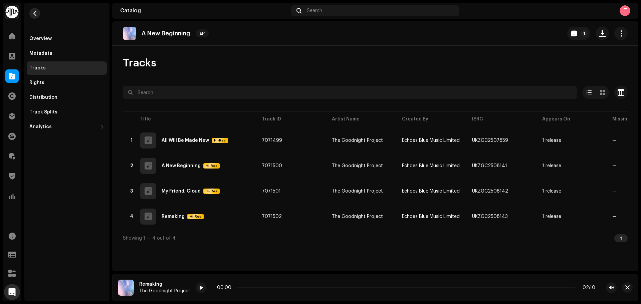
click at [38, 11] on button "button" at bounding box center [34, 13] width 11 height 11
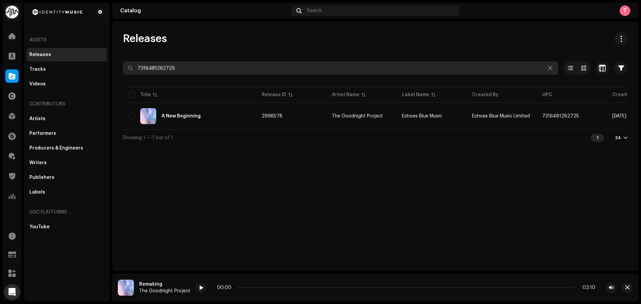
drag, startPoint x: 224, startPoint y: 66, endPoint x: 2, endPoint y: 73, distance: 221.8
click at [6, 73] on div "Identity Music Home Clients Catalog Rights Distribution Finance Royalties Trust…" at bounding box center [320, 152] width 641 height 304
paste input "3011223"
type input "3011223"
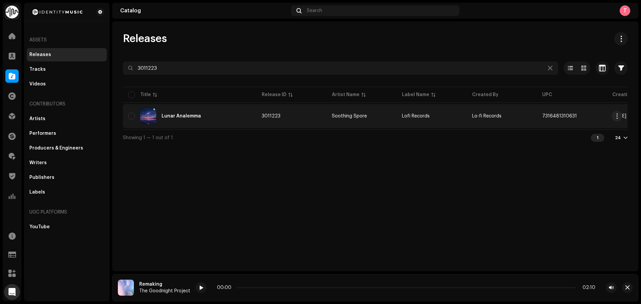
click at [213, 120] on div "Lunar Analemma" at bounding box center [189, 116] width 123 height 16
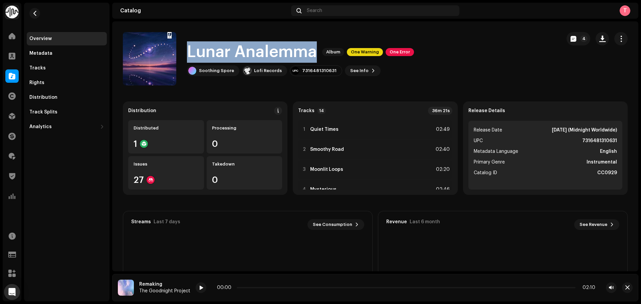
drag, startPoint x: 187, startPoint y: 50, endPoint x: 314, endPoint y: 56, distance: 127.0
click at [314, 56] on h1 "Lunar Analemma" at bounding box center [252, 51] width 130 height 21
copy h1 "Lunar Analemma"
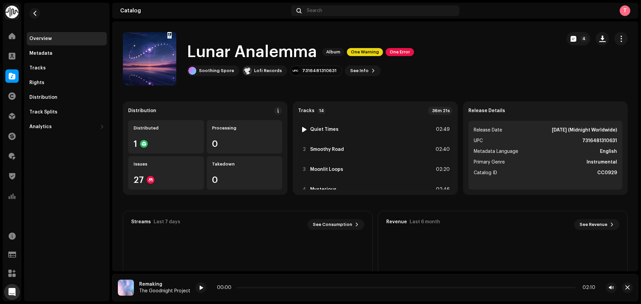
drag, startPoint x: 340, startPoint y: 125, endPoint x: 420, endPoint y: 81, distance: 91.1
click at [420, 81] on div "Lunar Analemma Album One Warning One Error Soothing Spore Lofi Records 73164813…" at bounding box center [339, 58] width 433 height 53
drag, startPoint x: 339, startPoint y: 130, endPoint x: 400, endPoint y: 19, distance: 126.1
click at [464, 67] on div "Lunar Analemma Album One Warning One Error Soothing Spore Lofi Records 73164813…" at bounding box center [339, 58] width 433 height 53
drag, startPoint x: 364, startPoint y: 127, endPoint x: 38, endPoint y: 70, distance: 330.5
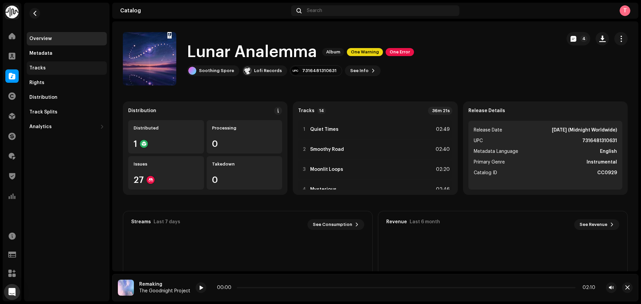
click at [38, 70] on div "Tracks" at bounding box center [37, 67] width 16 height 5
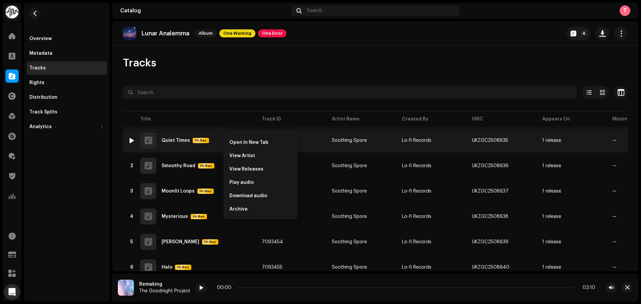
click at [616, 140] on button "button" at bounding box center [613, 140] width 11 height 11
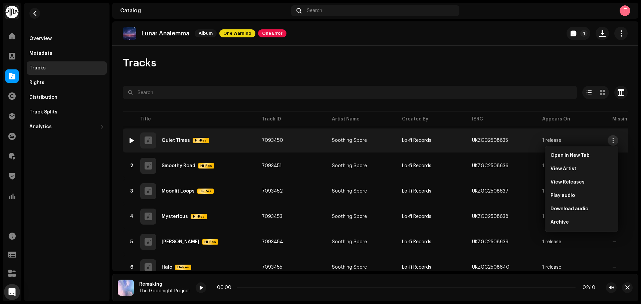
click at [611, 140] on span "button" at bounding box center [613, 140] width 5 height 5
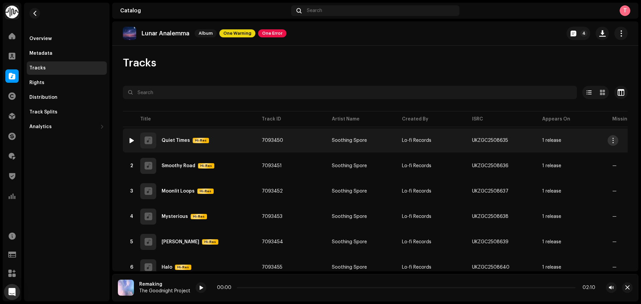
click at [611, 140] on span "button" at bounding box center [613, 140] width 5 height 5
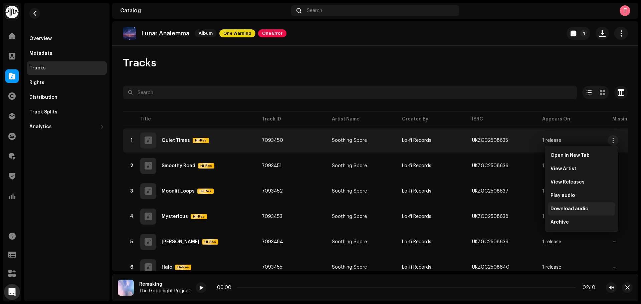
click at [579, 210] on span "Download audio" at bounding box center [570, 208] width 38 height 5
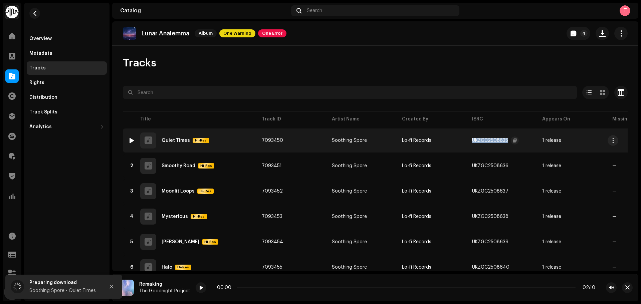
copy div "UKZGC2508635"
drag, startPoint x: 471, startPoint y: 143, endPoint x: 508, endPoint y: 142, distance: 37.4
click at [508, 142] on td "UKZGC2508635" at bounding box center [502, 141] width 70 height 24
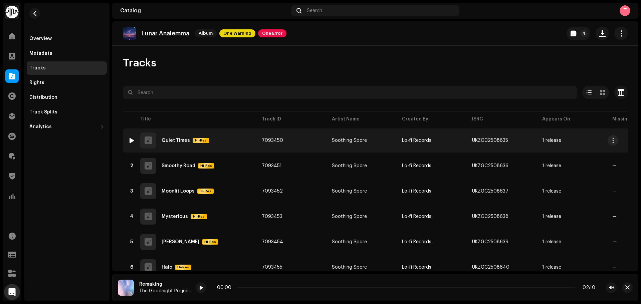
click at [130, 141] on div at bounding box center [131, 140] width 5 height 5
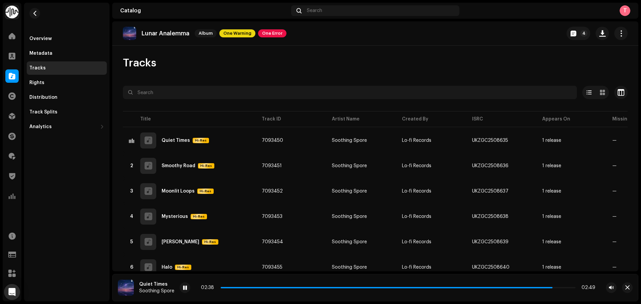
click at [162, 35] on p "Lunar Analemma" at bounding box center [166, 33] width 48 height 7
click at [43, 36] on div "Overview" at bounding box center [40, 38] width 22 height 5
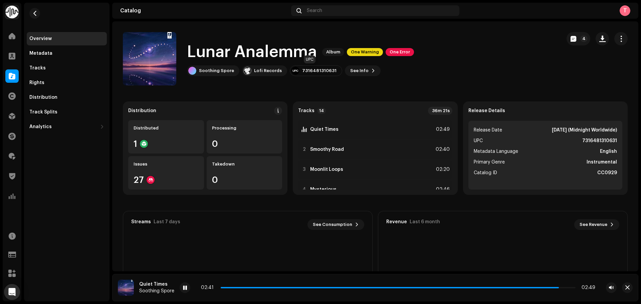
drag, startPoint x: 312, startPoint y: 71, endPoint x: 302, endPoint y: 72, distance: 10.7
click at [302, 85] on catalog-releases-details-overview "Lunar Analemma Album One Warning One Error 4 Lunar Analemma Album One Warning O…" at bounding box center [375, 188] width 526 height 334
click at [311, 72] on div "7316481310631" at bounding box center [319, 70] width 34 height 5
copy div "7316481310631"
drag, startPoint x: 298, startPoint y: 70, endPoint x: 332, endPoint y: 70, distance: 33.4
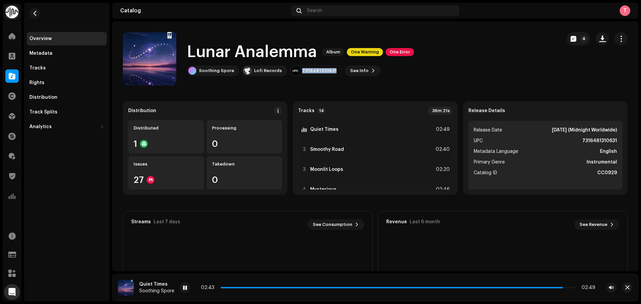
click at [332, 70] on div "7316481310631" at bounding box center [316, 70] width 52 height 11
click at [33, 11] on span "button" at bounding box center [34, 13] width 5 height 5
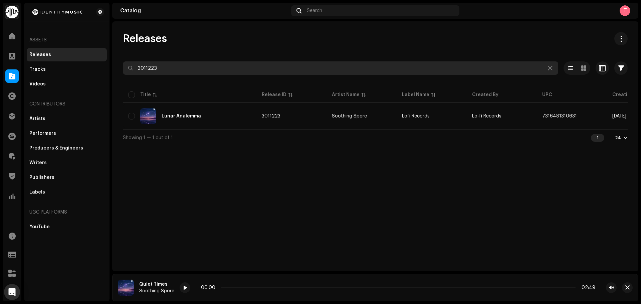
drag, startPoint x: 184, startPoint y: 67, endPoint x: 125, endPoint y: 64, distance: 59.2
click at [125, 64] on input "3011223" at bounding box center [340, 67] width 435 height 13
paste input "731648135230"
type input "7316481352303"
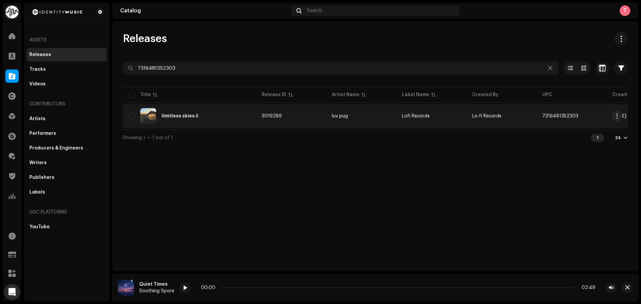
click at [214, 118] on div "limitless skies ii" at bounding box center [189, 116] width 123 height 16
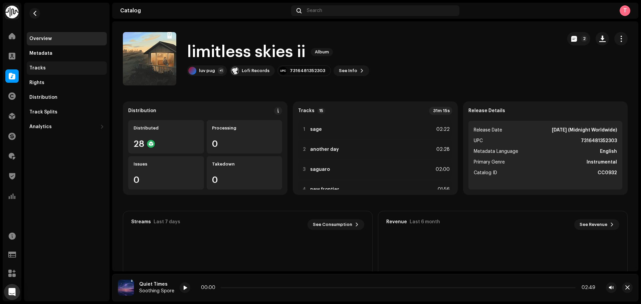
click at [35, 62] on div "Tracks" at bounding box center [67, 67] width 80 height 13
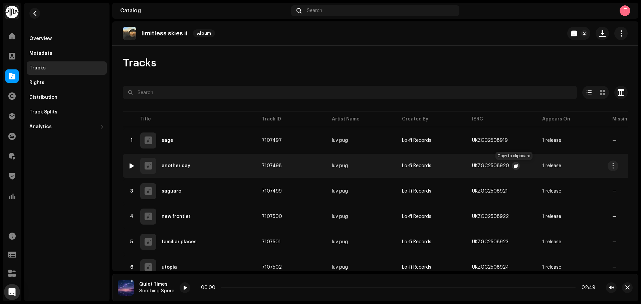
click at [516, 166] on span "button" at bounding box center [516, 165] width 4 height 5
click at [46, 40] on div "Overview" at bounding box center [40, 38] width 22 height 5
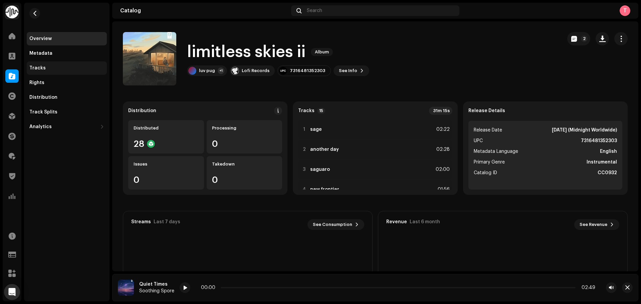
click at [44, 67] on div "Tracks" at bounding box center [66, 67] width 75 height 5
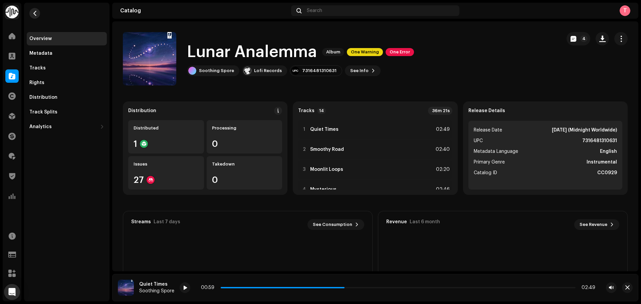
click at [35, 14] on span "button" at bounding box center [34, 13] width 5 height 5
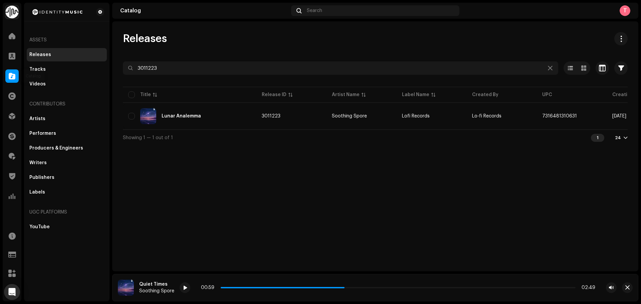
click at [8, 79] on div at bounding box center [11, 75] width 13 height 13
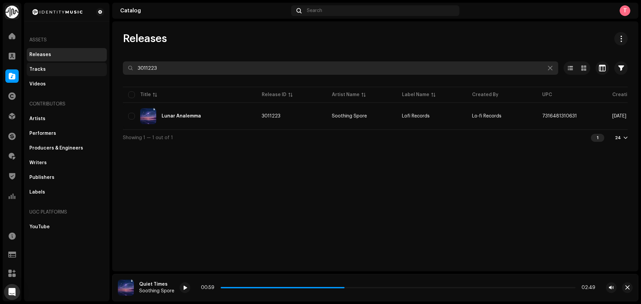
drag, startPoint x: 190, startPoint y: 71, endPoint x: 100, endPoint y: 64, distance: 90.1
click at [100, 64] on div "Identity Music Home Clients Catalog Rights Distribution Finance Royalties Trust…" at bounding box center [320, 152] width 641 height 304
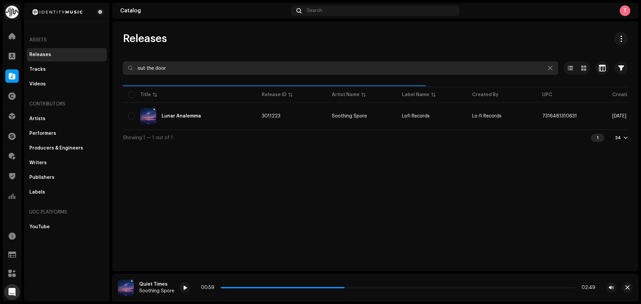
type input "out the door"
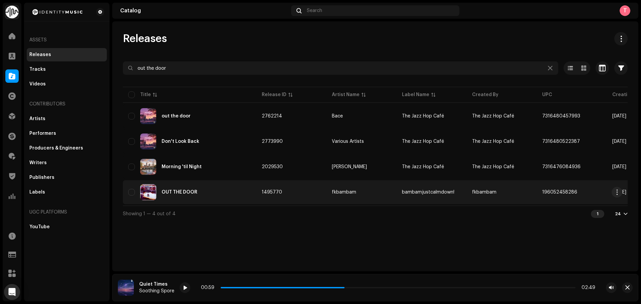
click at [291, 194] on td "1495770" at bounding box center [291, 192] width 70 height 24
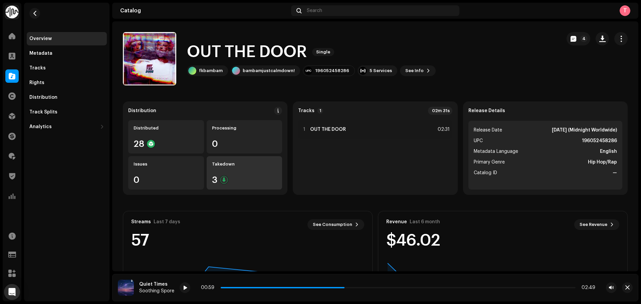
click at [256, 167] on div "Takedown 3" at bounding box center [245, 172] width 76 height 33
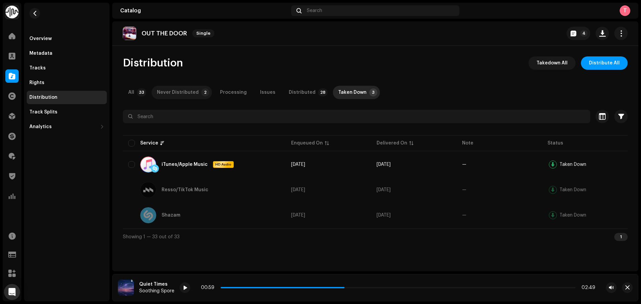
click at [163, 91] on div "Never Distributed" at bounding box center [178, 92] width 42 height 13
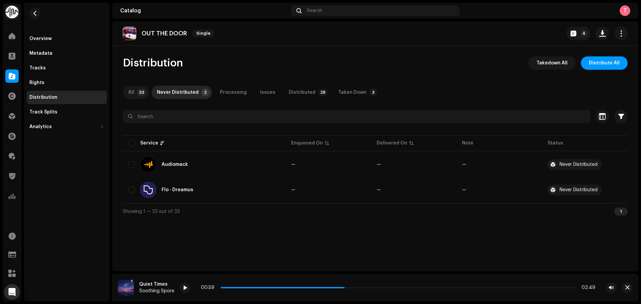
click at [143, 90] on p-badge "33" at bounding box center [141, 92] width 9 height 8
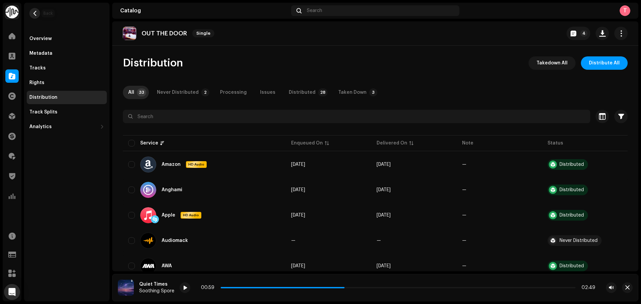
click at [35, 14] on span "button" at bounding box center [34, 13] width 5 height 5
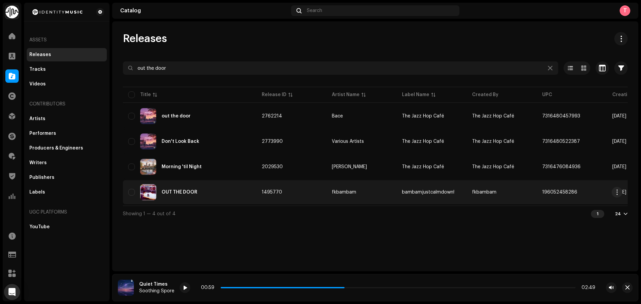
click at [211, 197] on div "OUT THE DOOR" at bounding box center [189, 192] width 123 height 16
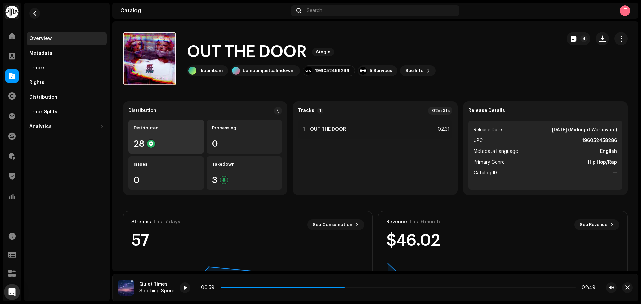
click at [172, 133] on div "Distributed 28" at bounding box center [166, 136] width 76 height 33
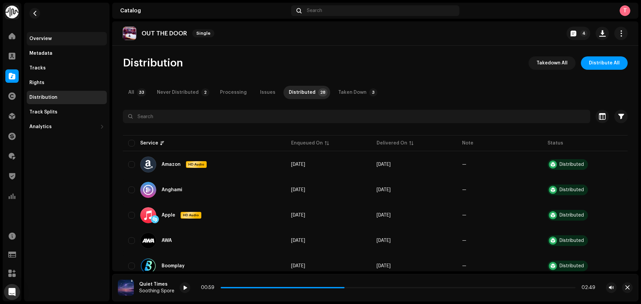
click at [32, 33] on div "Overview" at bounding box center [67, 38] width 80 height 13
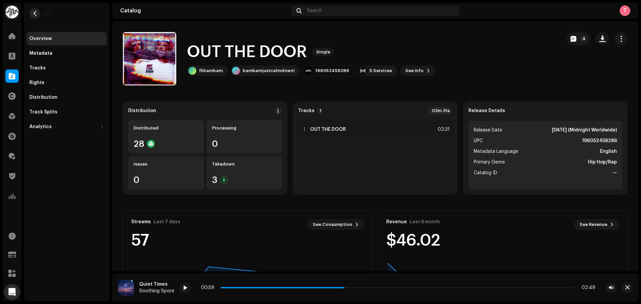
click at [36, 12] on span "button" at bounding box center [34, 13] width 5 height 5
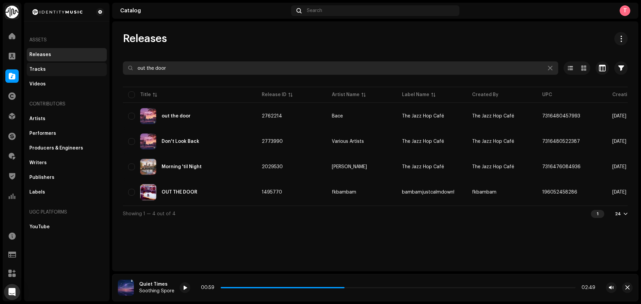
drag, startPoint x: 212, startPoint y: 64, endPoint x: 104, endPoint y: 64, distance: 107.8
click at [104, 64] on div "Identity Music Home Clients Catalog Rights Distribution Finance Royalties Trust…" at bounding box center [320, 152] width 641 height 304
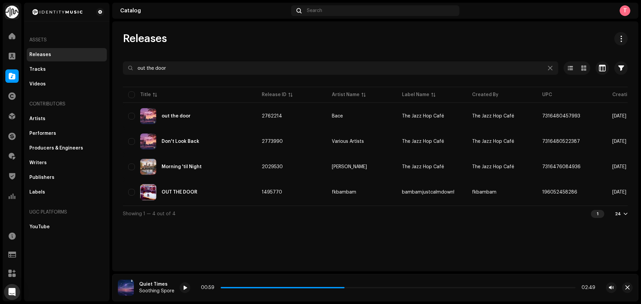
drag, startPoint x: 2, startPoint y: 77, endPoint x: 13, endPoint y: 79, distance: 10.5
click at [5, 77] on div "Identity Music Home Clients Catalog Rights Distribution Finance Royalties Trust…" at bounding box center [320, 152] width 641 height 304
click at [13, 79] on span at bounding box center [12, 75] width 7 height 5
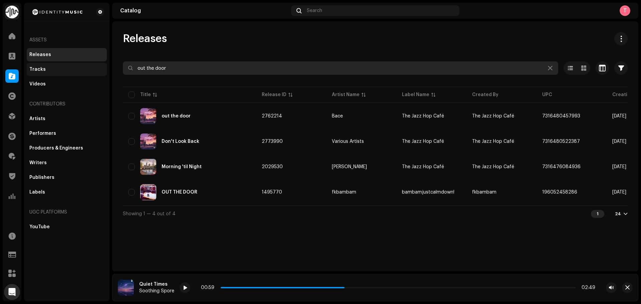
drag, startPoint x: 212, startPoint y: 68, endPoint x: 101, endPoint y: 64, distance: 111.3
click at [101, 64] on div "Identity Music Home Clients Catalog Rights Distribution Finance Royalties Trust…" at bounding box center [320, 152] width 641 height 304
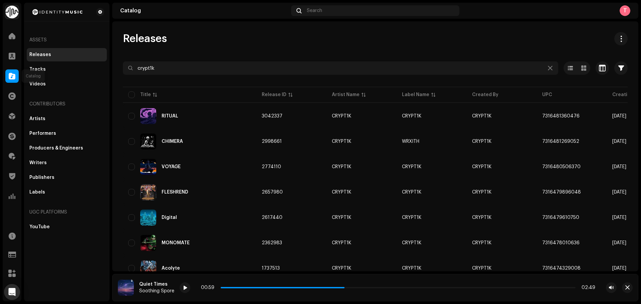
click at [10, 77] on span at bounding box center [12, 75] width 7 height 5
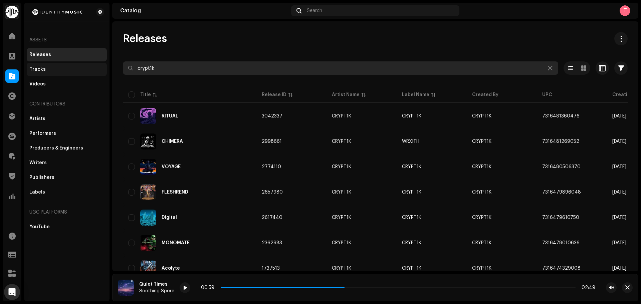
drag, startPoint x: 190, startPoint y: 71, endPoint x: 91, endPoint y: 73, distance: 98.9
click at [93, 73] on div "Identity Music Home Clients Catalog Rights Distribution Finance Royalties Trust…" at bounding box center [320, 152] width 641 height 304
paste input "195939311508"
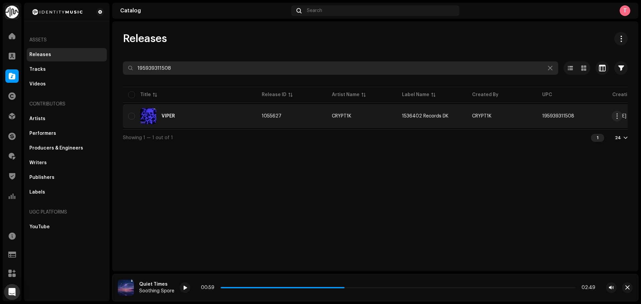
type input "195939311508"
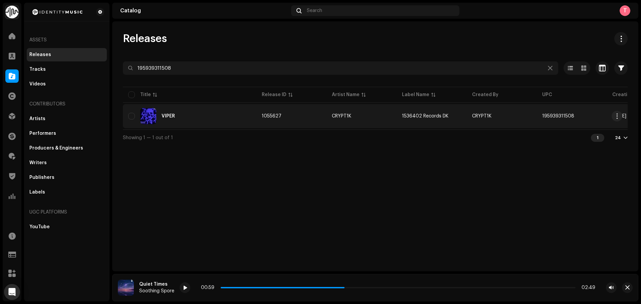
click at [249, 121] on div "VIPER" at bounding box center [189, 116] width 123 height 16
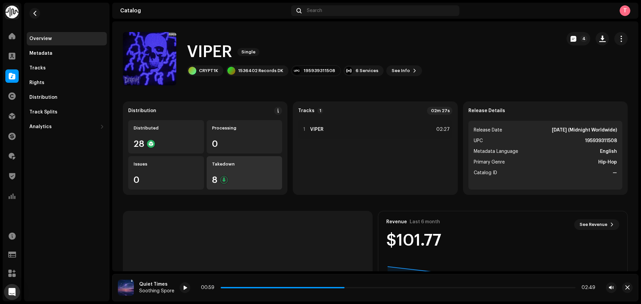
click at [239, 173] on div "Takedown 8" at bounding box center [245, 172] width 76 height 33
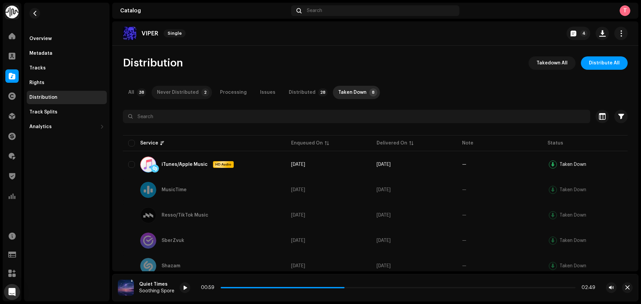
click at [187, 88] on div "Never Distributed" at bounding box center [178, 92] width 42 height 13
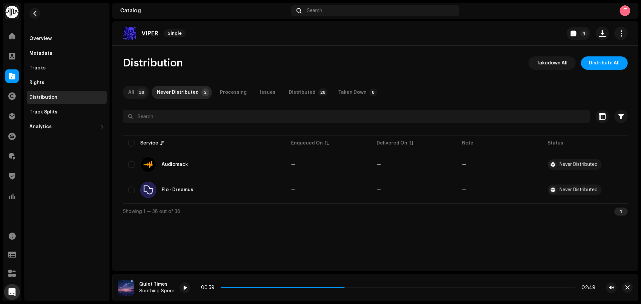
click at [136, 92] on p-tab "All 38" at bounding box center [136, 92] width 26 height 13
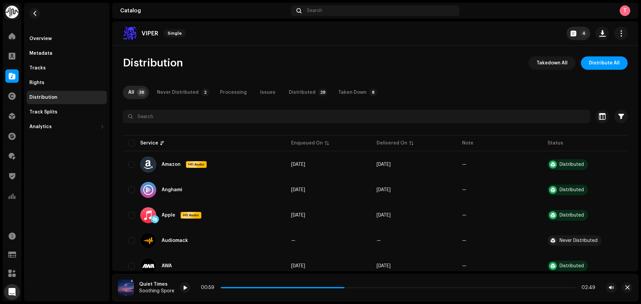
click at [580, 34] on p-badge "4" at bounding box center [583, 33] width 7 height 7
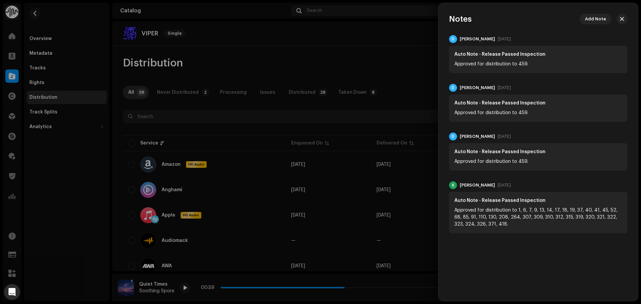
click at [206, 29] on div at bounding box center [320, 152] width 641 height 304
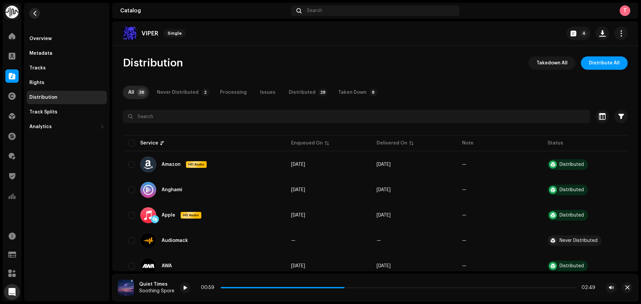
click at [37, 11] on button "button" at bounding box center [34, 13] width 11 height 11
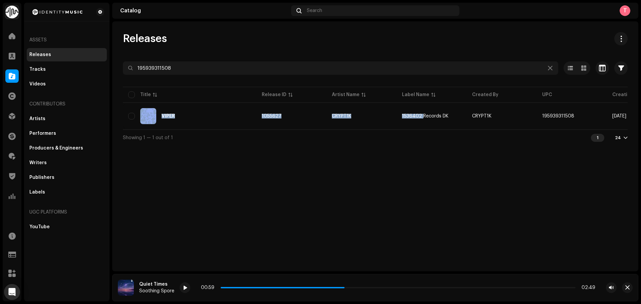
drag, startPoint x: 421, startPoint y: 128, endPoint x: 483, endPoint y: 130, distance: 61.5
click at [483, 130] on div "Title Release ID Artist Name Label Name Created By UPC Creation Date Tracks Dur…" at bounding box center [375, 107] width 505 height 44
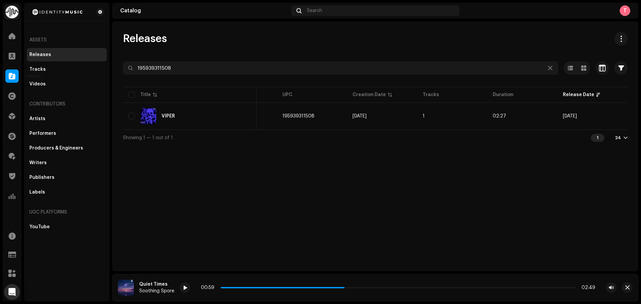
click at [14, 75] on span at bounding box center [12, 75] width 7 height 5
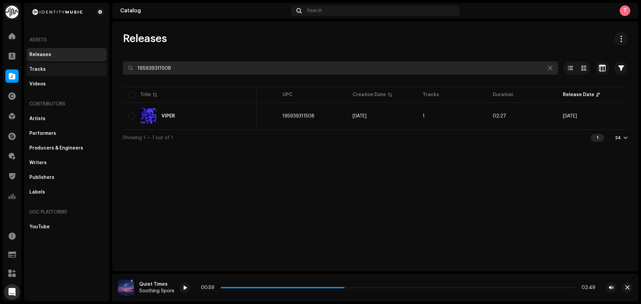
drag, startPoint x: 208, startPoint y: 62, endPoint x: 59, endPoint y: 63, distance: 148.6
click at [59, 63] on div "Identity Music Home Clients Catalog Rights Distribution Finance Royalties Trust…" at bounding box center [320, 152] width 641 height 304
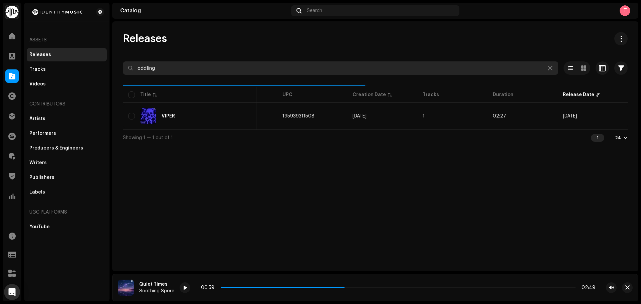
type input "oddling"
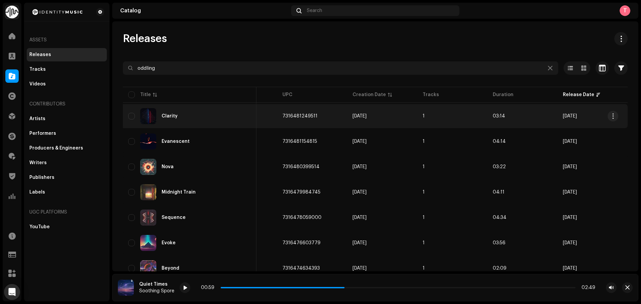
click at [191, 109] on div "Clarity" at bounding box center [189, 116] width 123 height 16
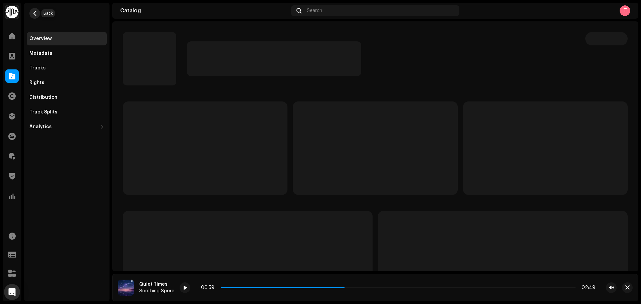
click at [36, 12] on span "button" at bounding box center [34, 13] width 5 height 5
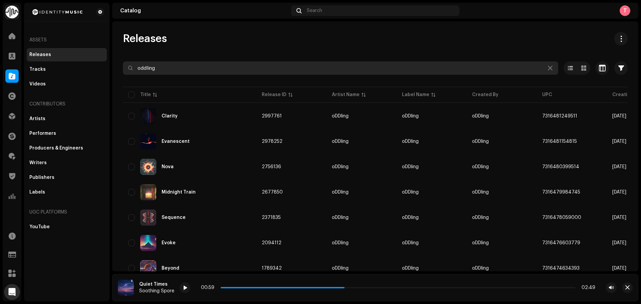
drag, startPoint x: 205, startPoint y: 68, endPoint x: 122, endPoint y: 61, distance: 83.7
click at [122, 61] on div "Releases oddling Selected 0 Select all 16 Options Filters Distribution status N…" at bounding box center [375, 279] width 526 height 494
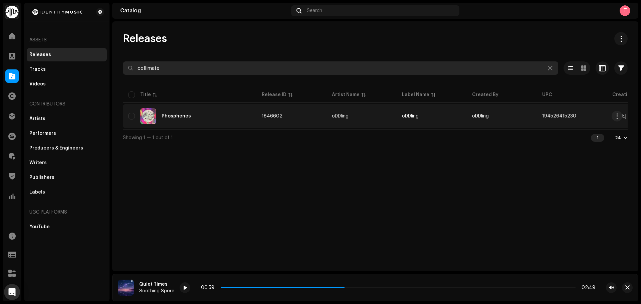
type input "collimate"
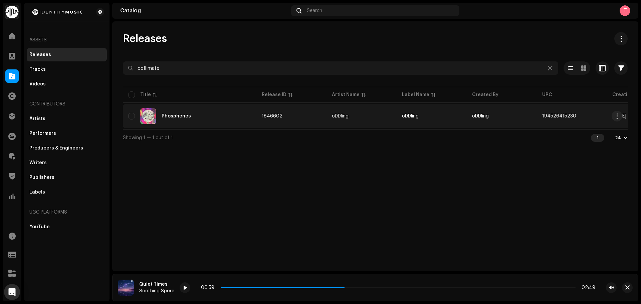
click at [179, 113] on div "Phosphenes" at bounding box center [189, 116] width 123 height 16
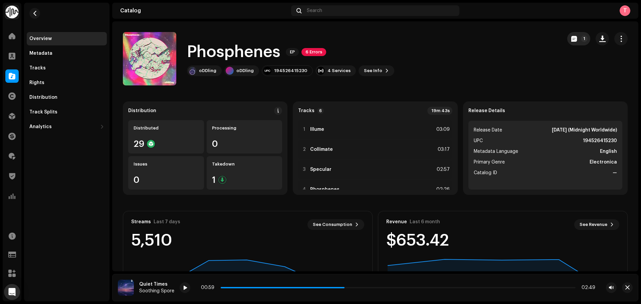
click at [570, 43] on button "1" at bounding box center [578, 38] width 23 height 13
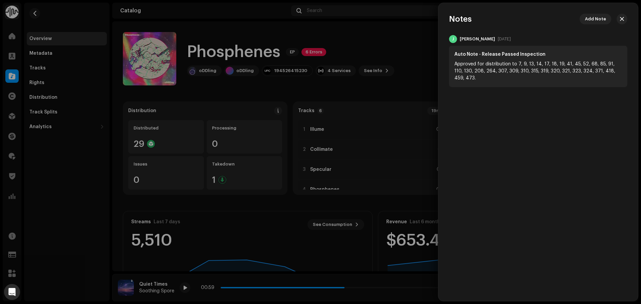
click at [400, 44] on div at bounding box center [320, 152] width 641 height 304
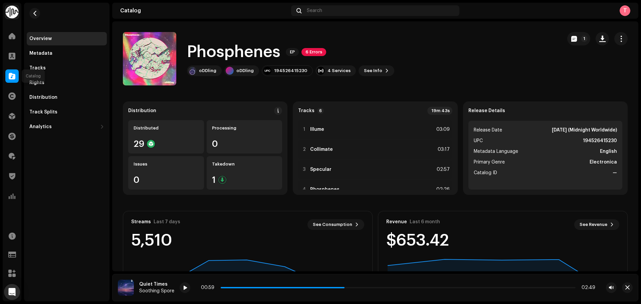
click at [9, 75] on span at bounding box center [12, 75] width 7 height 5
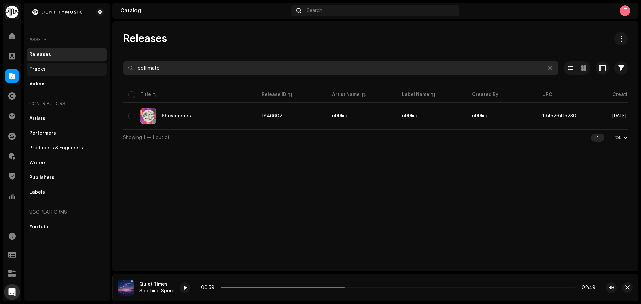
drag, startPoint x: 245, startPoint y: 70, endPoint x: 79, endPoint y: 67, distance: 165.6
click at [80, 67] on div "Identity Music Home Clients Catalog Rights Distribution Finance Royalties Trust…" at bounding box center [320, 152] width 641 height 304
paste input "197745952180"
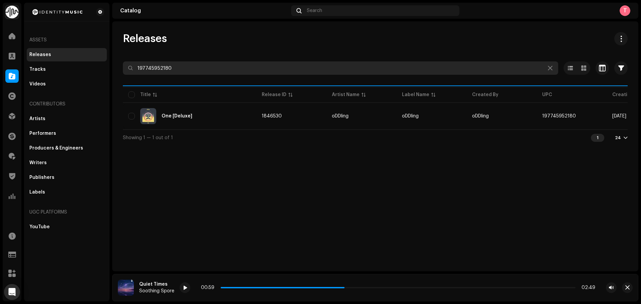
type input "197745952180"
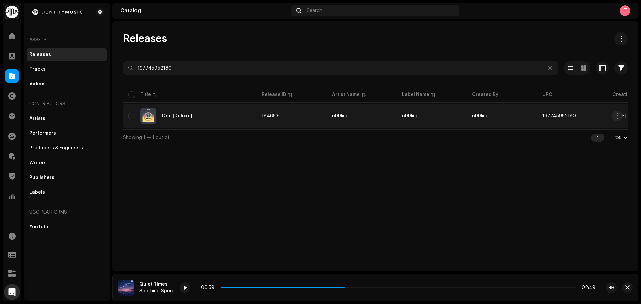
click at [226, 108] on td "One [Deluxe]" at bounding box center [190, 116] width 134 height 24
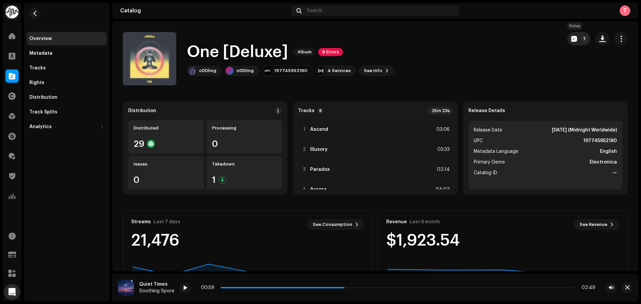
click at [581, 39] on p-badge "1" at bounding box center [584, 38] width 7 height 7
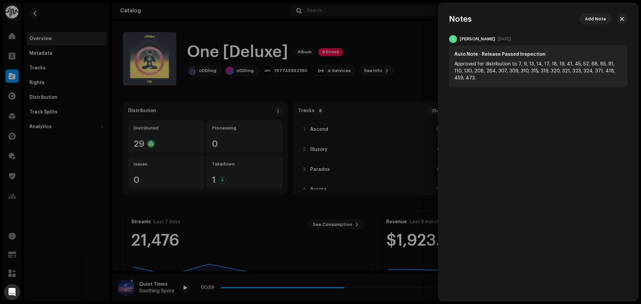
click at [384, 43] on div at bounding box center [320, 152] width 641 height 304
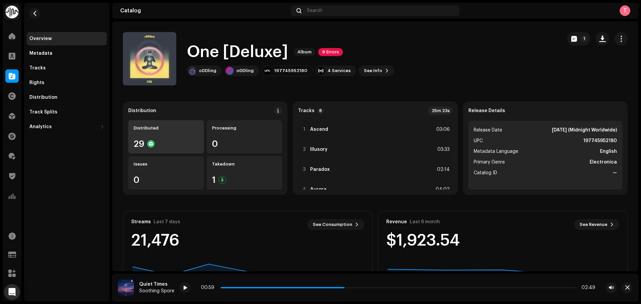
click at [167, 127] on div "Distributed" at bounding box center [166, 128] width 65 height 5
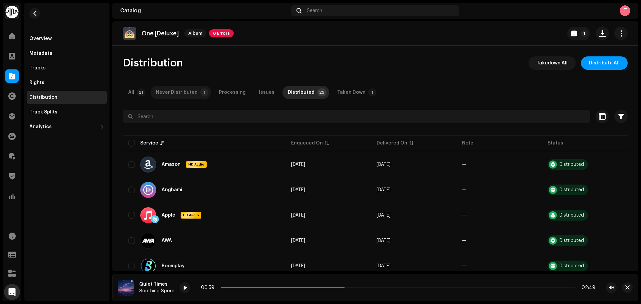
click at [186, 95] on div "Never Distributed" at bounding box center [177, 92] width 42 height 13
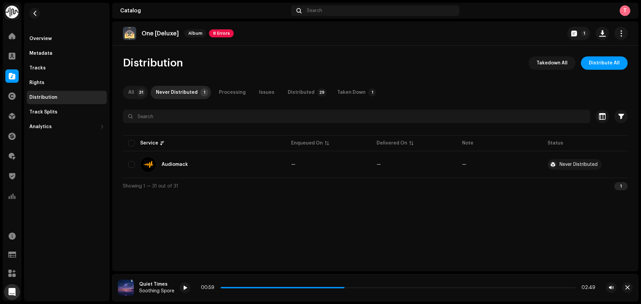
click at [134, 96] on div "All" at bounding box center [131, 92] width 6 height 13
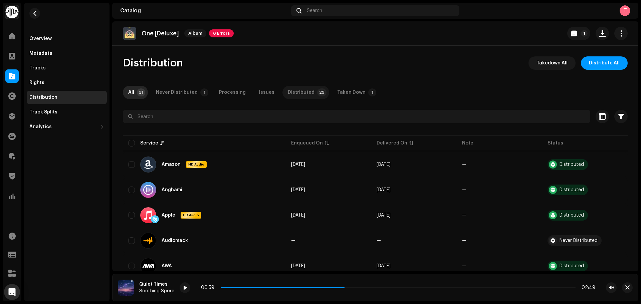
click at [304, 94] on div "Distributed" at bounding box center [301, 92] width 27 height 13
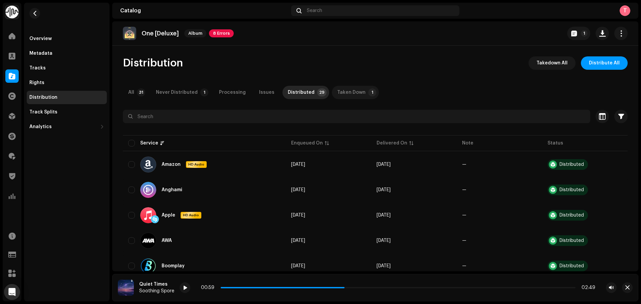
click at [350, 92] on div "Taken Down" at bounding box center [351, 92] width 28 height 13
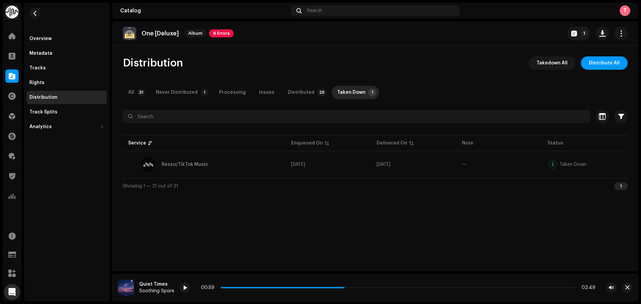
click at [421, 84] on div "Distribution Takedown All Distribute All All 31 Never Distributed 1 Processing …" at bounding box center [375, 125] width 526 height 138
click at [9, 73] on span at bounding box center [12, 75] width 7 height 5
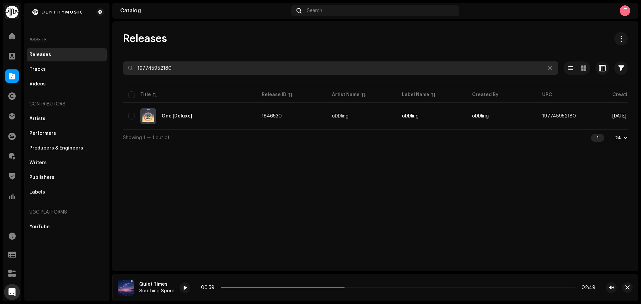
drag, startPoint x: 206, startPoint y: 69, endPoint x: 50, endPoint y: 62, distance: 156.0
click at [56, 62] on div "Identity Music Home Clients Catalog Rights Distribution Finance Royalties Trust…" at bounding box center [320, 152] width 641 height 304
paste input "6252734364"
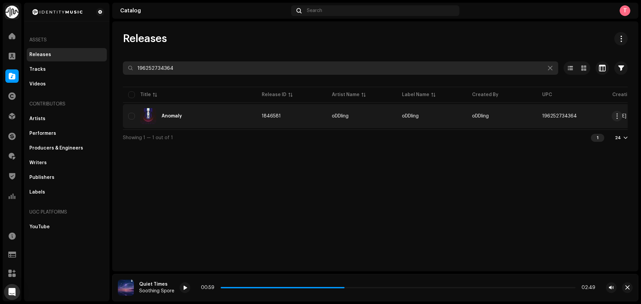
type input "196252734364"
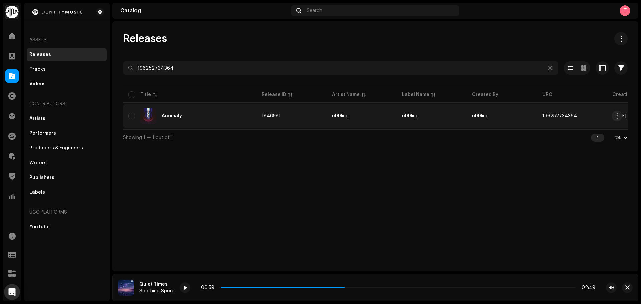
click at [214, 115] on div "Anomaly" at bounding box center [189, 116] width 123 height 16
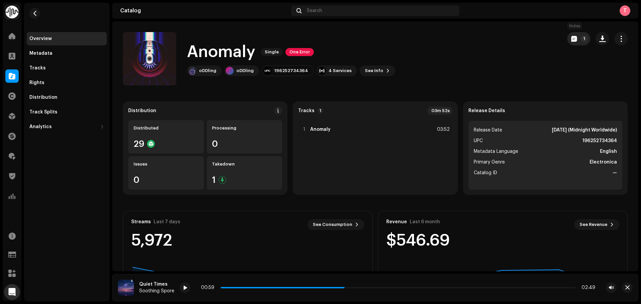
click at [567, 40] on button "1" at bounding box center [578, 38] width 23 height 13
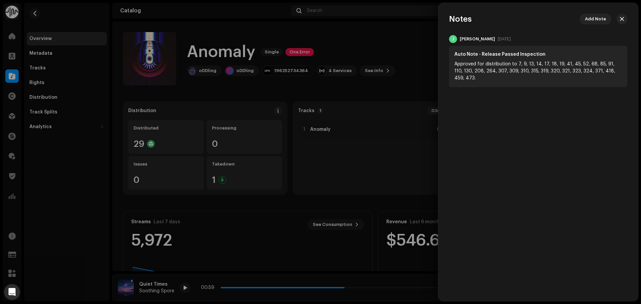
click at [403, 26] on div at bounding box center [320, 152] width 641 height 304
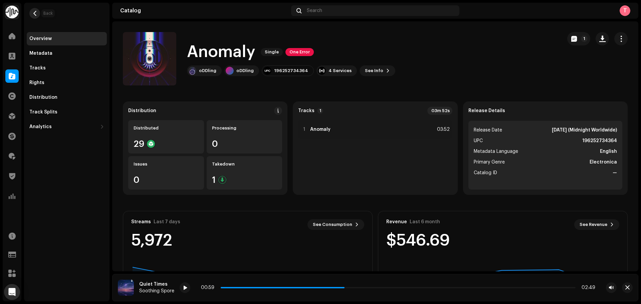
click at [37, 13] on span "button" at bounding box center [34, 13] width 5 height 5
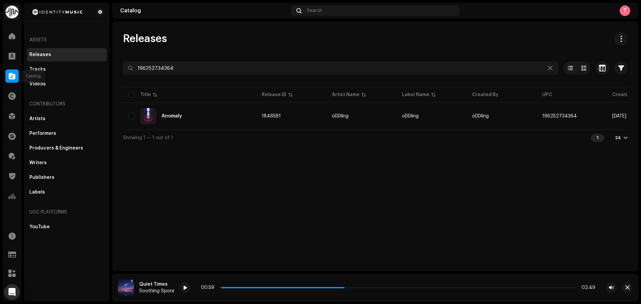
click at [17, 76] on div at bounding box center [11, 75] width 13 height 13
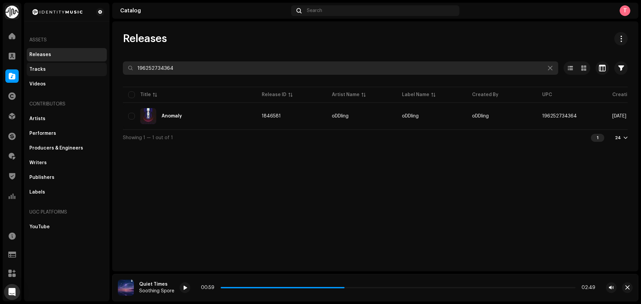
drag, startPoint x: 244, startPoint y: 67, endPoint x: 77, endPoint y: 63, distance: 167.0
click at [77, 63] on div "Identity Music Home Clients Catalog Rights Distribution Finance Royalties Trust…" at bounding box center [320, 152] width 641 height 304
paste input "513128895"
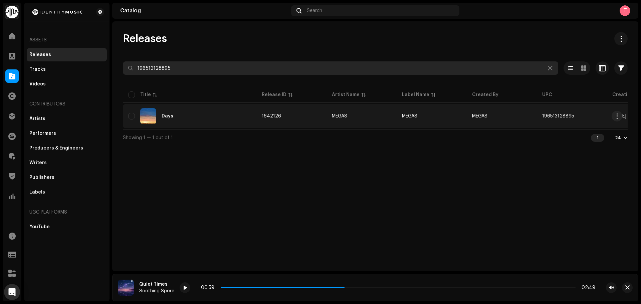
type input "196513128895"
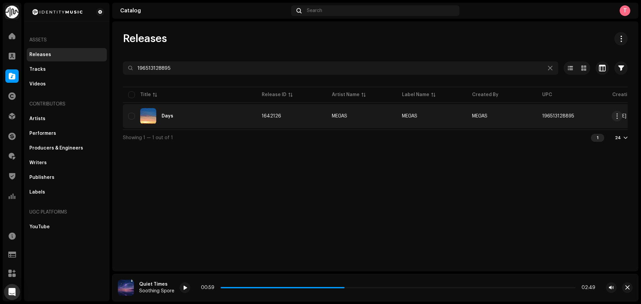
click at [211, 113] on div "Days" at bounding box center [189, 116] width 123 height 16
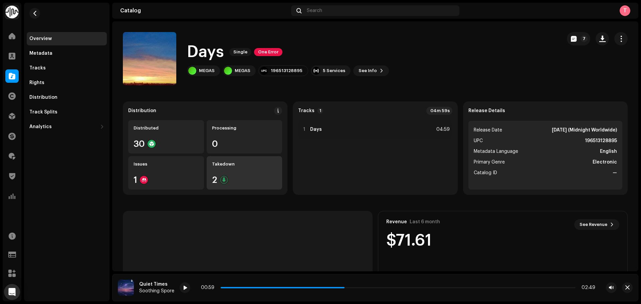
click at [232, 176] on div "2" at bounding box center [244, 180] width 65 height 9
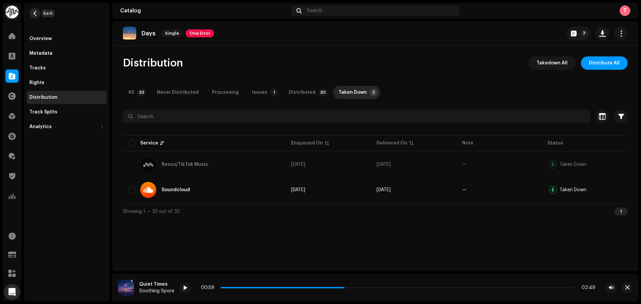
click at [37, 10] on button "button" at bounding box center [34, 13] width 11 height 11
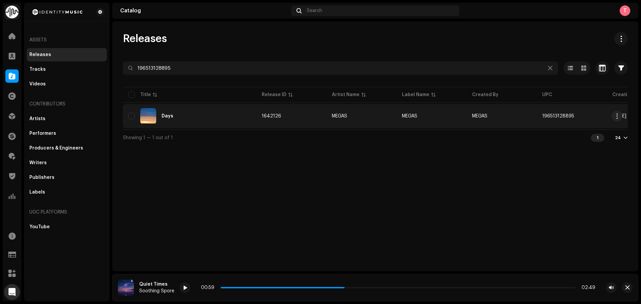
click at [201, 110] on div "Days" at bounding box center [189, 116] width 123 height 16
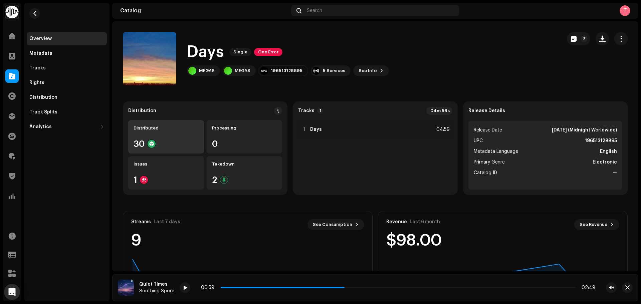
click at [157, 130] on div "Distributed" at bounding box center [166, 128] width 65 height 5
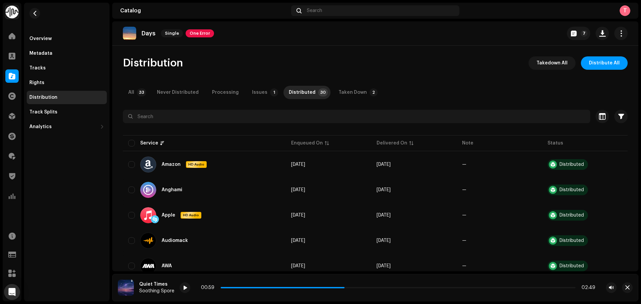
click at [179, 94] on div "Never Distributed" at bounding box center [178, 92] width 42 height 13
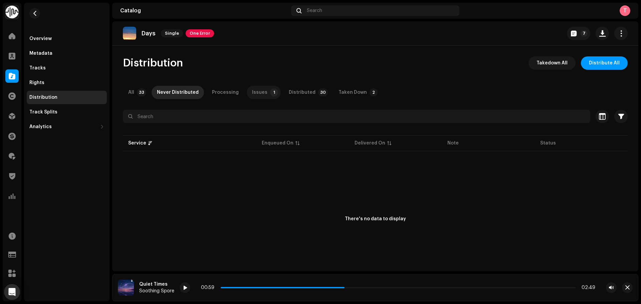
click at [265, 97] on p-tab "Issues 1" at bounding box center [264, 92] width 34 height 13
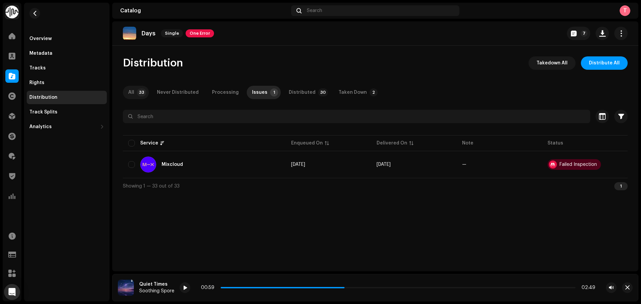
click at [132, 92] on div "All" at bounding box center [131, 92] width 6 height 13
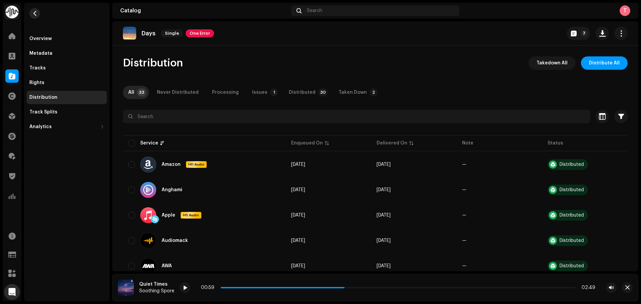
click at [37, 14] on button "button" at bounding box center [34, 13] width 11 height 11
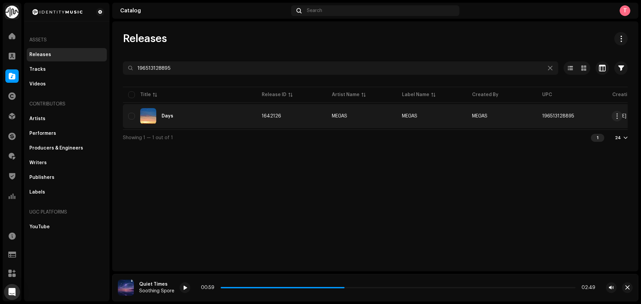
click at [199, 111] on div "Days" at bounding box center [189, 116] width 123 height 16
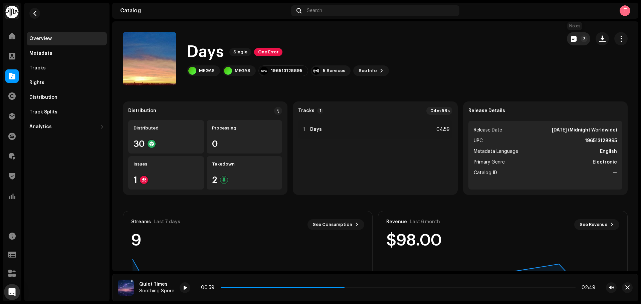
click at [567, 35] on button "7" at bounding box center [578, 38] width 23 height 13
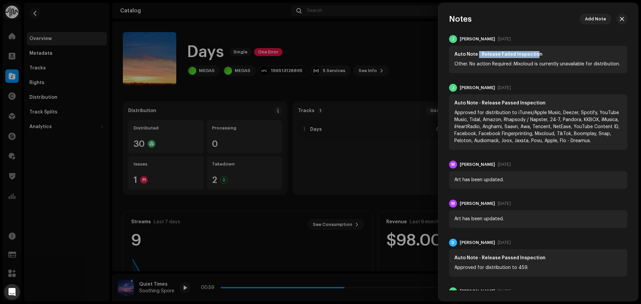
drag, startPoint x: 490, startPoint y: 53, endPoint x: 534, endPoint y: 53, distance: 44.7
click at [534, 53] on div "Auto Note - Release Failed Inspection" at bounding box center [538, 54] width 168 height 7
click at [517, 61] on div "Other. No action Required :Mixcloud is currently unavailable for distribution." at bounding box center [538, 64] width 168 height 7
drag, startPoint x: 471, startPoint y: 63, endPoint x: 531, endPoint y: 62, distance: 60.4
click at [531, 62] on div "Other. No action Required :Mixcloud is currently unavailable for distribution." at bounding box center [538, 64] width 168 height 7
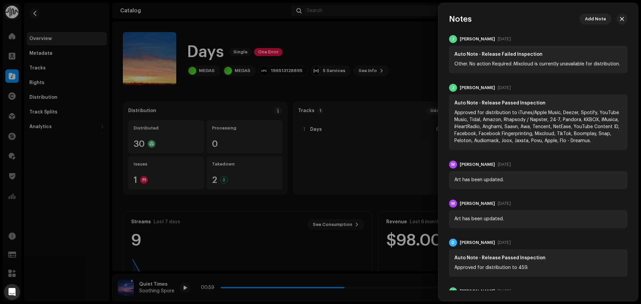
click at [561, 62] on div "Other. No action Required :Mixcloud is currently unavailable for distribution." at bounding box center [538, 64] width 168 height 7
click at [404, 54] on div at bounding box center [320, 152] width 641 height 304
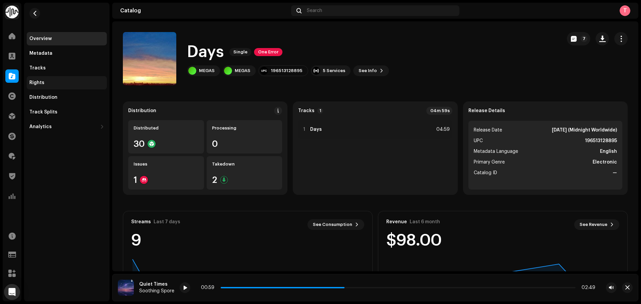
click at [39, 80] on div "Rights" at bounding box center [36, 82] width 15 height 5
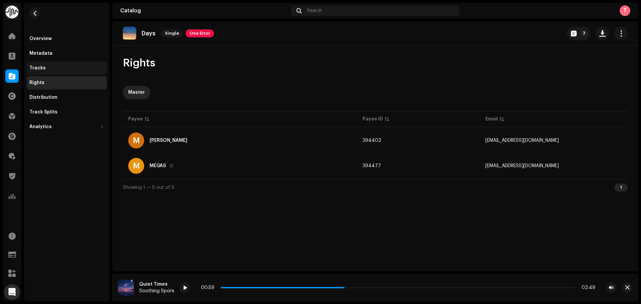
click at [47, 70] on div "Tracks" at bounding box center [66, 67] width 75 height 5
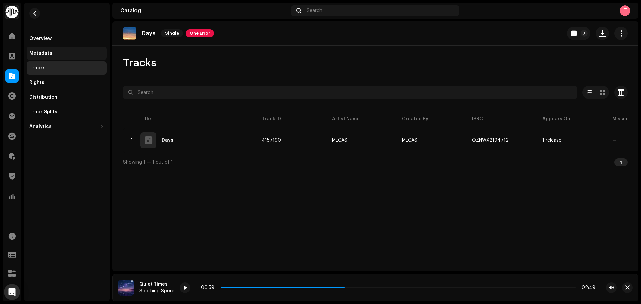
click at [47, 55] on div "Metadata" at bounding box center [40, 53] width 23 height 5
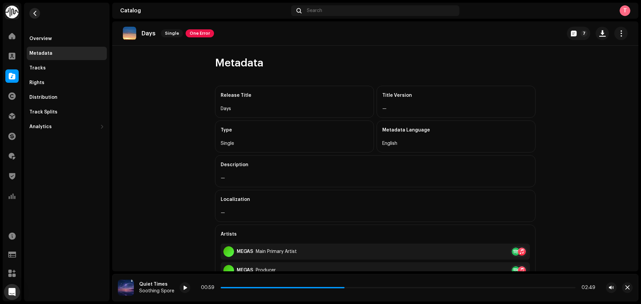
click at [36, 14] on span "button" at bounding box center [34, 13] width 5 height 5
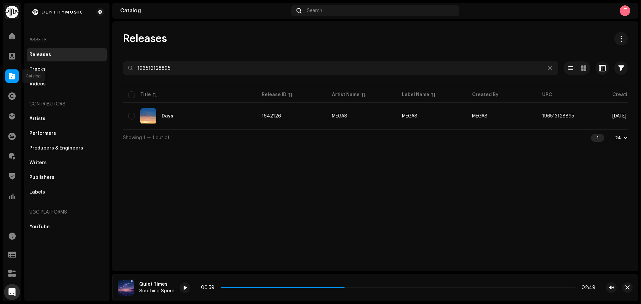
click at [13, 73] on span at bounding box center [12, 75] width 7 height 5
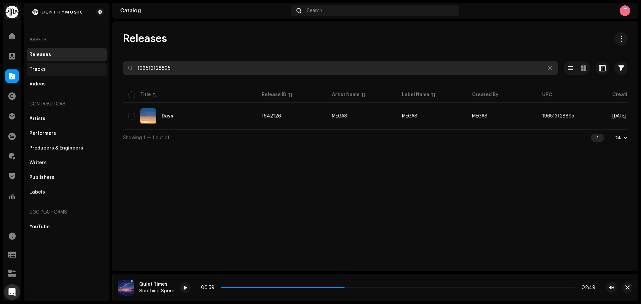
drag, startPoint x: 199, startPoint y: 62, endPoint x: 91, endPoint y: 65, distance: 107.5
click at [94, 65] on div "Identity Music Home Clients Catalog Rights Distribution Finance Royalties Trust…" at bounding box center [320, 152] width 641 height 304
click at [251, 69] on input "196513128895" at bounding box center [340, 67] width 435 height 13
paste input "872132390621"
drag, startPoint x: 262, startPoint y: 69, endPoint x: 75, endPoint y: 68, distance: 187.0
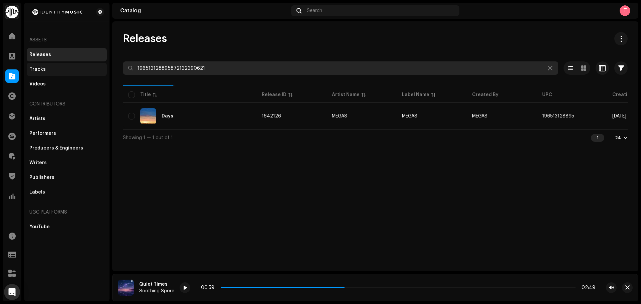
click at [76, 68] on div "Identity Music Home Clients Catalog Rights Distribution Finance Royalties Trust…" at bounding box center [320, 152] width 641 height 304
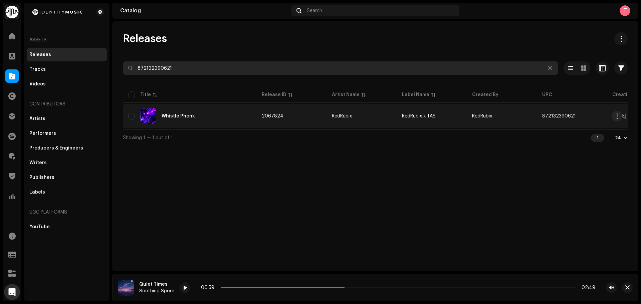
type input "872132390621"
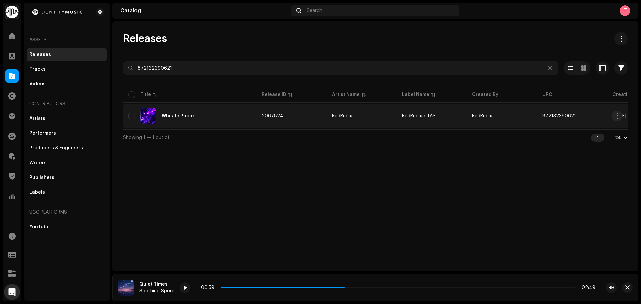
click at [239, 106] on td "Whistle Phonk" at bounding box center [190, 116] width 134 height 24
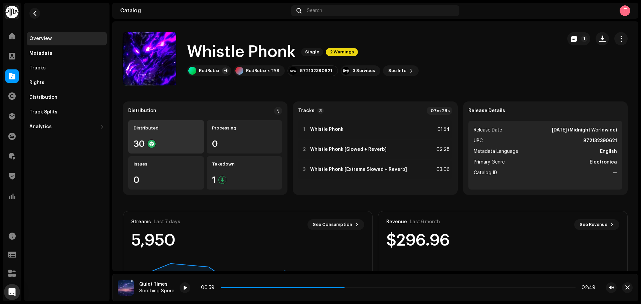
click at [166, 140] on div "30" at bounding box center [166, 144] width 65 height 9
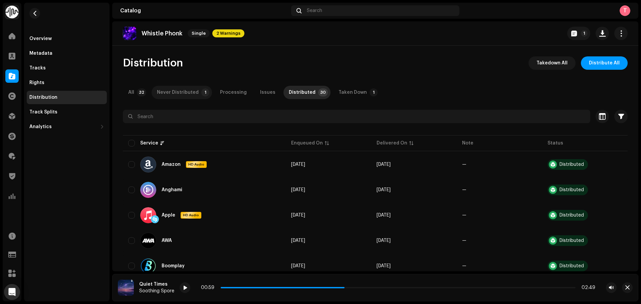
click at [193, 94] on div "Never Distributed" at bounding box center [178, 92] width 42 height 13
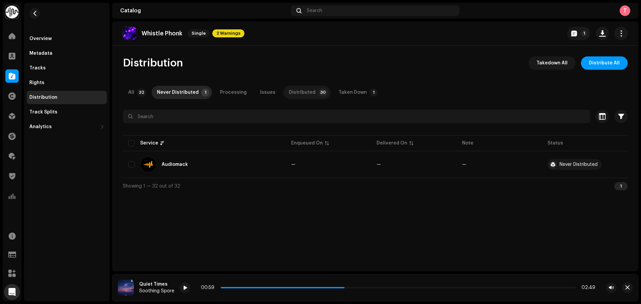
click at [292, 96] on div "Distributed" at bounding box center [302, 92] width 27 height 13
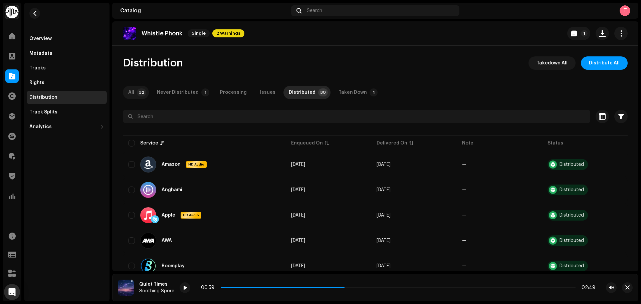
click at [138, 97] on p-tab "All 32" at bounding box center [136, 92] width 26 height 13
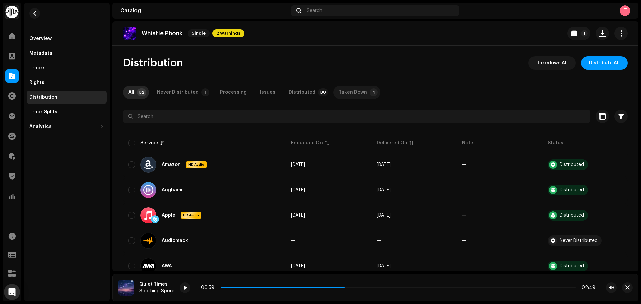
click at [362, 98] on p-tab "Taken Down 1" at bounding box center [356, 92] width 47 height 13
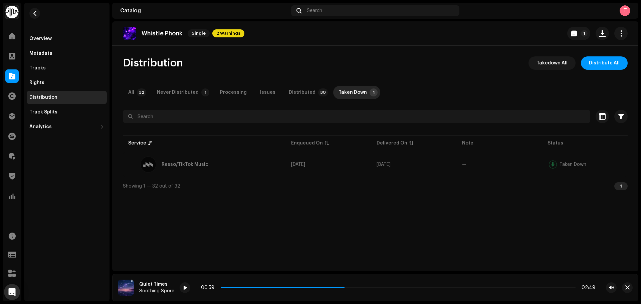
click at [567, 33] on div "Whistle Phonk Single 2 Warnings 1" at bounding box center [375, 33] width 505 height 13
click at [572, 35] on span "button" at bounding box center [574, 33] width 6 height 5
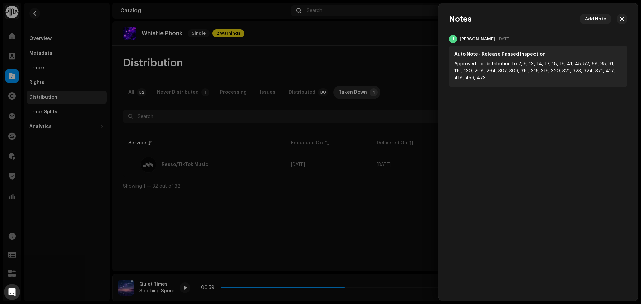
click at [404, 69] on div at bounding box center [320, 152] width 641 height 304
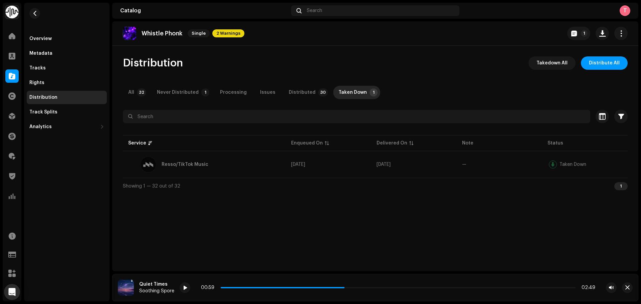
click at [41, 13] on re-m-nav-back at bounding box center [35, 17] width 16 height 29
click at [38, 13] on button "button" at bounding box center [34, 13] width 11 height 11
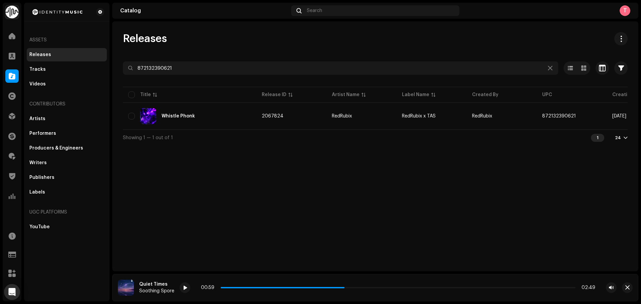
click at [499, 157] on div "Releases 872132390621 Selected 0 Select all 1 Options Filters Distribution stat…" at bounding box center [375, 146] width 526 height 250
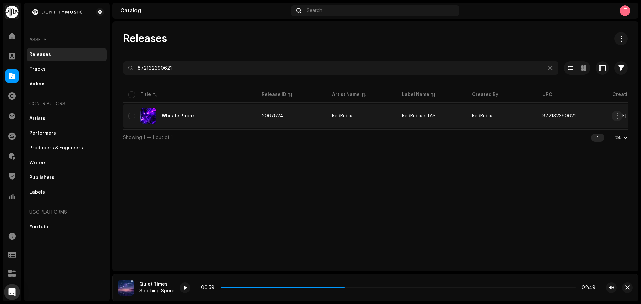
click at [534, 115] on td "RedRubix" at bounding box center [502, 116] width 70 height 24
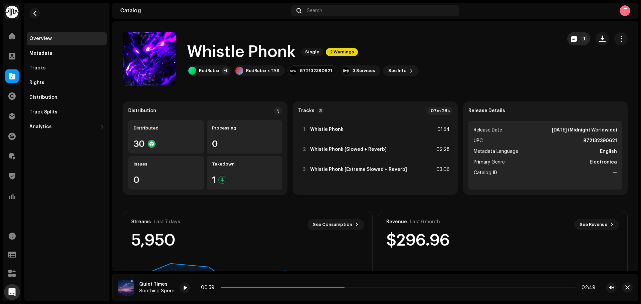
click at [569, 35] on button "1" at bounding box center [578, 38] width 23 height 13
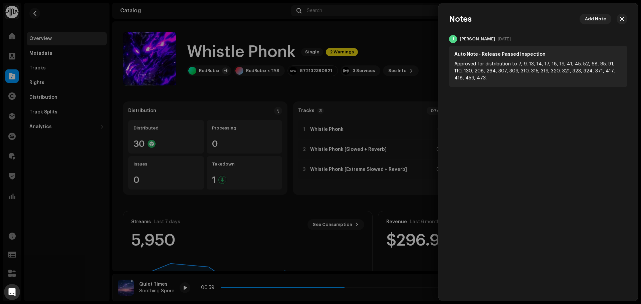
click at [406, 36] on div at bounding box center [320, 152] width 641 height 304
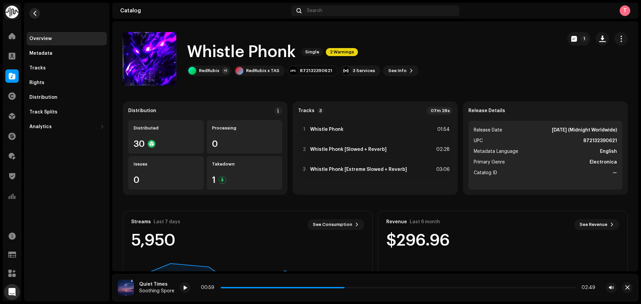
click at [35, 15] on span "button" at bounding box center [34, 13] width 5 height 5
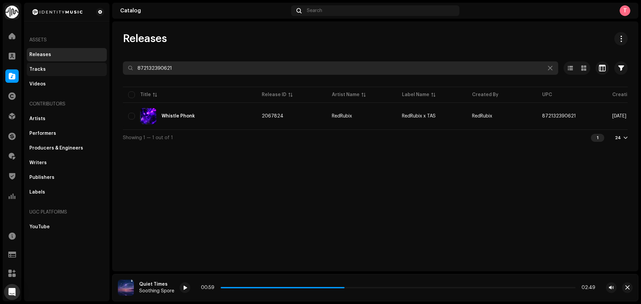
drag, startPoint x: 192, startPoint y: 65, endPoint x: 90, endPoint y: 67, distance: 102.2
click at [93, 67] on div "Identity Music Home Clients Catalog Rights Distribution Finance Royalties Trust…" at bounding box center [320, 152] width 641 height 304
paste input "7316470754996"
type input "7316470754996"
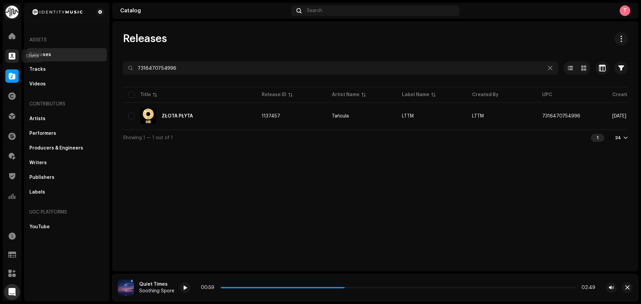
click at [12, 56] on span at bounding box center [12, 55] width 7 height 5
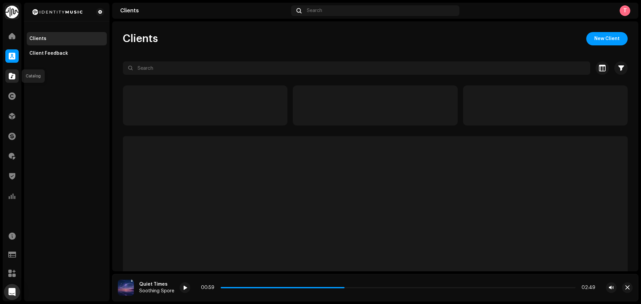
click at [7, 77] on div at bounding box center [11, 75] width 13 height 13
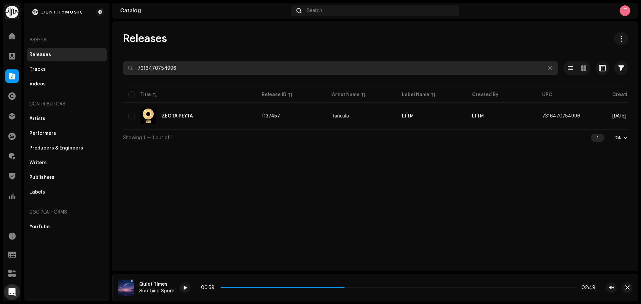
drag, startPoint x: 197, startPoint y: 70, endPoint x: 126, endPoint y: 67, distance: 71.5
click at [126, 67] on input "7316470754996" at bounding box center [340, 67] width 435 height 13
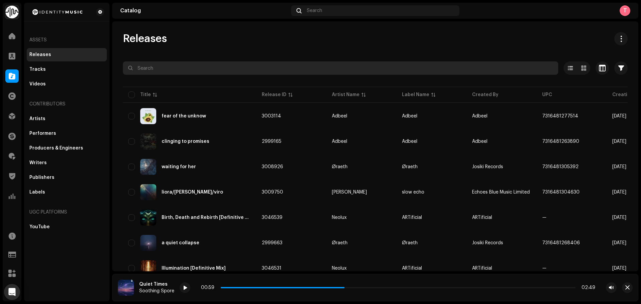
click at [177, 67] on input "text" at bounding box center [340, 67] width 435 height 13
paste input "194526415230"
type input "194526415230"
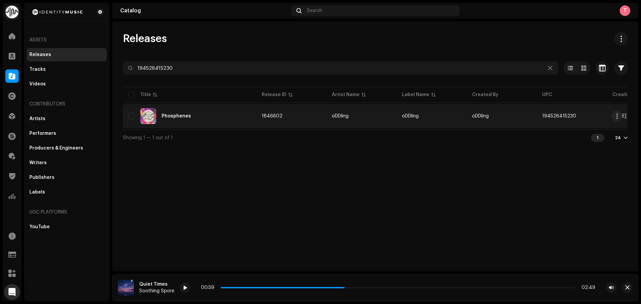
click at [210, 120] on div "Phosphenes" at bounding box center [189, 116] width 123 height 16
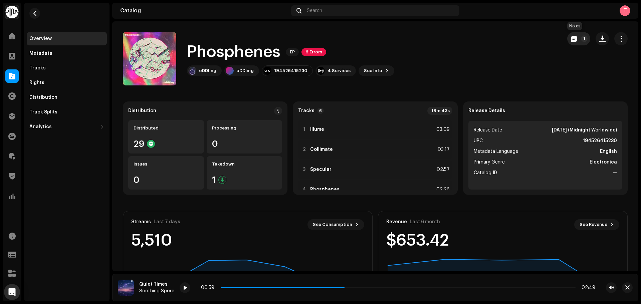
click at [573, 37] on span "button" at bounding box center [574, 38] width 6 height 5
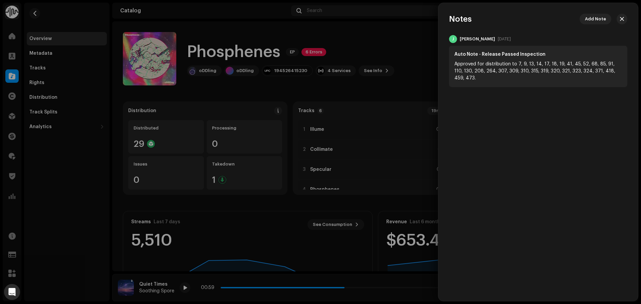
click at [402, 81] on div at bounding box center [320, 152] width 641 height 304
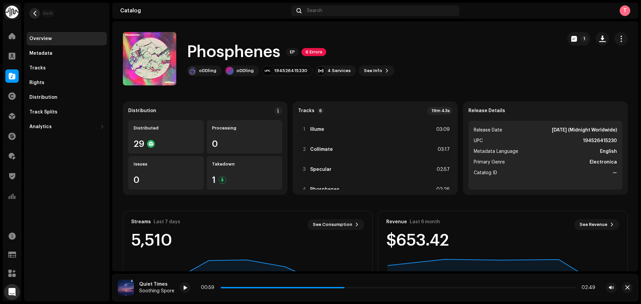
click at [29, 12] on button "button" at bounding box center [34, 13] width 11 height 11
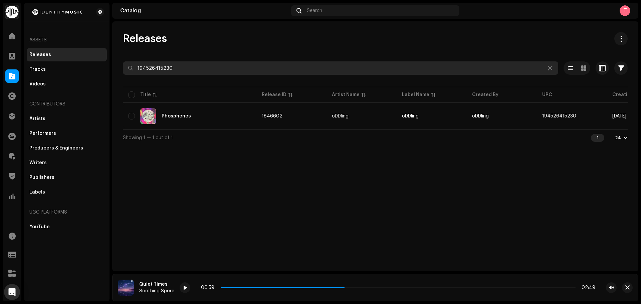
drag, startPoint x: 180, startPoint y: 71, endPoint x: 128, endPoint y: 73, distance: 52.1
click at [135, 72] on input "194526415230" at bounding box center [340, 67] width 435 height 13
paste input "7746999665"
type input "197746999665"
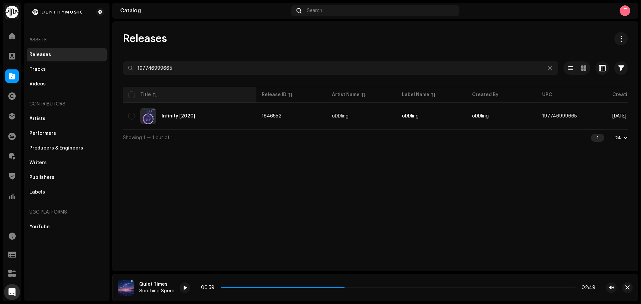
click at [229, 102] on th "Title" at bounding box center [190, 95] width 134 height 16
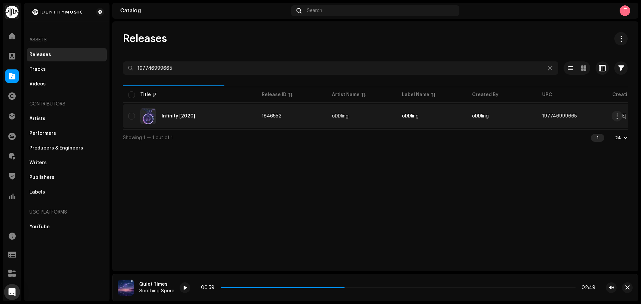
click at [225, 117] on div "Infinity [2020]" at bounding box center [189, 116] width 123 height 16
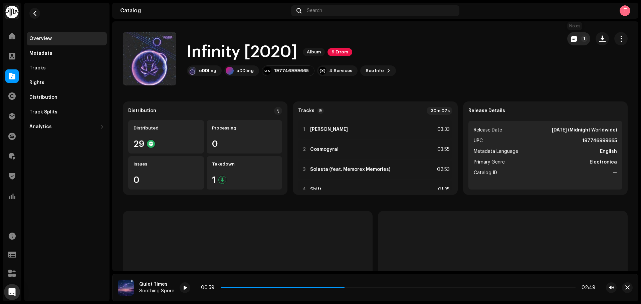
click at [571, 40] on span "button" at bounding box center [574, 38] width 6 height 5
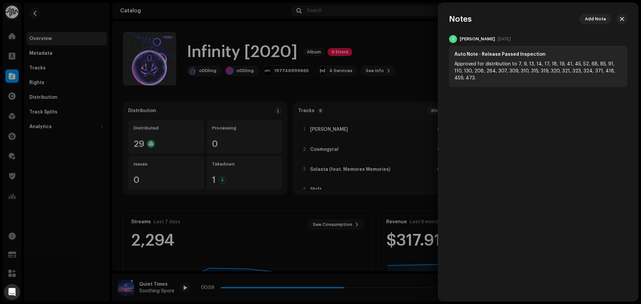
click at [404, 49] on div at bounding box center [320, 152] width 641 height 304
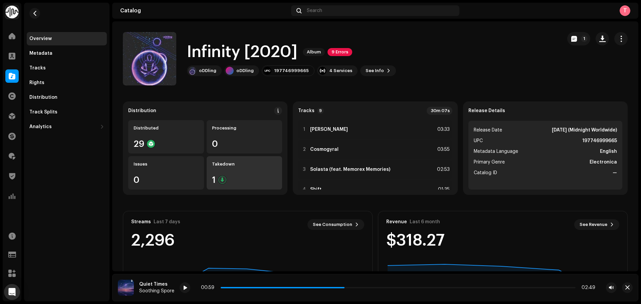
click at [257, 166] on div "Takedown" at bounding box center [244, 164] width 65 height 5
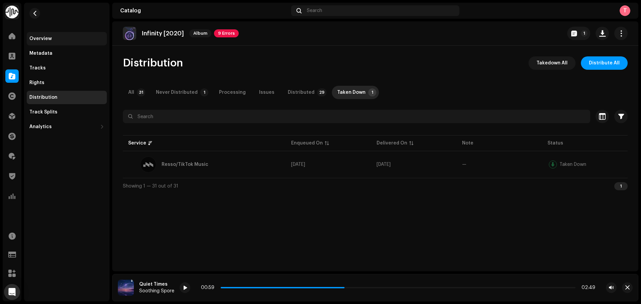
click at [60, 38] on div "Overview" at bounding box center [66, 38] width 75 height 5
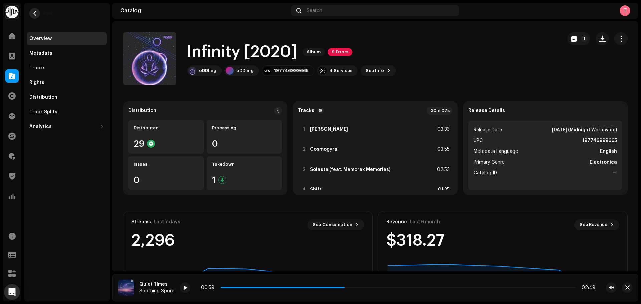
click at [33, 15] on span "button" at bounding box center [34, 13] width 5 height 5
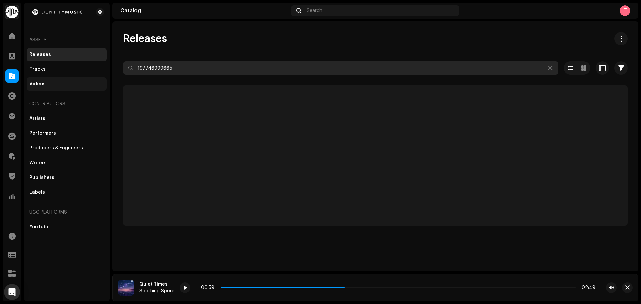
drag, startPoint x: 216, startPoint y: 65, endPoint x: 50, endPoint y: 80, distance: 166.2
click at [50, 80] on div "Identity Music Home Clients Catalog Rights Distribution Finance Royalties Trust…" at bounding box center [320, 152] width 641 height 304
paste input "546226657"
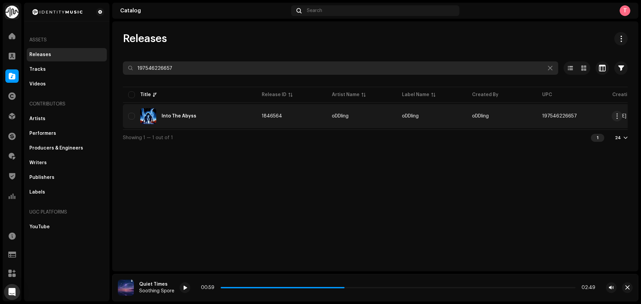
type input "197546226657"
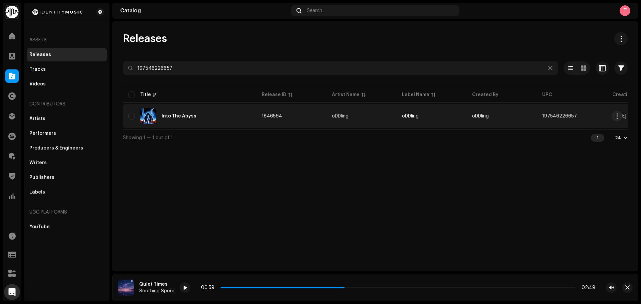
click at [223, 109] on div "Into The Abyss" at bounding box center [189, 116] width 123 height 16
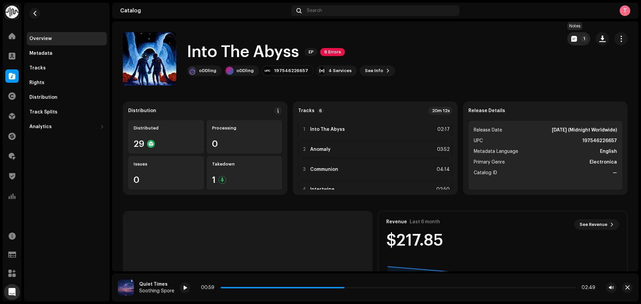
click at [570, 35] on button "1" at bounding box center [578, 38] width 23 height 13
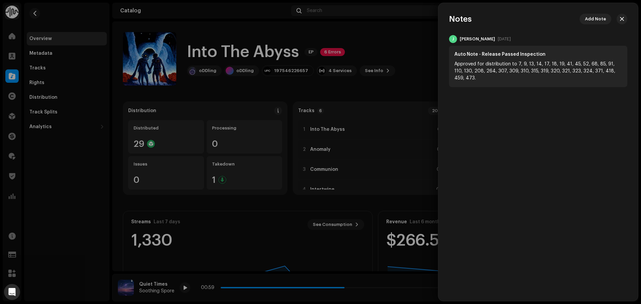
click at [404, 62] on div at bounding box center [320, 152] width 641 height 304
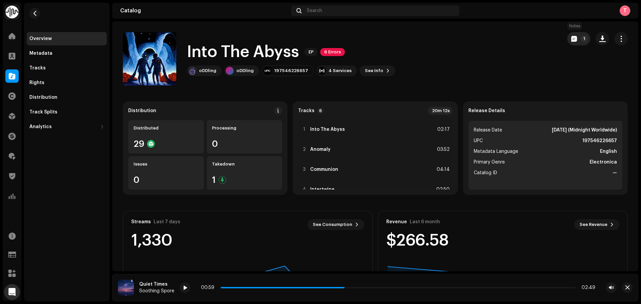
click at [571, 36] on span "button" at bounding box center [574, 38] width 6 height 5
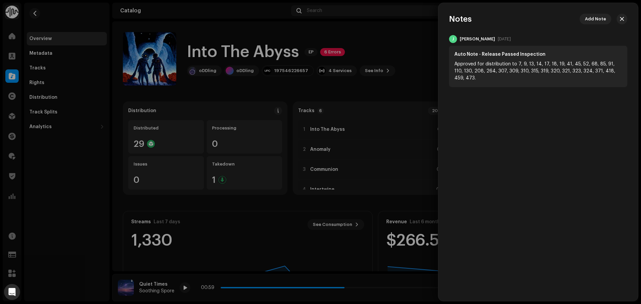
drag, startPoint x: 389, startPoint y: 45, endPoint x: 393, endPoint y: 48, distance: 4.5
click at [390, 46] on div at bounding box center [320, 152] width 641 height 304
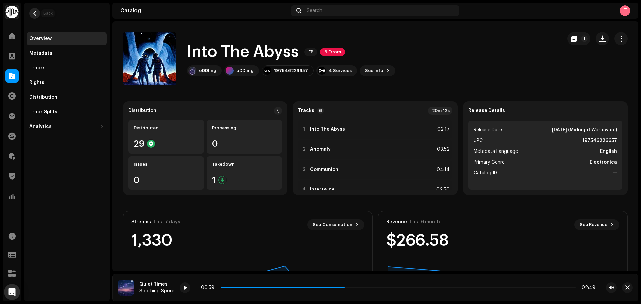
click at [37, 12] on span "button" at bounding box center [34, 13] width 5 height 5
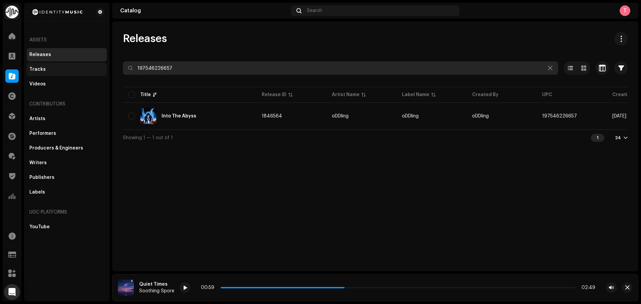
drag, startPoint x: 197, startPoint y: 69, endPoint x: 74, endPoint y: 67, distance: 122.9
click at [74, 67] on div "Identity Music Home Clients Catalog Rights Distribution Finance Royalties Trust…" at bounding box center [320, 152] width 641 height 304
paste input "5937197654"
type input "195937197654"
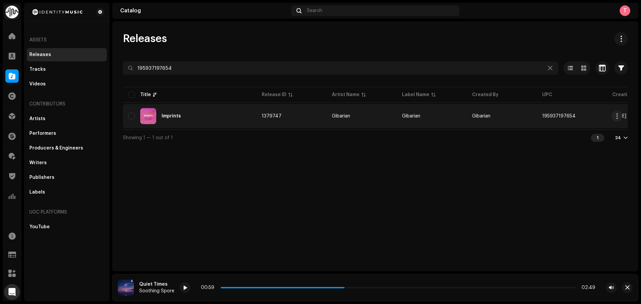
click at [525, 108] on td "Gibarian" at bounding box center [502, 116] width 70 height 24
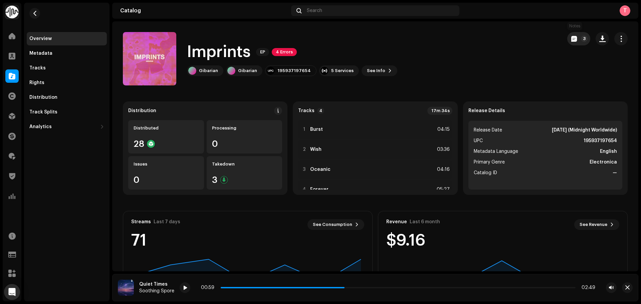
click at [570, 35] on button "3" at bounding box center [578, 38] width 23 height 13
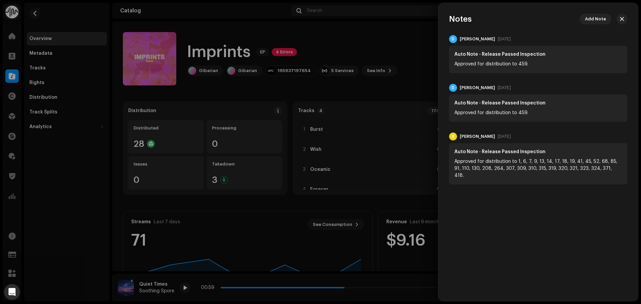
click at [412, 32] on div at bounding box center [320, 152] width 641 height 304
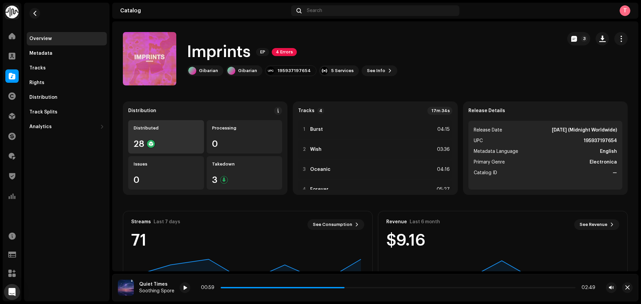
click at [177, 142] on div "28" at bounding box center [166, 144] width 65 height 9
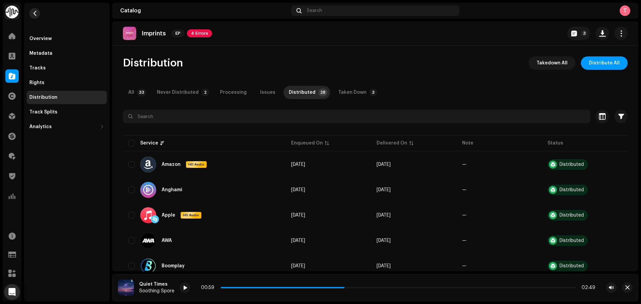
click at [34, 13] on span "button" at bounding box center [34, 13] width 5 height 5
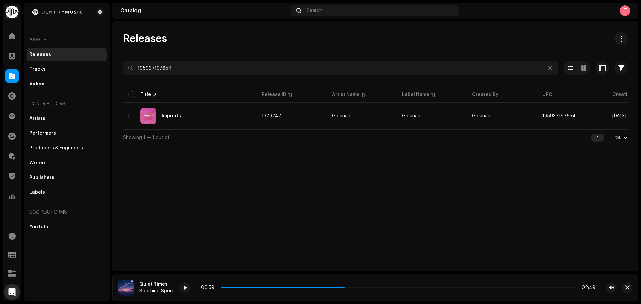
click at [547, 169] on div "Releases 195937197654 Selected 0 Select all 1 Options Filters Distribution stat…" at bounding box center [375, 146] width 526 height 250
click at [61, 51] on div "Releases" at bounding box center [67, 54] width 80 height 13
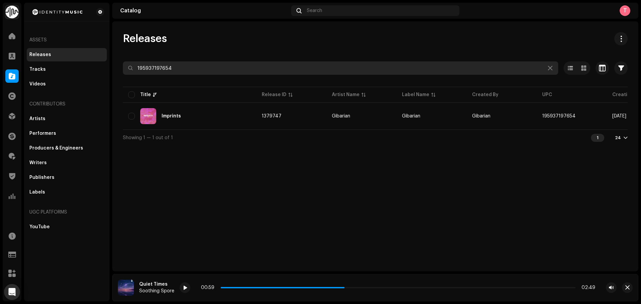
drag, startPoint x: 186, startPoint y: 69, endPoint x: 116, endPoint y: 67, distance: 70.8
click at [116, 67] on div "Releases 195937197654 Selected 0 Select all 1 Options Filters Distribution stat…" at bounding box center [375, 89] width 526 height 114
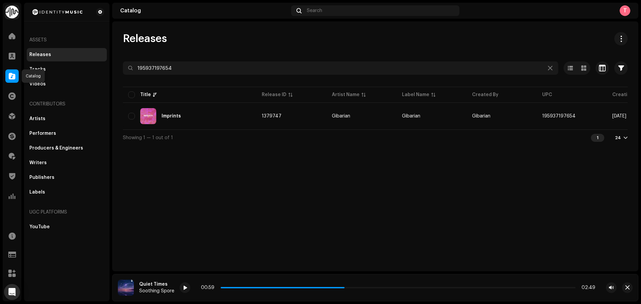
click at [10, 76] on span at bounding box center [12, 75] width 7 height 5
click at [4, 78] on div "Catalog" at bounding box center [12, 76] width 19 height 19
click at [9, 77] on span at bounding box center [12, 75] width 7 height 5
click at [13, 74] on span at bounding box center [12, 75] width 7 height 5
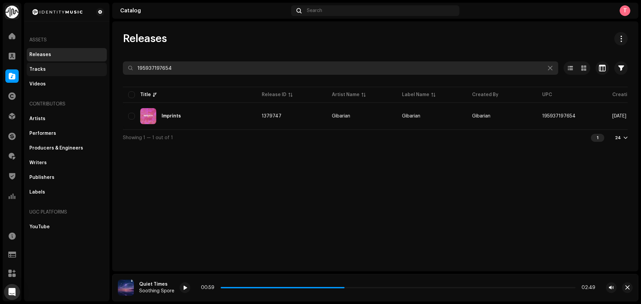
drag, startPoint x: 194, startPoint y: 66, endPoint x: 104, endPoint y: 67, distance: 89.5
click at [106, 68] on div "Identity Music Home Clients Catalog Rights Distribution Finance Royalties Trust…" at bounding box center [320, 152] width 641 height 304
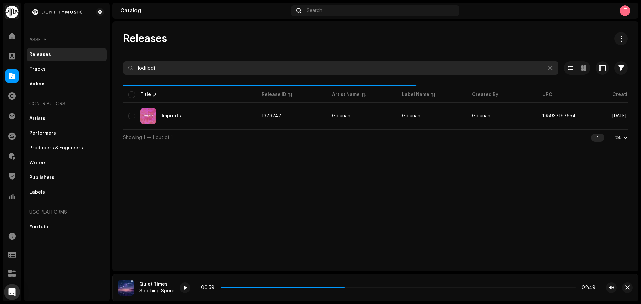
type input "lodilodi"
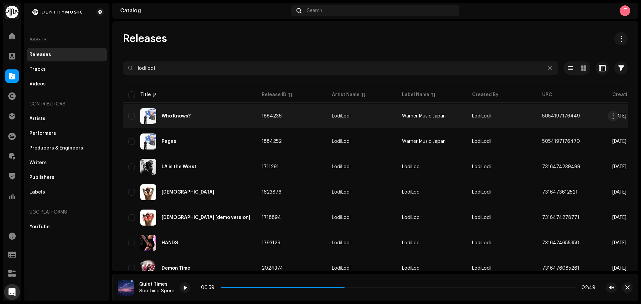
click at [395, 112] on td "LodiLodi" at bounding box center [362, 116] width 70 height 24
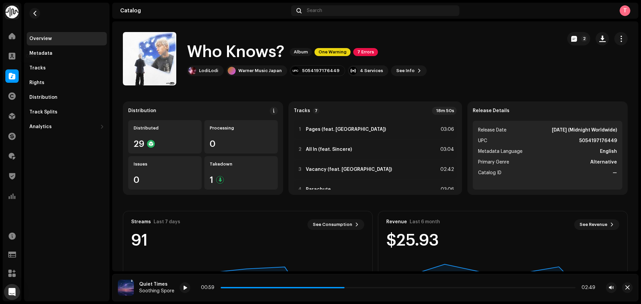
click at [12, 71] on div at bounding box center [11, 75] width 13 height 13
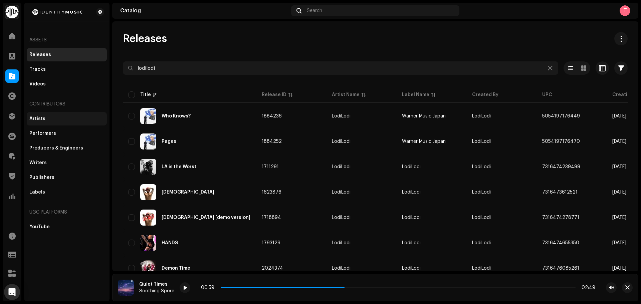
click at [54, 118] on div "Artists" at bounding box center [66, 118] width 75 height 5
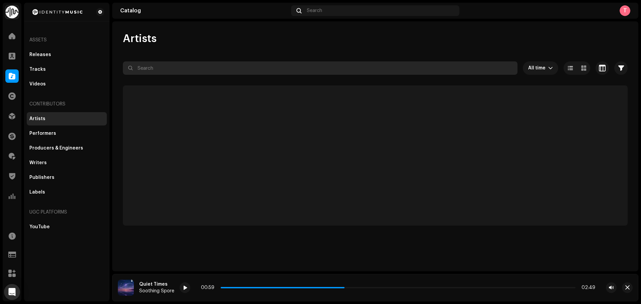
click at [188, 64] on input "text" at bounding box center [320, 67] width 395 height 13
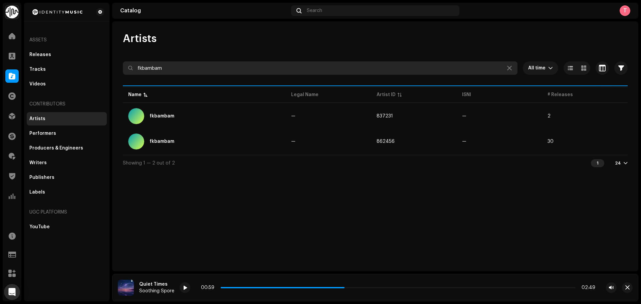
type input "fkbambam"
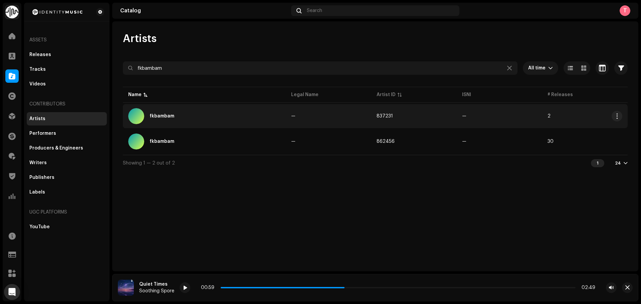
click at [369, 115] on td "—" at bounding box center [328, 116] width 85 height 24
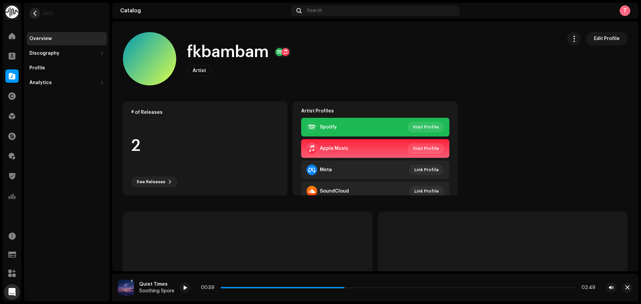
click at [36, 14] on span "button" at bounding box center [34, 13] width 5 height 5
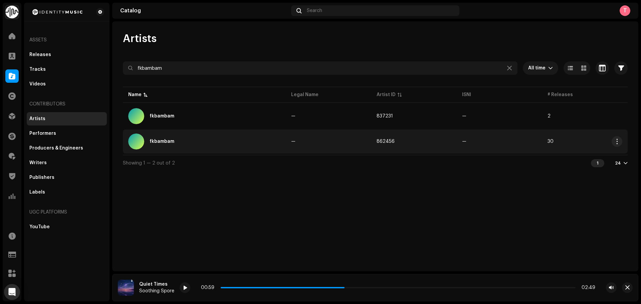
click at [220, 144] on div "fkbambam" at bounding box center [204, 142] width 152 height 16
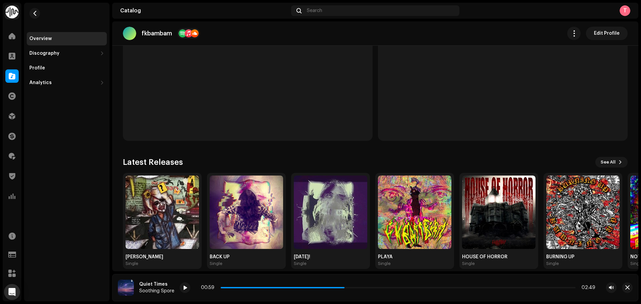
scroll to position [213, 0]
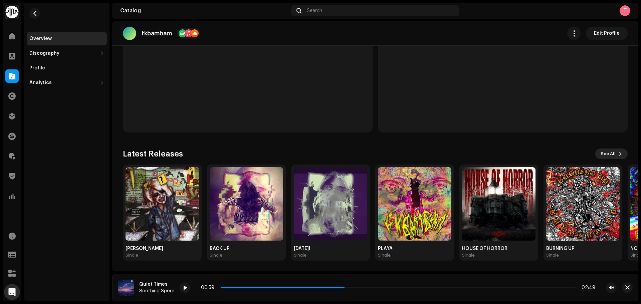
click at [601, 154] on span "See All" at bounding box center [608, 153] width 15 height 13
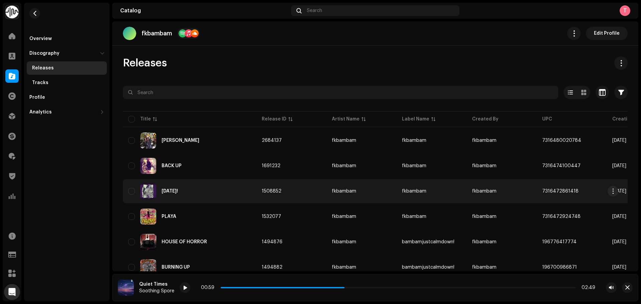
click at [238, 184] on div "WEDNESDAY!" at bounding box center [189, 191] width 123 height 16
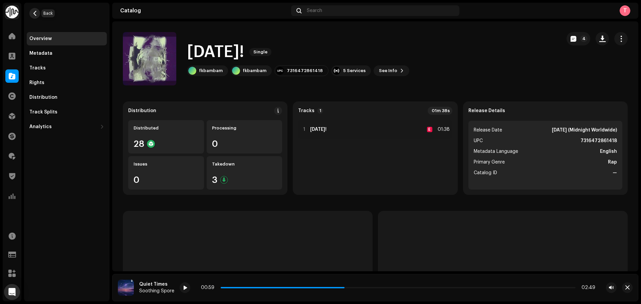
click at [36, 13] on span "button" at bounding box center [34, 13] width 5 height 5
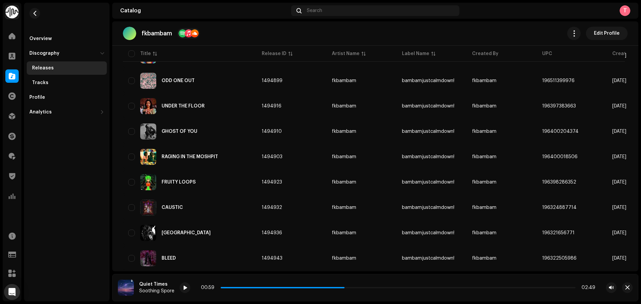
scroll to position [267, 0]
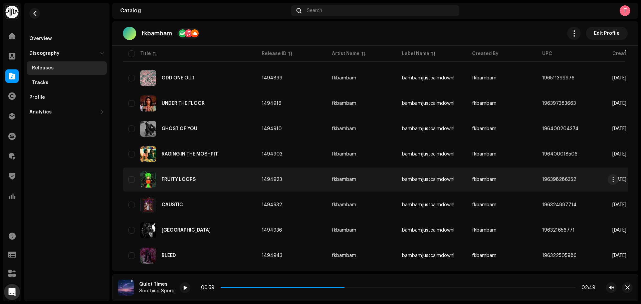
click at [215, 185] on div "FRUITY LOOPS" at bounding box center [189, 180] width 123 height 16
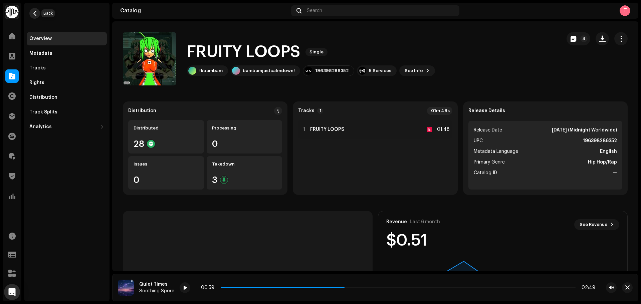
click at [35, 13] on span "button" at bounding box center [34, 13] width 5 height 5
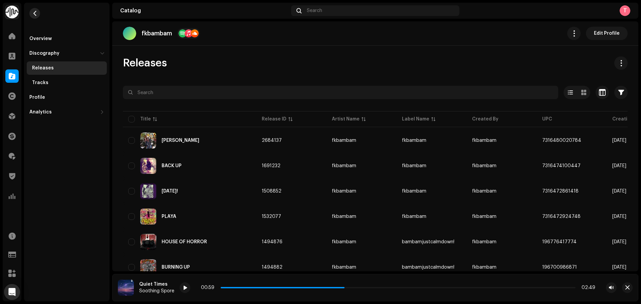
click at [33, 12] on span "button" at bounding box center [34, 13] width 5 height 5
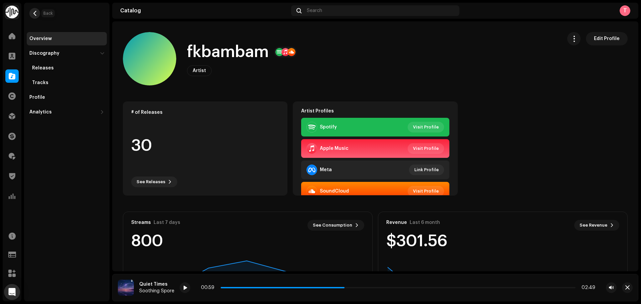
click at [36, 13] on span "button" at bounding box center [34, 13] width 5 height 5
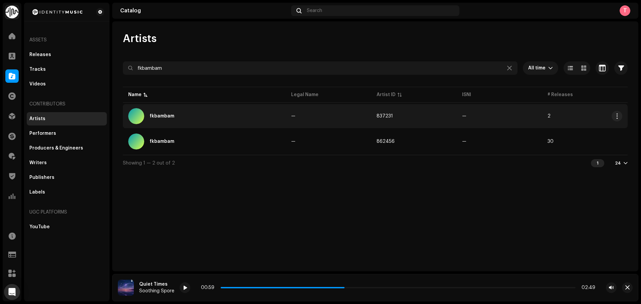
click at [183, 115] on div "fkbambam" at bounding box center [204, 116] width 152 height 16
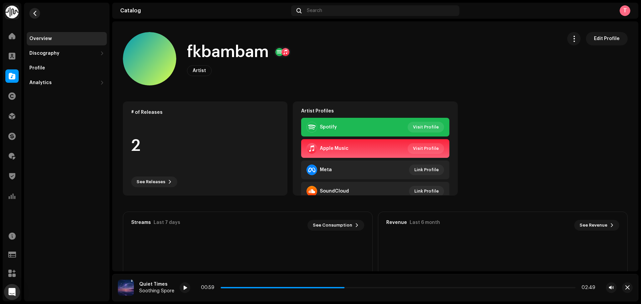
click at [35, 16] on button "button" at bounding box center [34, 13] width 11 height 11
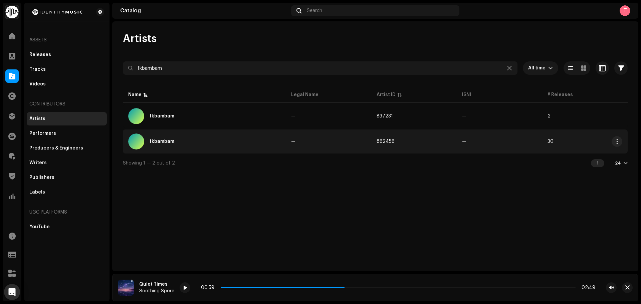
click at [269, 140] on div "fkbambam" at bounding box center [204, 142] width 152 height 16
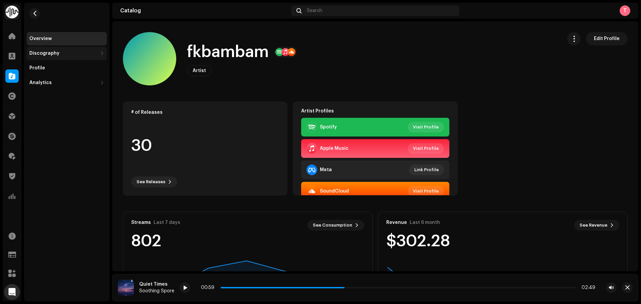
click at [66, 55] on div "Discography" at bounding box center [63, 53] width 68 height 5
click at [6, 75] on div at bounding box center [11, 75] width 13 height 13
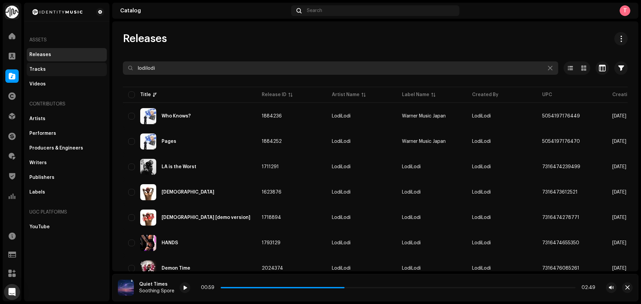
drag, startPoint x: 215, startPoint y: 65, endPoint x: 79, endPoint y: 68, distance: 135.6
click at [80, 68] on div "Identity Music Home Clients Catalog Rights Distribution Finance Royalties Trust…" at bounding box center [320, 152] width 641 height 304
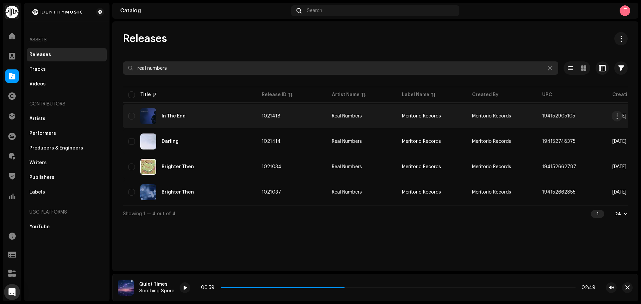
type input "real numbers"
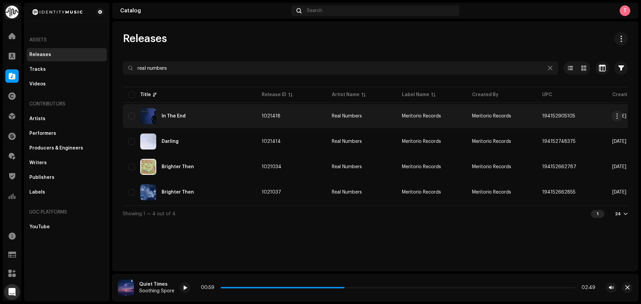
click at [321, 118] on td "1021418" at bounding box center [291, 116] width 70 height 24
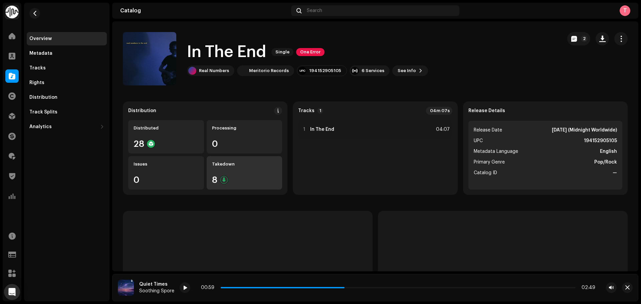
click at [249, 165] on div "Takedown" at bounding box center [244, 164] width 65 height 5
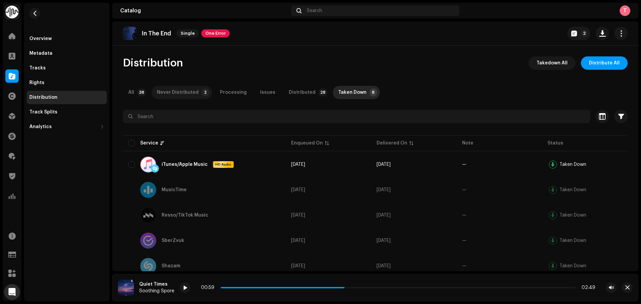
click at [179, 97] on div "Never Distributed" at bounding box center [178, 92] width 42 height 13
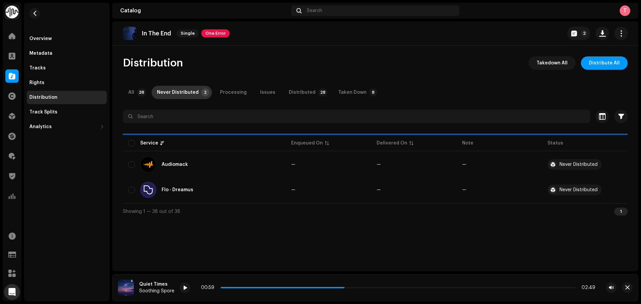
click at [179, 95] on div "Never Distributed" at bounding box center [178, 92] width 42 height 13
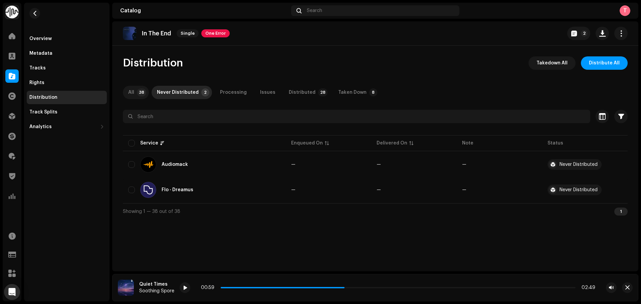
click at [142, 88] on p-tab "All 38" at bounding box center [136, 92] width 26 height 13
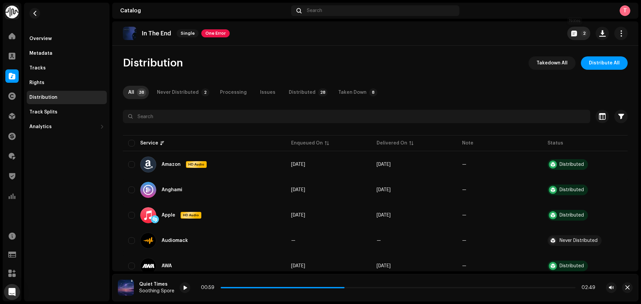
click at [571, 34] on span "button" at bounding box center [574, 33] width 6 height 5
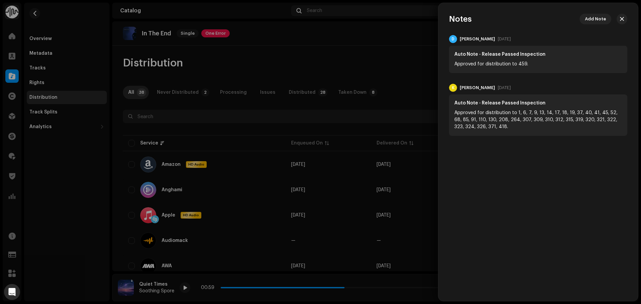
drag, startPoint x: 377, startPoint y: 44, endPoint x: 440, endPoint y: 65, distance: 66.7
click at [377, 44] on div at bounding box center [320, 152] width 641 height 304
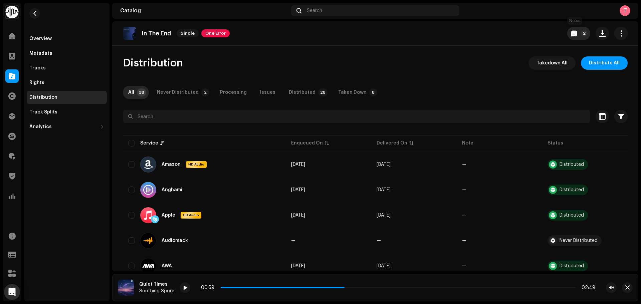
click at [573, 28] on button "2" at bounding box center [578, 33] width 23 height 13
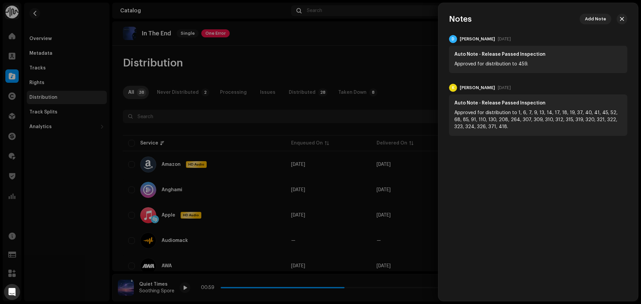
click at [387, 51] on div at bounding box center [320, 152] width 641 height 304
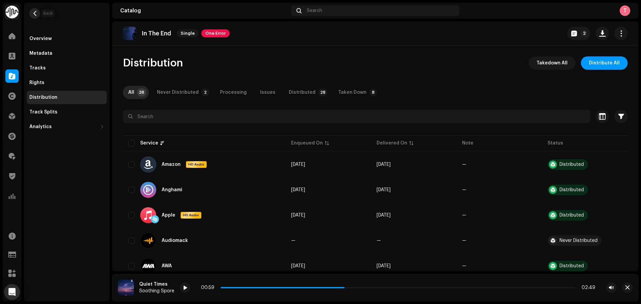
click at [29, 13] on button "button" at bounding box center [34, 13] width 11 height 11
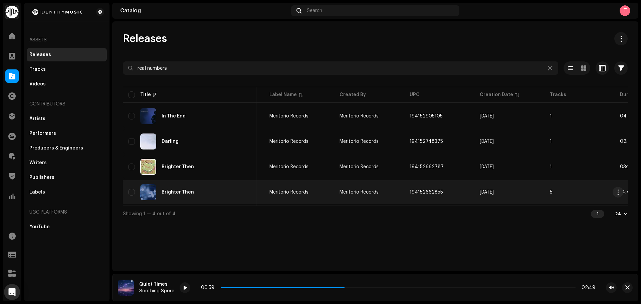
scroll to position [0, 134]
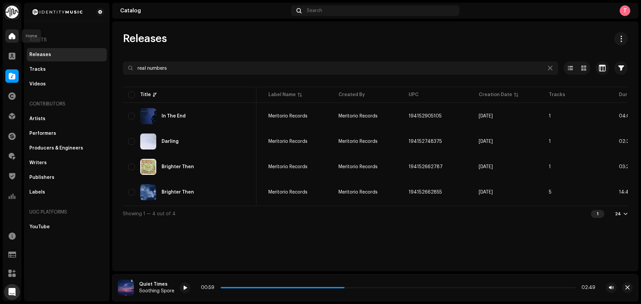
click at [10, 38] on span at bounding box center [12, 35] width 7 height 5
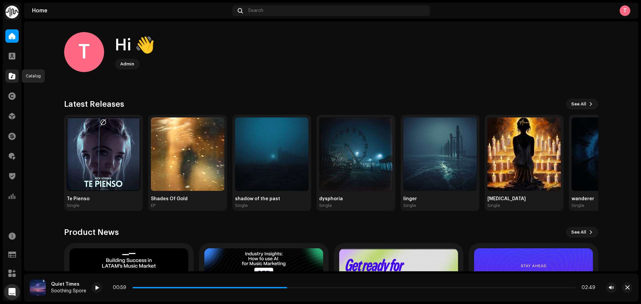
click at [9, 75] on span at bounding box center [12, 75] width 7 height 5
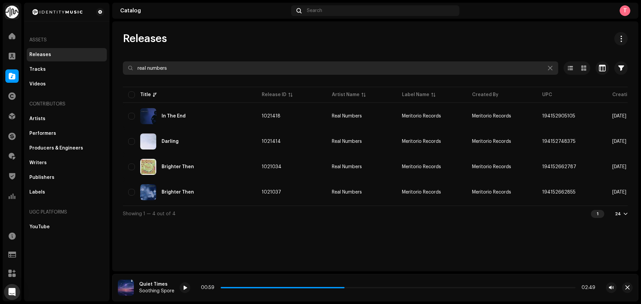
drag, startPoint x: 118, startPoint y: 61, endPoint x: 76, endPoint y: 58, distance: 41.8
click at [76, 58] on div "Identity Music Home Clients Catalog Rights Distribution Finance Royalties Trust…" at bounding box center [320, 152] width 641 height 304
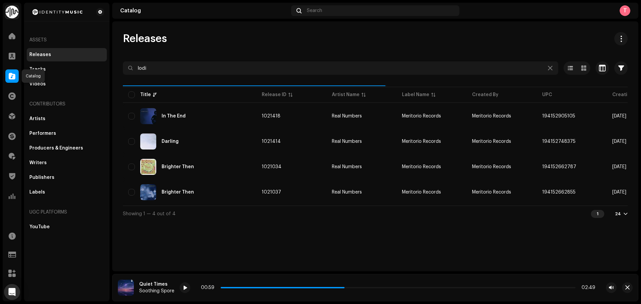
click at [14, 74] on span at bounding box center [12, 75] width 7 height 5
click at [13, 76] on span at bounding box center [12, 75] width 7 height 5
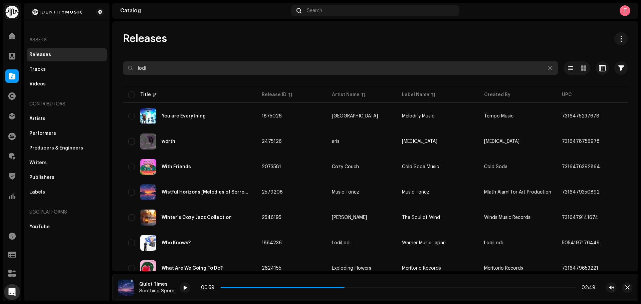
drag, startPoint x: 158, startPoint y: 68, endPoint x: 108, endPoint y: 67, distance: 50.4
click at [108, 67] on div "Identity Music Home Clients Catalog Rights Distribution Finance Royalties Trust…" at bounding box center [320, 152] width 641 height 304
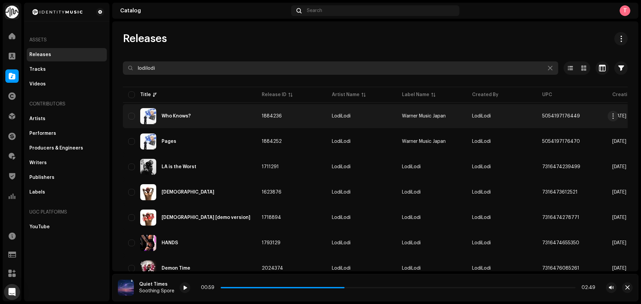
type input "lodilodi"
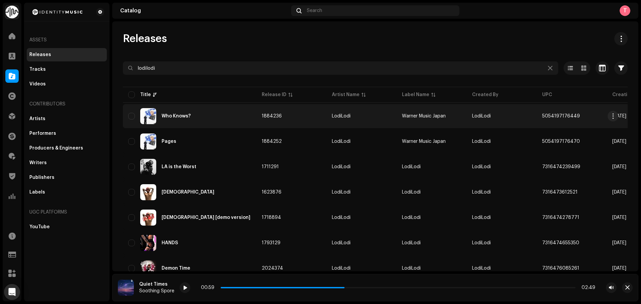
click at [381, 117] on re-a-table-link "LodiLodi" at bounding box center [361, 116] width 59 height 5
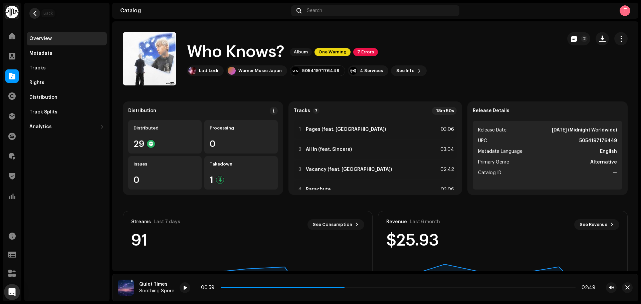
click at [37, 14] on span "button" at bounding box center [34, 13] width 5 height 5
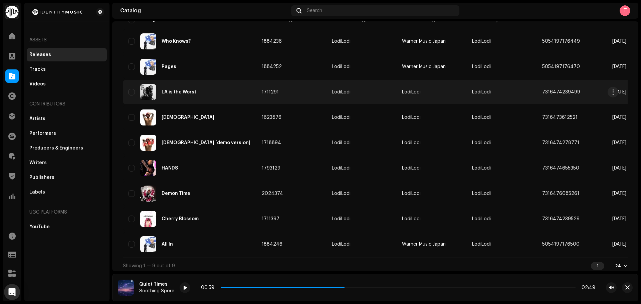
scroll to position [80, 0]
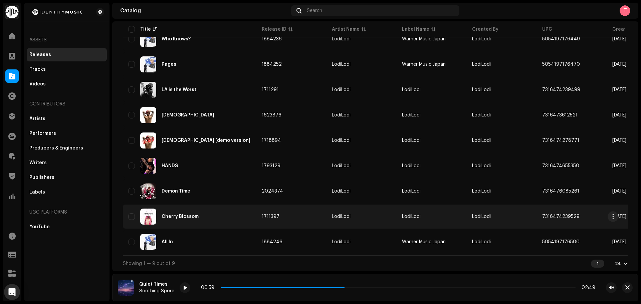
click at [372, 209] on td "LodiLodi" at bounding box center [362, 217] width 70 height 24
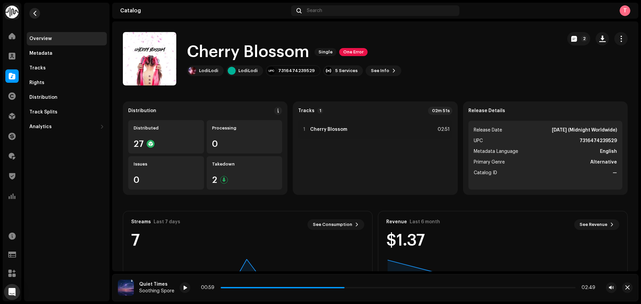
click at [37, 12] on button "button" at bounding box center [34, 13] width 11 height 11
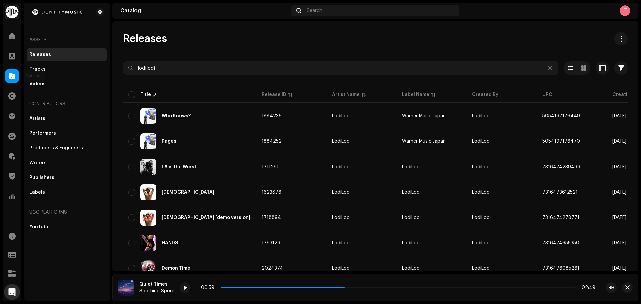
click at [14, 76] on span at bounding box center [12, 75] width 7 height 5
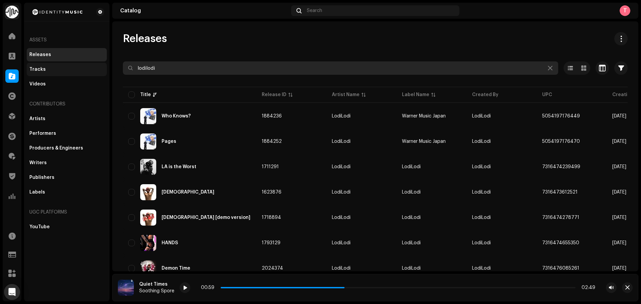
drag, startPoint x: 85, startPoint y: 69, endPoint x: 60, endPoint y: 70, distance: 25.4
click at [62, 70] on div "Identity Music Home Clients Catalog Rights Distribution Finance Royalties Trust…" at bounding box center [320, 152] width 641 height 304
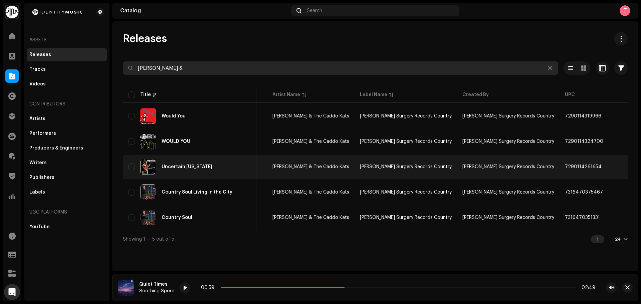
scroll to position [0, 100]
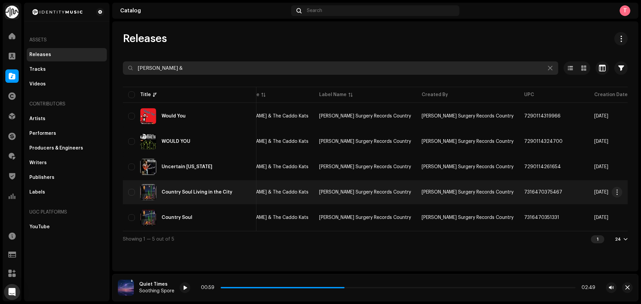
type input "sheila &"
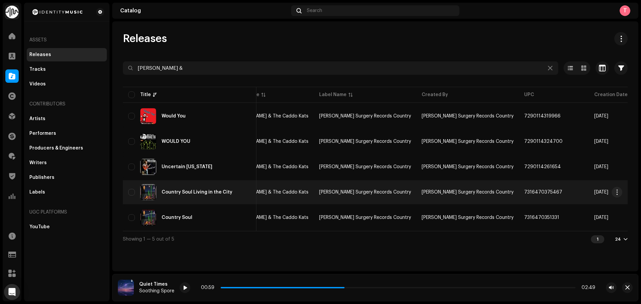
click at [519, 189] on td "7316470375467" at bounding box center [554, 192] width 70 height 24
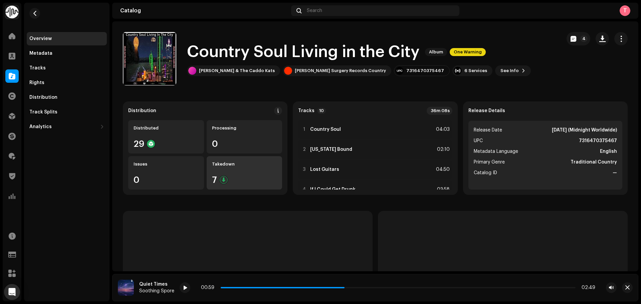
click at [262, 162] on div "Takedown" at bounding box center [244, 164] width 65 height 5
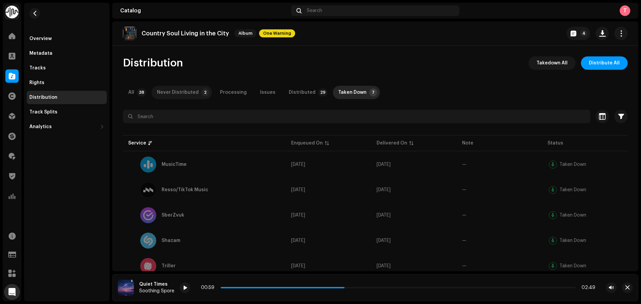
click at [196, 95] on p-tab "Never Distributed 2" at bounding box center [182, 92] width 60 height 13
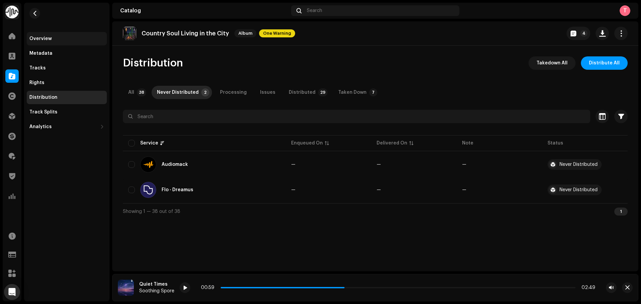
click at [62, 38] on div "Overview" at bounding box center [66, 38] width 75 height 5
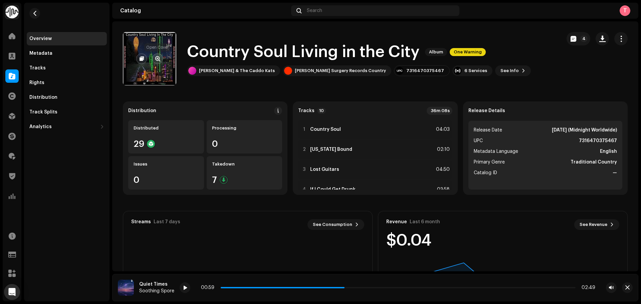
click at [161, 55] on button "button" at bounding box center [157, 58] width 11 height 11
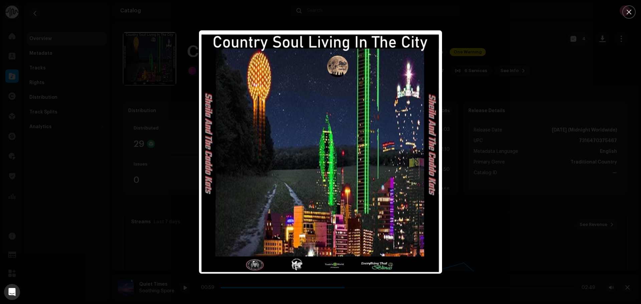
click at [500, 127] on div at bounding box center [320, 152] width 641 height 304
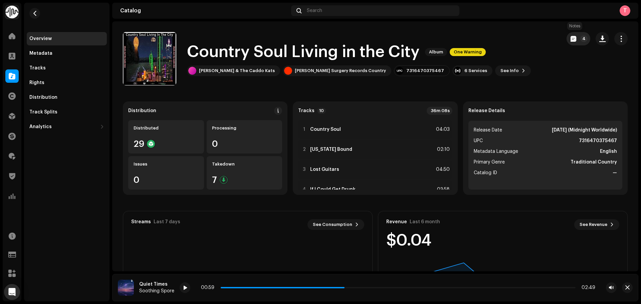
click at [571, 40] on span "button" at bounding box center [574, 38] width 6 height 5
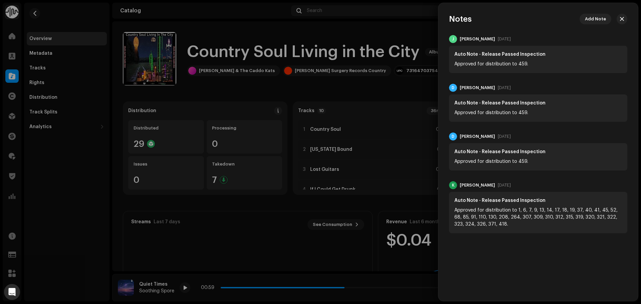
click at [403, 35] on div at bounding box center [320, 152] width 641 height 304
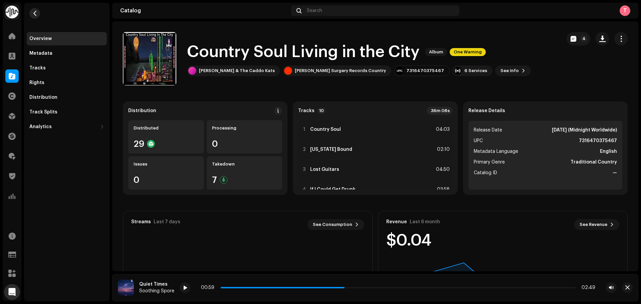
click at [40, 13] on button "button" at bounding box center [34, 13] width 11 height 11
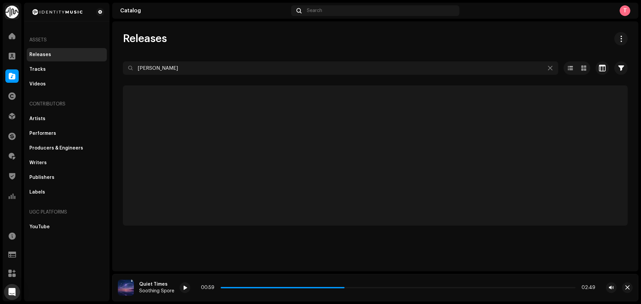
click at [5, 71] on div "Catalog" at bounding box center [12, 76] width 19 height 19
click at [9, 74] on span at bounding box center [12, 75] width 7 height 5
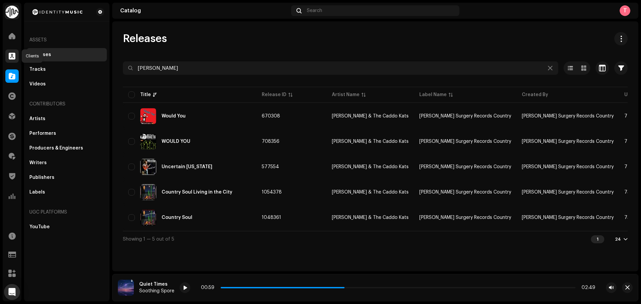
click at [13, 56] on span at bounding box center [12, 55] width 7 height 5
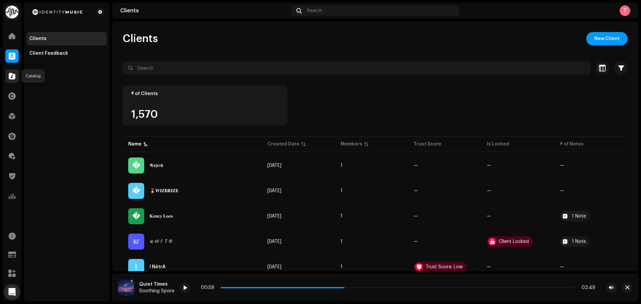
click at [14, 79] on span at bounding box center [12, 75] width 7 height 5
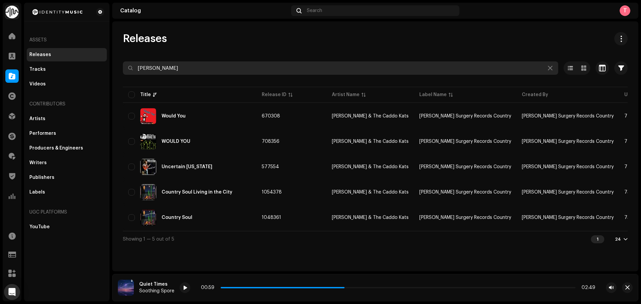
drag, startPoint x: 164, startPoint y: 66, endPoint x: 114, endPoint y: 66, distance: 50.4
click at [118, 67] on div "Releases sheila Selected 0 Select all 5 Options Filters Distribution status Nev…" at bounding box center [375, 139] width 526 height 215
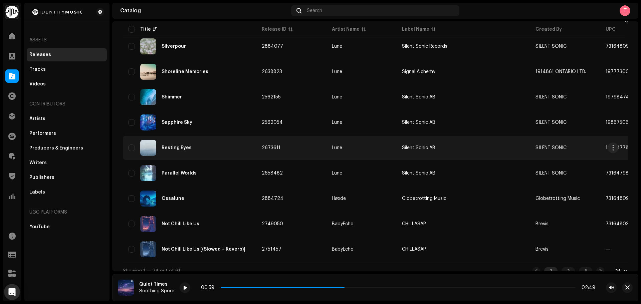
scroll to position [462, 0]
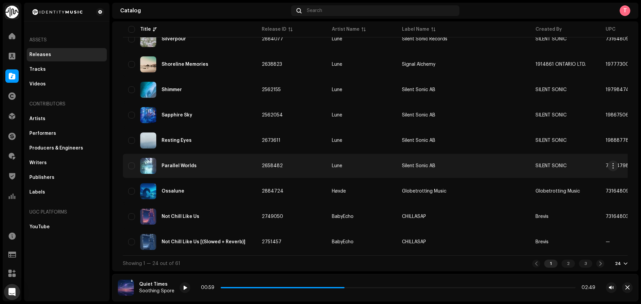
type input "lune"
click at [340, 161] on td "Lune" at bounding box center [362, 166] width 70 height 24
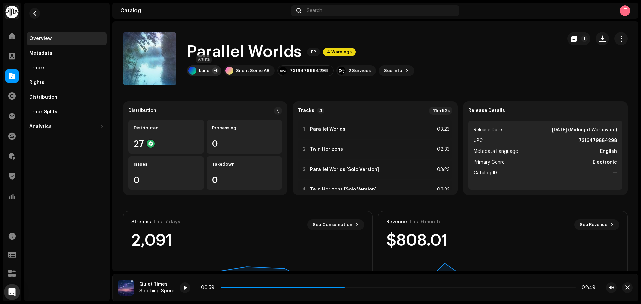
click at [205, 71] on div "Lune" at bounding box center [204, 70] width 10 height 5
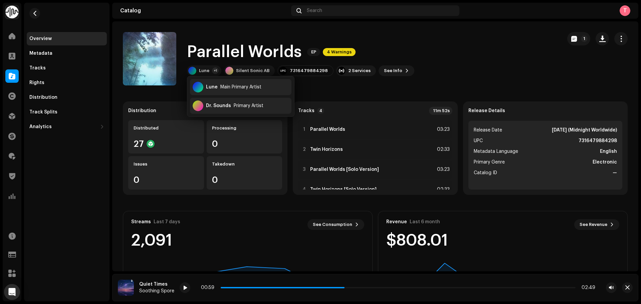
click at [392, 39] on div "Parallel Worlds EP 4 Warnings Lune +1 Silent Sonic AB 7316479884298 2 Services …" at bounding box center [340, 58] width 434 height 53
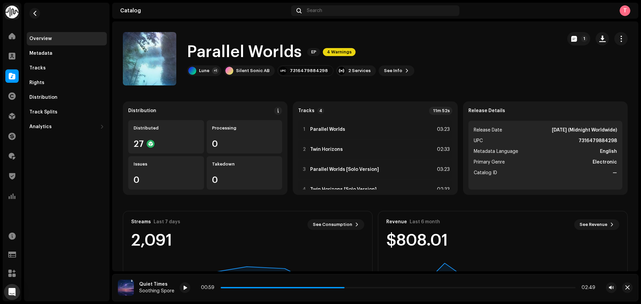
click at [13, 73] on span at bounding box center [12, 75] width 7 height 5
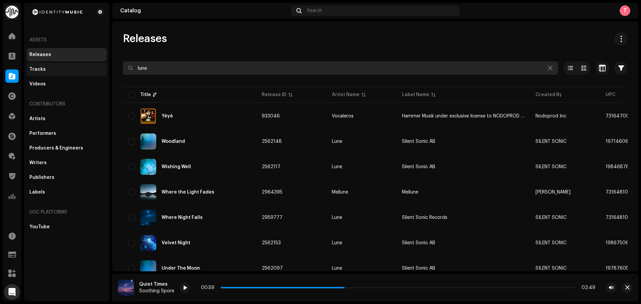
drag, startPoint x: 200, startPoint y: 70, endPoint x: 54, endPoint y: 69, distance: 145.2
click at [56, 69] on div "Identity Music Home Clients Catalog Rights Distribution Finance Royalties Trust…" at bounding box center [320, 152] width 641 height 304
paste input "LÜNE"
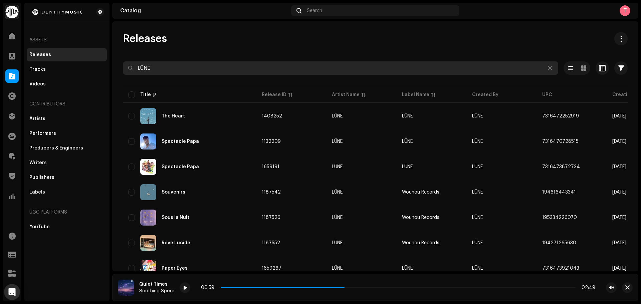
drag, startPoint x: 223, startPoint y: 69, endPoint x: 114, endPoint y: 67, distance: 108.9
click at [114, 67] on div "Releases LÜNE Selected 0 Select all 14 Options Filters Distribution status Neve…" at bounding box center [375, 253] width 526 height 443
click at [193, 70] on input "LÜNE" at bounding box center [340, 67] width 435 height 13
drag, startPoint x: 204, startPoint y: 69, endPoint x: 79, endPoint y: 59, distance: 124.6
click at [77, 59] on div "Identity Music Home Clients Catalog Rights Distribution Finance Royalties Trust…" at bounding box center [320, 152] width 641 height 304
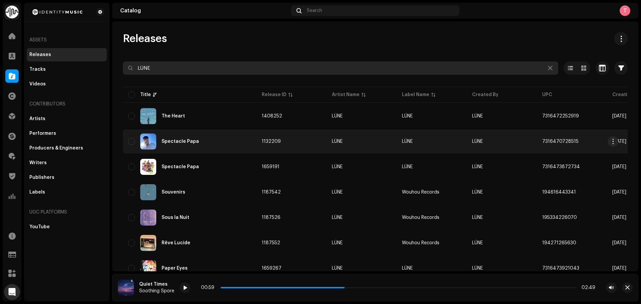
paste input "l"
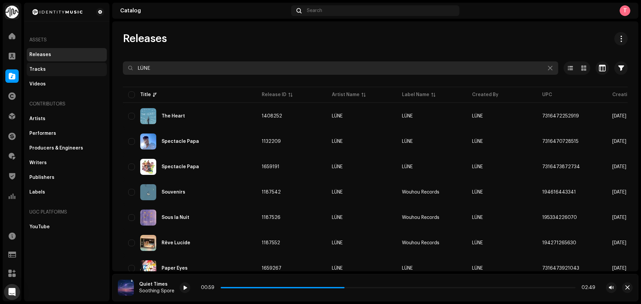
drag, startPoint x: 214, startPoint y: 72, endPoint x: 88, endPoint y: 63, distance: 126.8
click at [88, 63] on div "Identity Music Home Clients Catalog Rights Distribution Finance Royalties Trust…" at bounding box center [320, 152] width 641 height 304
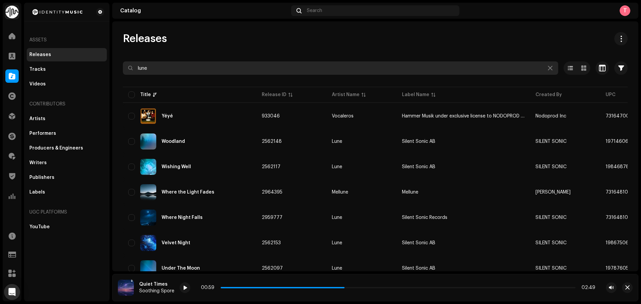
drag, startPoint x: 207, startPoint y: 70, endPoint x: 107, endPoint y: 70, distance: 99.5
click at [107, 70] on div "Identity Music Home Clients Catalog Rights Distribution Finance Royalties Trust…" at bounding box center [320, 152] width 641 height 304
type input "LÜNE"
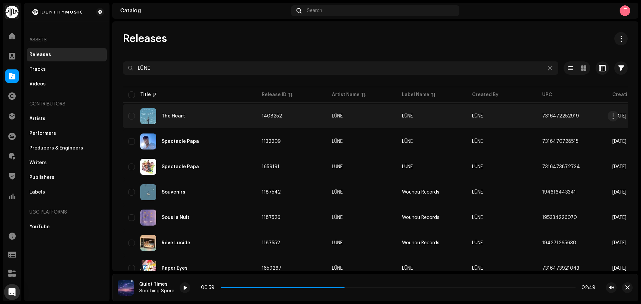
click at [485, 117] on td "LÜNE" at bounding box center [502, 116] width 70 height 24
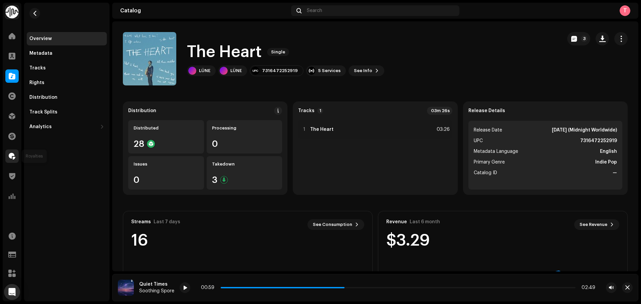
click at [7, 150] on div at bounding box center [11, 156] width 13 height 13
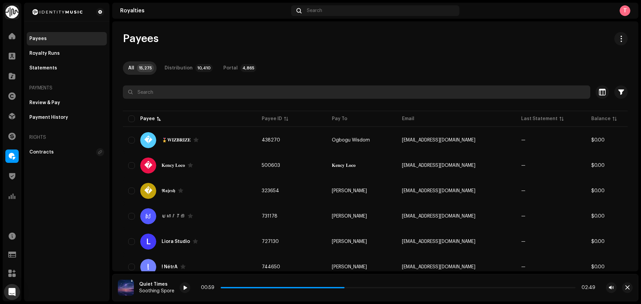
click at [208, 96] on input "text" at bounding box center [356, 91] width 467 height 13
paste input "LÜNE"
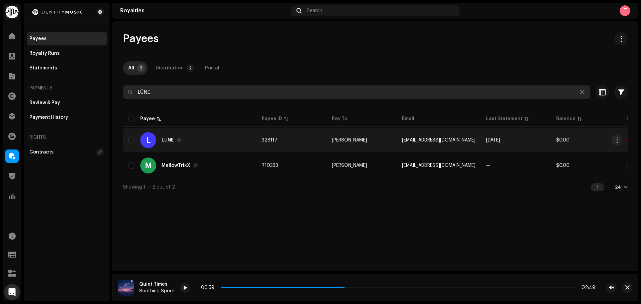
type input "LÜNE"
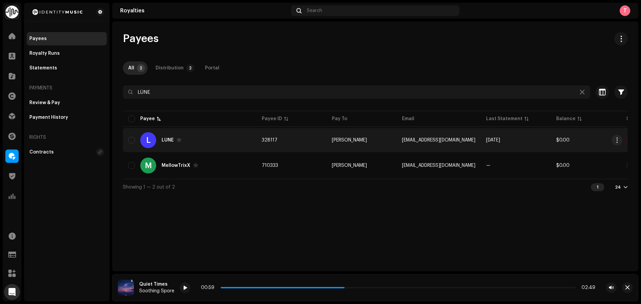
click at [236, 140] on div "L LÜNE" at bounding box center [189, 140] width 123 height 16
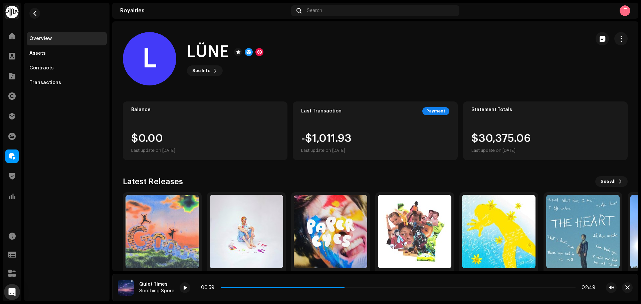
drag, startPoint x: 72, startPoint y: 44, endPoint x: 68, endPoint y: 49, distance: 6.4
click at [72, 45] on div "Overview" at bounding box center [67, 38] width 80 height 13
click at [68, 50] on div "Assets" at bounding box center [67, 53] width 80 height 13
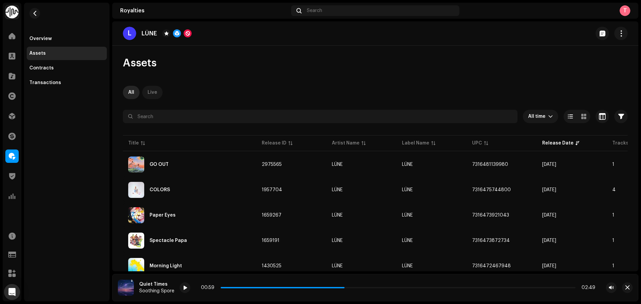
click at [150, 94] on div "Live" at bounding box center [153, 92] width 10 height 13
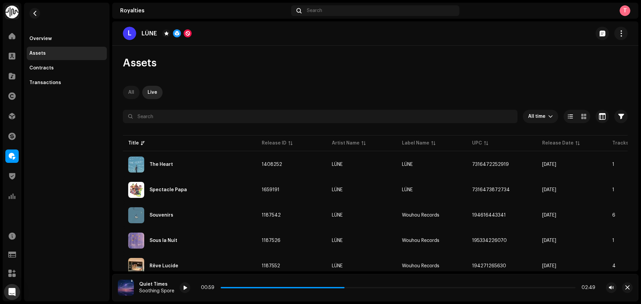
click at [134, 90] on p-tab "All" at bounding box center [131, 92] width 17 height 13
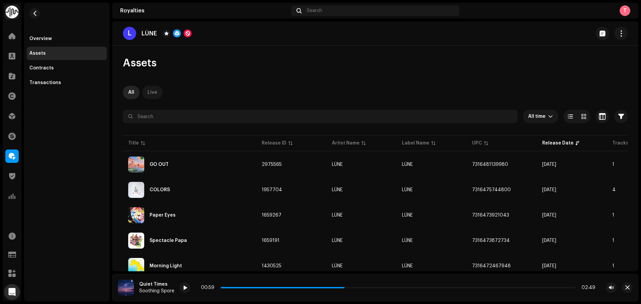
click at [157, 94] on p-tab "Live" at bounding box center [152, 92] width 20 height 13
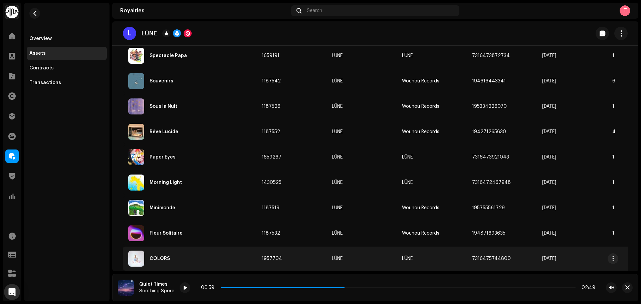
scroll to position [39, 0]
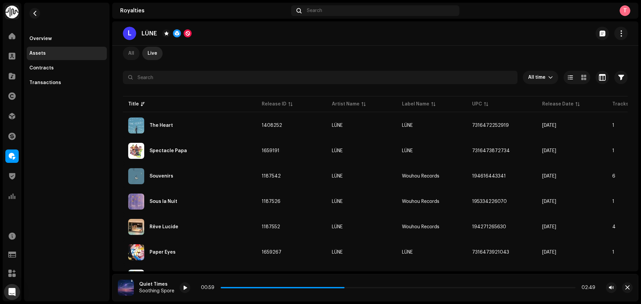
click at [130, 54] on div "All" at bounding box center [131, 53] width 6 height 13
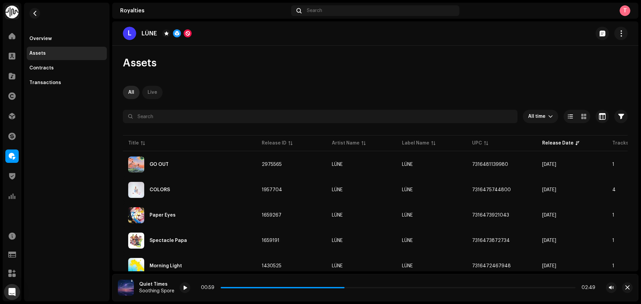
click at [151, 88] on div "Live" at bounding box center [153, 92] width 10 height 13
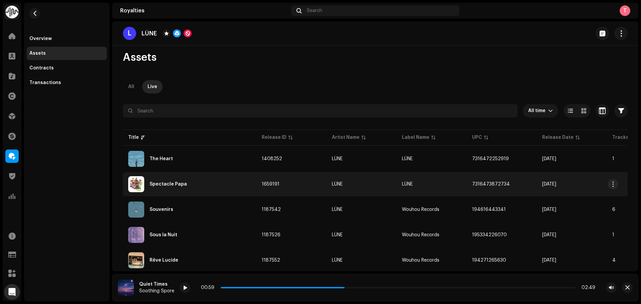
scroll to position [39, 0]
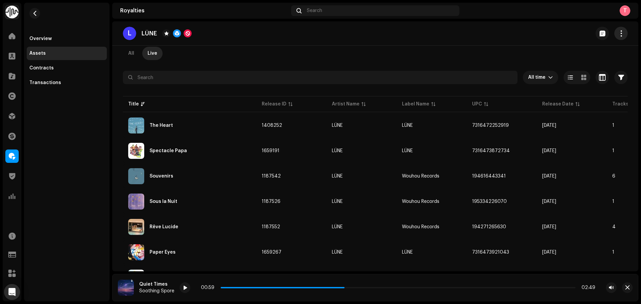
click at [618, 32] on span "button" at bounding box center [621, 33] width 6 height 5
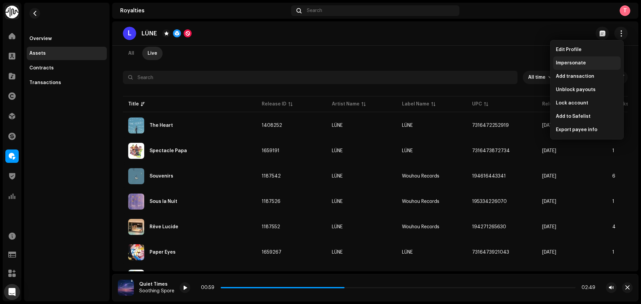
click at [568, 62] on span "Impersonate" at bounding box center [571, 62] width 30 height 5
